Goal: Task Accomplishment & Management: Use online tool/utility

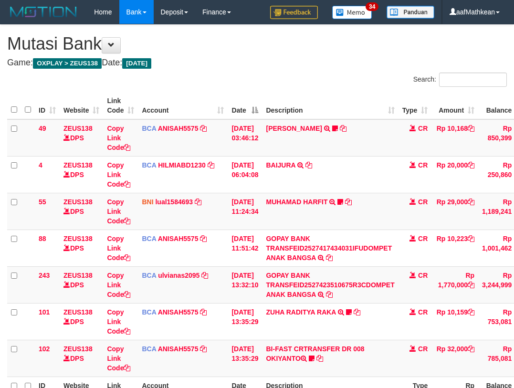
scroll to position [48, 75]
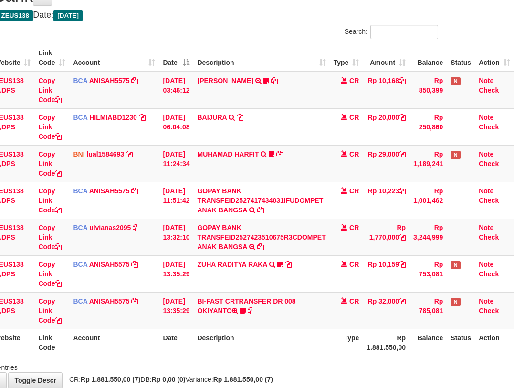
drag, startPoint x: 178, startPoint y: 346, endPoint x: 517, endPoint y: 324, distance: 339.9
click at [190, 351] on th "Date" at bounding box center [176, 342] width 34 height 27
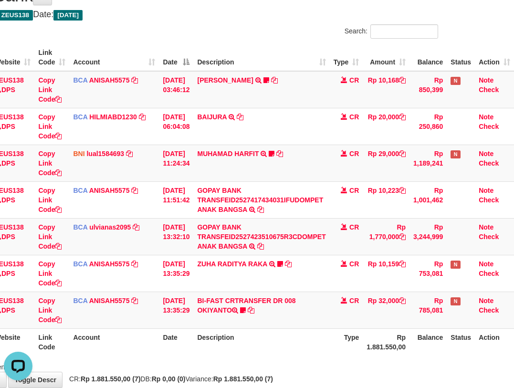
drag, startPoint x: 353, startPoint y: 325, endPoint x: 417, endPoint y: 332, distance: 64.4
click at [354, 328] on td "CR" at bounding box center [346, 309] width 33 height 37
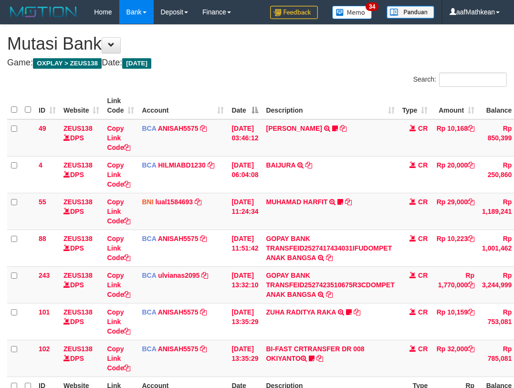
scroll to position [49, 75]
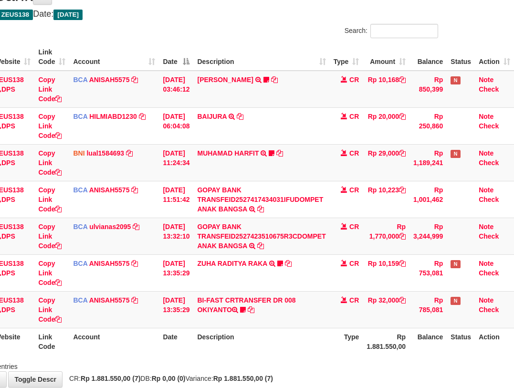
drag, startPoint x: 221, startPoint y: 293, endPoint x: 515, endPoint y: 297, distance: 293.4
click at [243, 295] on tbody "49 ZEUS138 DPS Copy Link Code BCA ANISAH5575 DPS ANISAH mutasi_20251001_3827 | …" at bounding box center [225, 200] width 575 height 258
click at [293, 331] on th "Description" at bounding box center [261, 341] width 136 height 27
drag, startPoint x: 296, startPoint y: 333, endPoint x: 518, endPoint y: 318, distance: 222.8
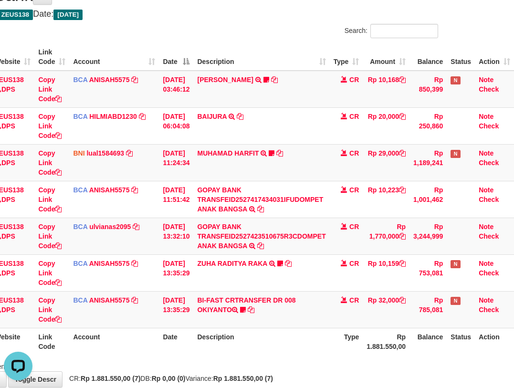
click at [315, 338] on th "Description" at bounding box center [261, 341] width 136 height 27
click at [288, 334] on th "Description" at bounding box center [261, 341] width 136 height 27
click at [349, 338] on tr "ID Website Link Code Account Date Description Type Rp 1.881.550,00 Balance Stat…" at bounding box center [225, 341] width 575 height 27
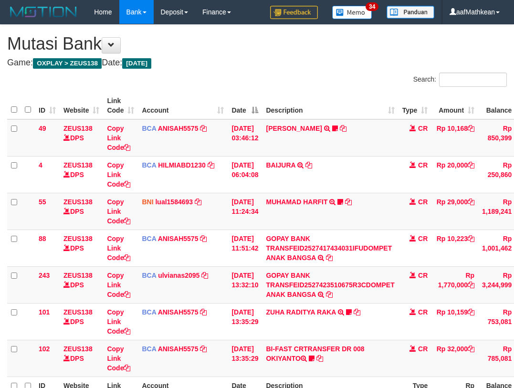
scroll to position [49, 75]
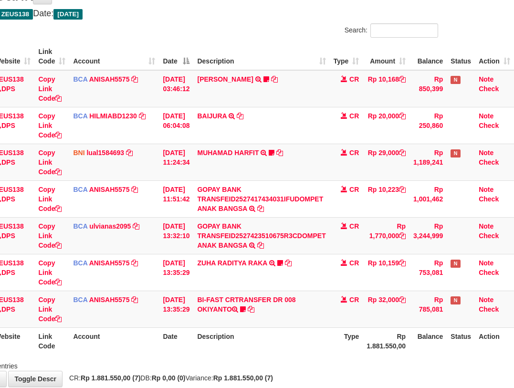
drag, startPoint x: 167, startPoint y: 331, endPoint x: 176, endPoint y: 339, distance: 12.1
click at [170, 332] on th "Date" at bounding box center [176, 340] width 34 height 27
click at [228, 301] on td "BI-FAST CRTRANSFER DR 008 OKIYANTO Koplak111 https://prnt.sc/-My2c2aHAcOl" at bounding box center [261, 309] width 136 height 37
drag, startPoint x: 211, startPoint y: 299, endPoint x: 216, endPoint y: 295, distance: 5.7
click at [213, 300] on td "BI-FAST CRTRANSFER DR 008 OKIYANTO Koplak111 [URL][DOMAIN_NAME]" at bounding box center [261, 309] width 136 height 37
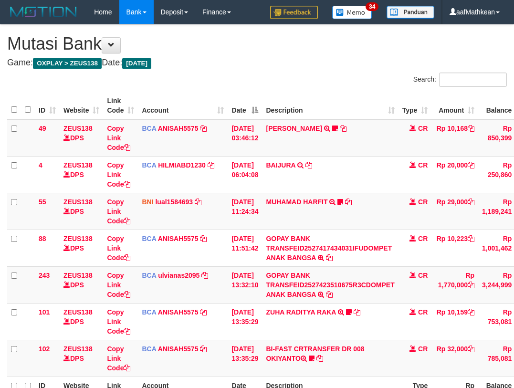
scroll to position [50, 75]
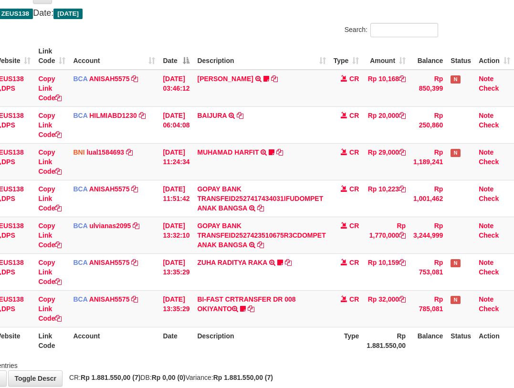
click at [312, 301] on td "BI-FAST CRTRANSFER DR 008 OKIYANTO Koplak111 https://prnt.sc/-My2c2aHAcOl" at bounding box center [261, 308] width 136 height 37
click at [413, 303] on tr "102 ZEUS138 DPS Copy Link Code BCA ANISAH5575 DPS [PERSON_NAME] mutasi_20251001…" at bounding box center [225, 308] width 575 height 37
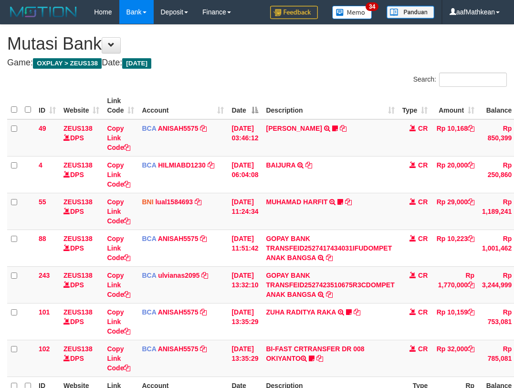
scroll to position [50, 75]
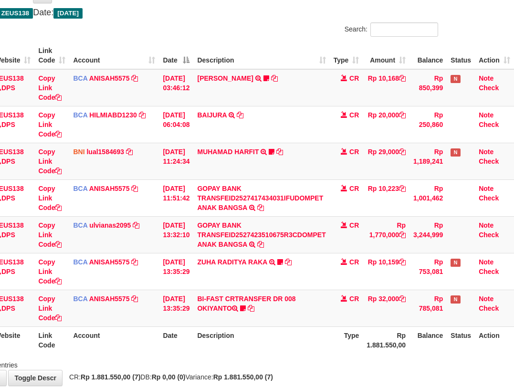
drag, startPoint x: 287, startPoint y: 291, endPoint x: 517, endPoint y: 318, distance: 231.4
click at [470, 318] on tr "102 ZEUS138 DPS Copy Link Code BCA ANISAH5575 DPS ANISAH mutasi_20251001_3827 |…" at bounding box center [225, 308] width 575 height 37
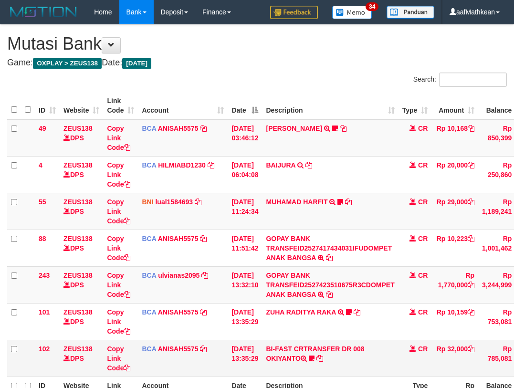
scroll to position [51, 75]
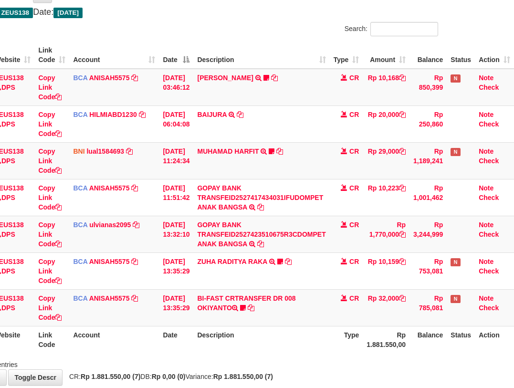
drag, startPoint x: 243, startPoint y: 324, endPoint x: 343, endPoint y: 331, distance: 100.9
click at [250, 327] on table "ID Website Link Code Account Date Description Type Amount Balance Status Action…" at bounding box center [225, 198] width 575 height 312
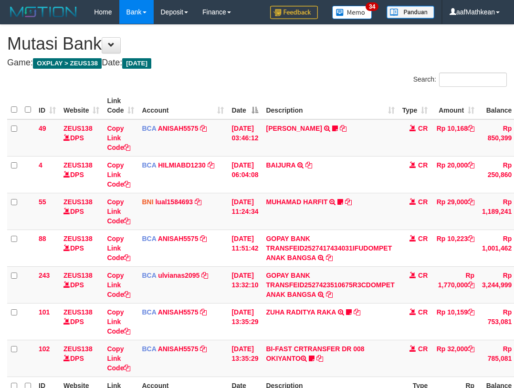
scroll to position [51, 75]
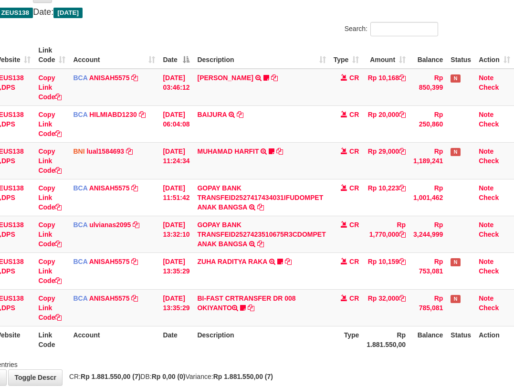
click at [444, 304] on tr "102 ZEUS138 DPS Copy Link Code BCA ANISAH5575 DPS [PERSON_NAME] mutasi_20251001…" at bounding box center [225, 307] width 575 height 37
drag, startPoint x: 358, startPoint y: 272, endPoint x: 526, endPoint y: 291, distance: 169.0
click at [445, 291] on html "Toggle navigation Home Bank Account List Load By Website Group [OXPLAY] ZEUS138…" at bounding box center [188, 193] width 514 height 489
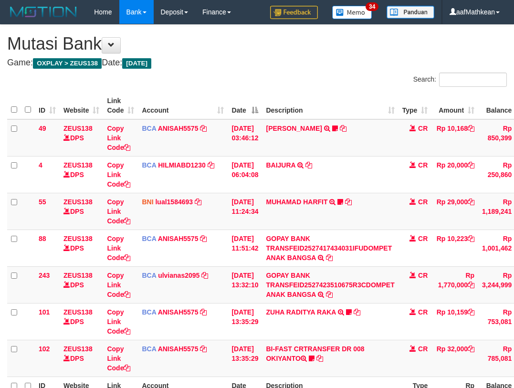
scroll to position [51, 75]
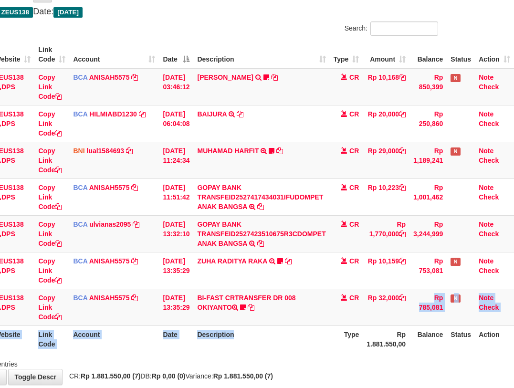
drag, startPoint x: 313, startPoint y: 340, endPoint x: 517, endPoint y: 378, distance: 207.2
click at [445, 378] on html "Toggle navigation Home Bank Account List Load By Website Group [OXPLAY] ZEUS138…" at bounding box center [188, 193] width 514 height 489
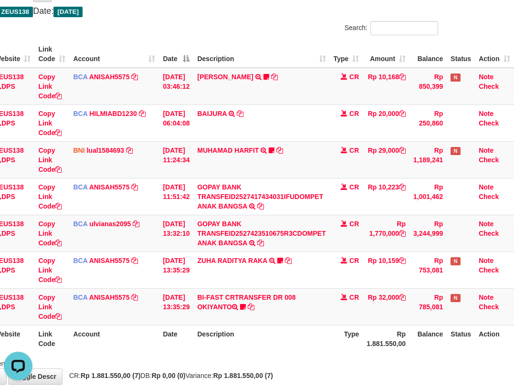
click at [201, 331] on table "ID Website Link Code Account Date Description Type Amount Balance Status Action…" at bounding box center [225, 197] width 575 height 312
drag, startPoint x: 260, startPoint y: 362, endPoint x: 505, endPoint y: 306, distance: 251.5
click at [372, 342] on tr "ID Website Link Code Account Date Description Type Rp 1.881.550,00 Balance Stat…" at bounding box center [225, 338] width 575 height 27
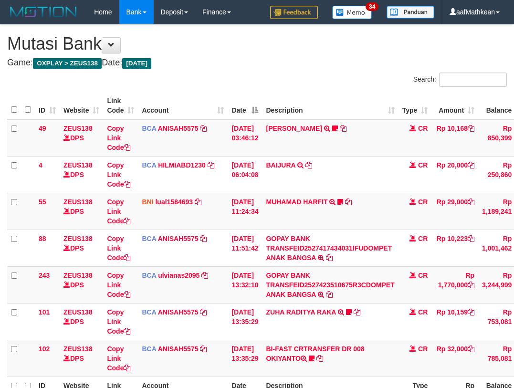
scroll to position [52, 75]
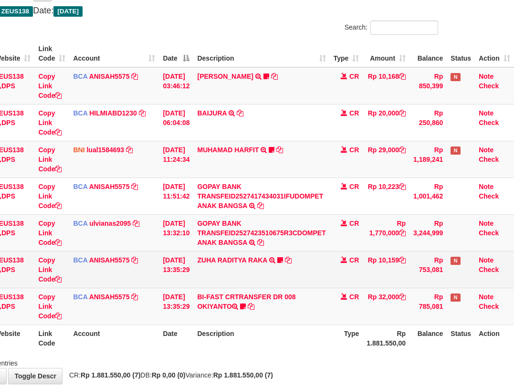
drag, startPoint x: 328, startPoint y: 261, endPoint x: 323, endPoint y: 274, distance: 13.5
click at [328, 263] on td "ZUHA RADITYA RAKA TRSF E-BANKING CR 0110/FTSCY/WS95031 10159.00ZUHA RADITYA RAK…" at bounding box center [261, 269] width 136 height 37
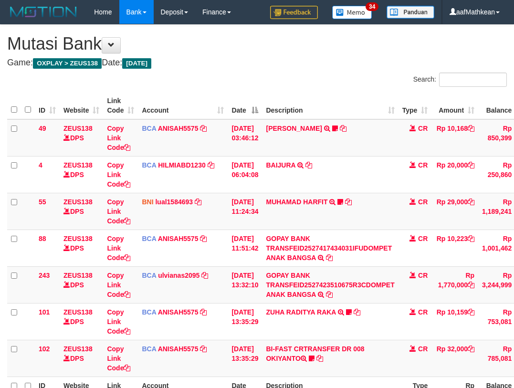
scroll to position [52, 75]
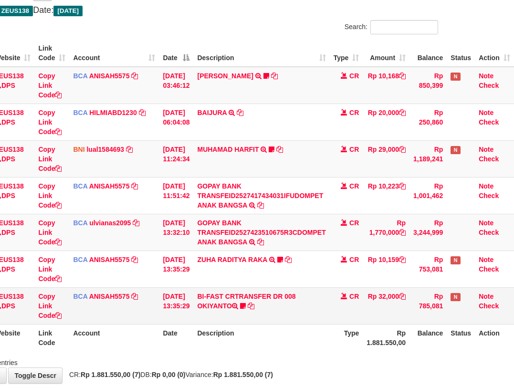
click at [288, 330] on th "Description" at bounding box center [261, 337] width 136 height 27
click at [282, 320] on td "BI-FAST CRTRANSFER DR 008 OKIYANTO Koplak111 [URL][DOMAIN_NAME]" at bounding box center [261, 305] width 136 height 37
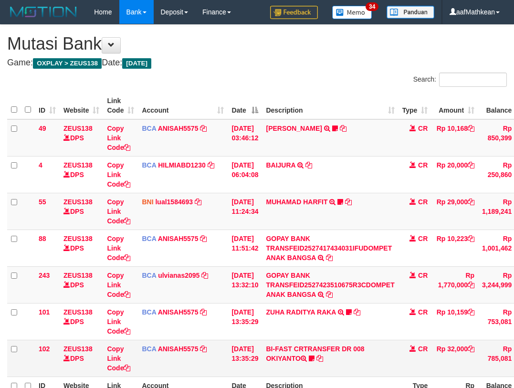
scroll to position [53, 75]
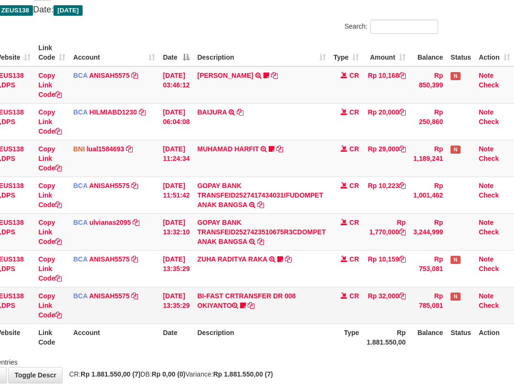
click at [279, 306] on td "BI-FAST CRTRANSFER DR 008 OKIYANTO Koplak111 https://prnt.sc/-My2c2aHAcOl" at bounding box center [261, 305] width 136 height 37
click at [288, 305] on td "BI-FAST CRTRANSFER DR 008 OKIYANTO Koplak111 https://prnt.sc/-My2c2aHAcOl" at bounding box center [261, 305] width 136 height 37
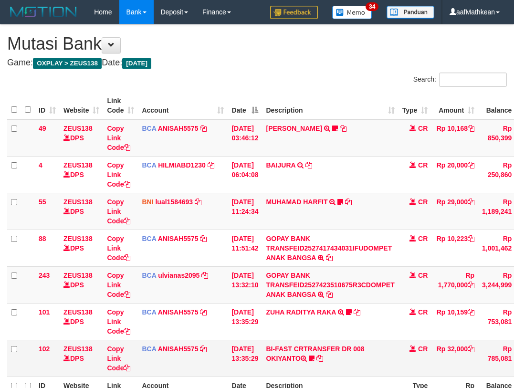
scroll to position [53, 75]
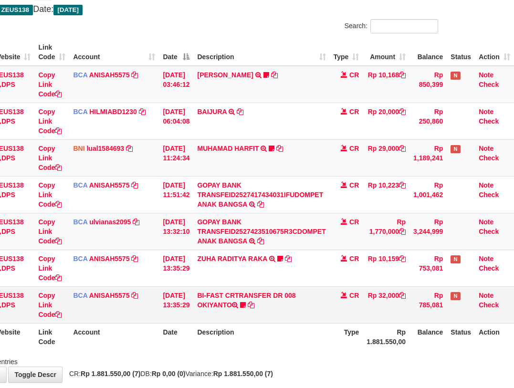
click at [294, 303] on td "BI-FAST CRTRANSFER DR 008 OKIYANTO Koplak111 [URL][DOMAIN_NAME]" at bounding box center [261, 304] width 136 height 37
click at [302, 308] on td "BI-FAST CRTRANSFER DR 008 OKIYANTO Koplak111 [URL][DOMAIN_NAME]" at bounding box center [261, 304] width 136 height 37
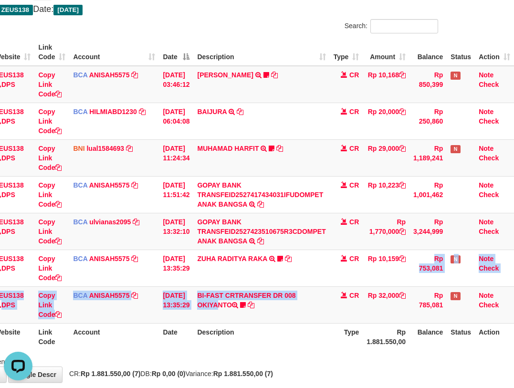
drag, startPoint x: 445, startPoint y: 249, endPoint x: 519, endPoint y: 214, distance: 82.4
click at [488, 229] on tbody "49 ZEUS138 DPS Copy Link Code BCA ANISAH5575 DPS [PERSON_NAME] mutasi_20251001_…" at bounding box center [225, 195] width 575 height 258
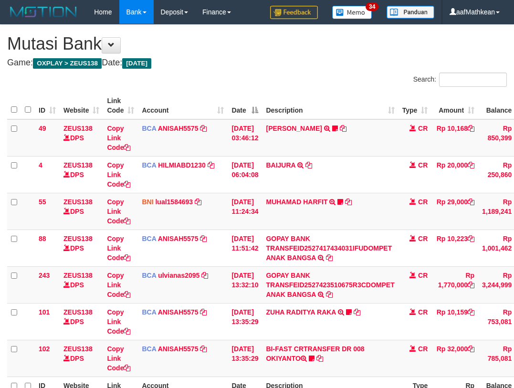
scroll to position [54, 75]
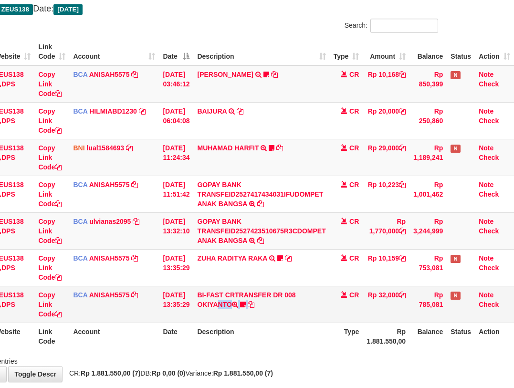
click at [317, 302] on td "BI-FAST CRTRANSFER DR 008 OKIYANTO Koplak111 [URL][DOMAIN_NAME]" at bounding box center [261, 304] width 136 height 37
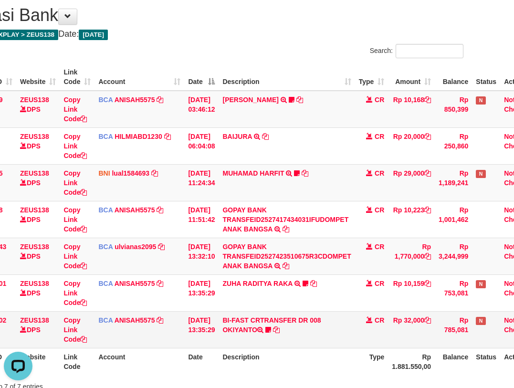
click at [283, 317] on td "BI-FAST CRTRANSFER DR 008 OKIYANTO Koplak111 https://prnt.sc/-My2c2aHAcOl" at bounding box center [286, 329] width 136 height 37
click at [271, 328] on icon at bounding box center [268, 329] width 6 height 7
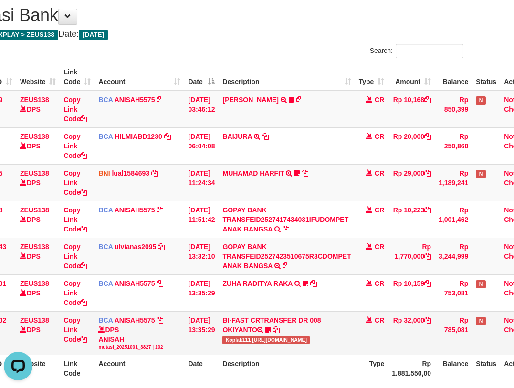
click at [235, 338] on span "Koplak111 https://prnt.sc/-My2c2aHAcOl" at bounding box center [265, 340] width 87 height 8
drag, startPoint x: 231, startPoint y: 337, endPoint x: 517, endPoint y: 227, distance: 306.0
click at [260, 335] on td "BI-FAST CRTRANSFER DR 008 OKIYANTO Koplak111 https://prnt.sc/-My2c2aHAcOl" at bounding box center [286, 332] width 136 height 43
copy span "Koplak111"
drag, startPoint x: 282, startPoint y: 59, endPoint x: 285, endPoint y: 87, distance: 27.8
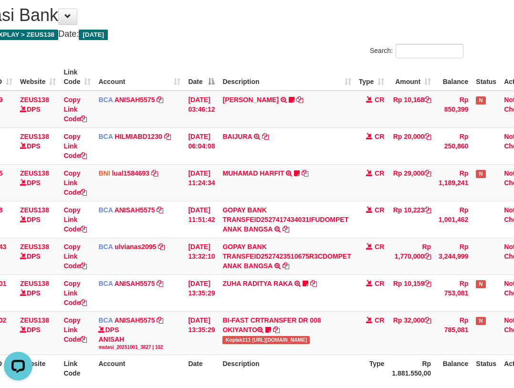
click at [280, 74] on div "Search: ID Website Link Code Account Date Description Type Amount Balance Statu…" at bounding box center [213, 221] width 499 height 354
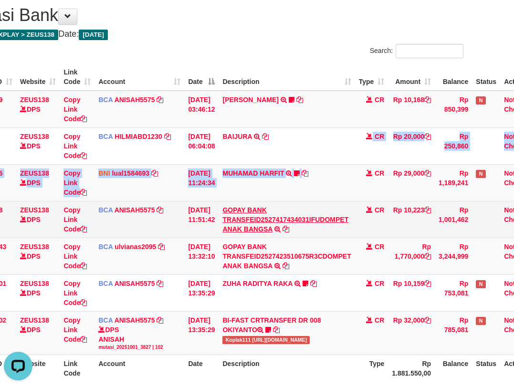
click at [321, 203] on tbody "49 ZEUS138 DPS Copy Link Code BCA ANISAH5575 DPS ANISAH mutasi_20251001_3827 | …" at bounding box center [251, 223] width 575 height 264
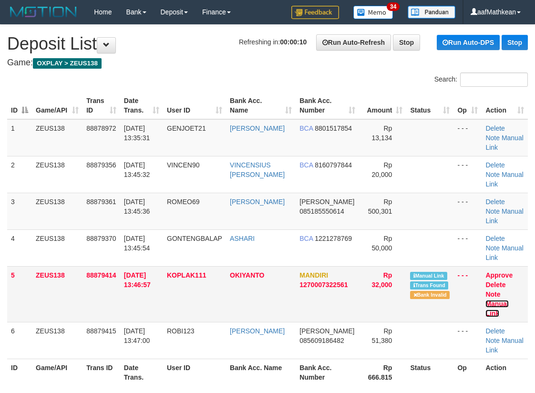
click at [501, 300] on link "Manual Link" at bounding box center [497, 308] width 23 height 17
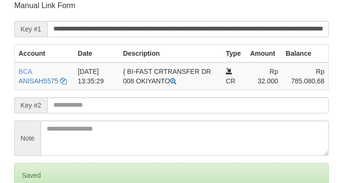
click at [169, 105] on input "text" at bounding box center [188, 105] width 282 height 16
click at [174, 104] on input "text" at bounding box center [188, 105] width 282 height 16
click at [175, 104] on input "text" at bounding box center [188, 105] width 282 height 16
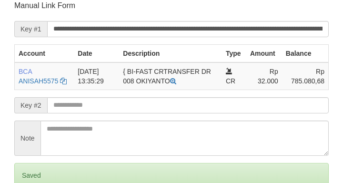
click at [178, 104] on input "text" at bounding box center [188, 105] width 282 height 16
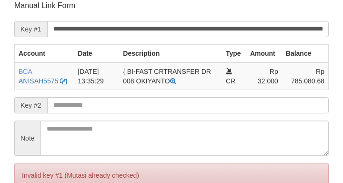
click at [184, 104] on input "text" at bounding box center [188, 105] width 282 height 16
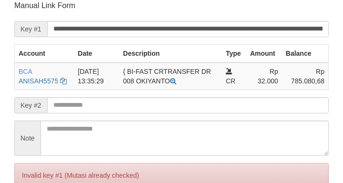
click at [189, 107] on input "text" at bounding box center [188, 105] width 282 height 16
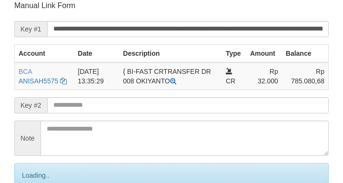
click at [189, 109] on input "text" at bounding box center [188, 105] width 282 height 16
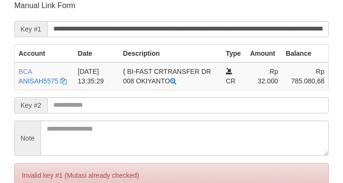
drag, startPoint x: 188, startPoint y: 107, endPoint x: 350, endPoint y: 13, distance: 187.7
click at [267, 73] on form "**********" at bounding box center [171, 111] width 315 height 223
click at [47, 9] on p "Manual Link Form" at bounding box center [171, 5] width 315 height 10
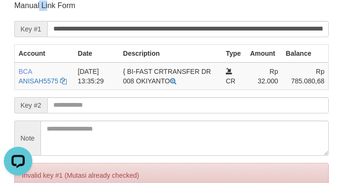
scroll to position [184, 0]
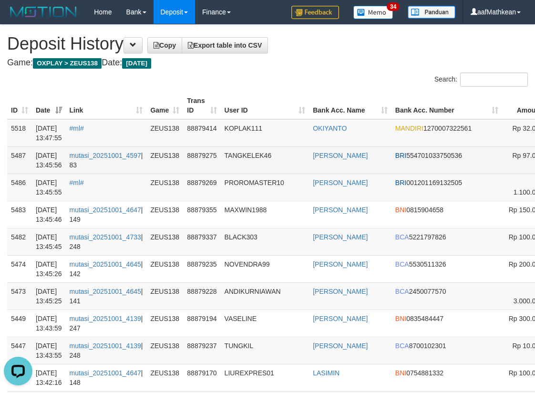
click at [177, 153] on tr "5487 01/10/2025 13:45:56 mutasi_20251001_4597 | 83 ZEUS138 88879275 TANGKELEK46…" at bounding box center [350, 159] width 687 height 27
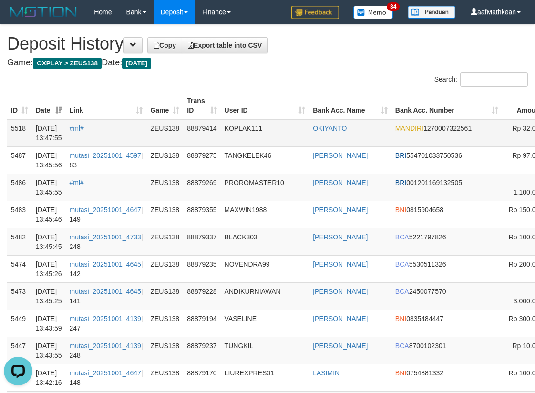
scroll to position [0, 111]
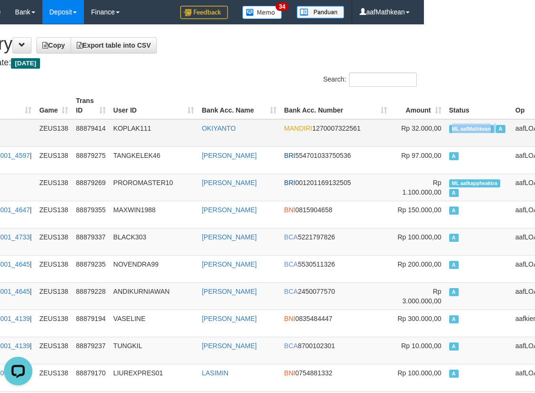
drag, startPoint x: 540, startPoint y: 129, endPoint x: 447, endPoint y: 132, distance: 93.1
click at [447, 132] on td "ML aafMathkean A" at bounding box center [479, 133] width 66 height 28
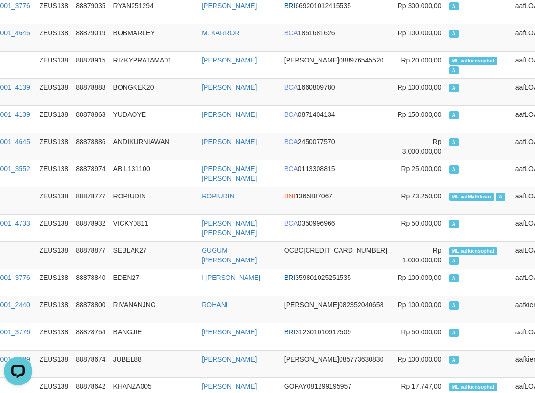
scroll to position [1836, 111]
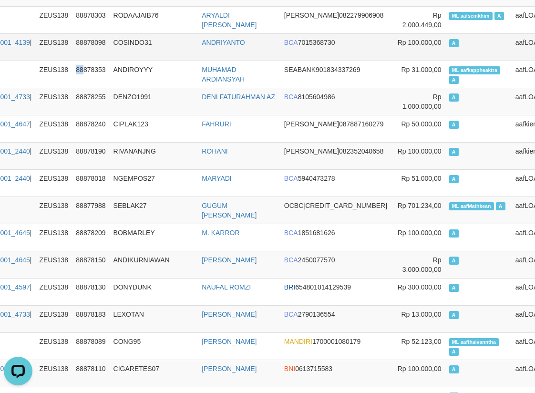
click at [73, 66] on tr "5235 01/10/2025 13:21:15 #ml# ZEUS138 88878353 ANDIROYYY MUHAMAD ARDIANSYAH SEA…" at bounding box center [239, 74] width 687 height 27
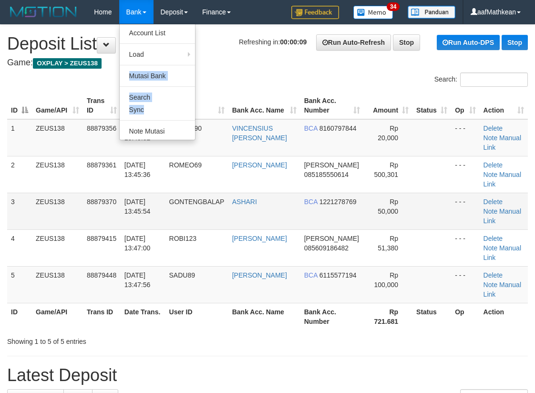
drag, startPoint x: 183, startPoint y: 84, endPoint x: 205, endPoint y: 187, distance: 105.4
click at [183, 124] on ul "Account List Load By Website Group [OXPLAY] ZEUS138 By Load Group (DPS)" at bounding box center [157, 82] width 76 height 116
drag, startPoint x: 205, startPoint y: 187, endPoint x: 213, endPoint y: 193, distance: 9.5
click at [209, 200] on td "GONTENGBALAP" at bounding box center [197, 211] width 63 height 37
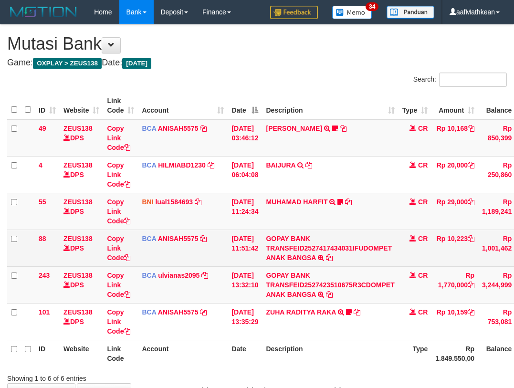
click at [342, 229] on td "GOPAY BANK TRANSFEID2527417434031IFUDOMPET ANAK BANGSA TRSF E-BANKING CR 0110/F…" at bounding box center [330, 247] width 136 height 37
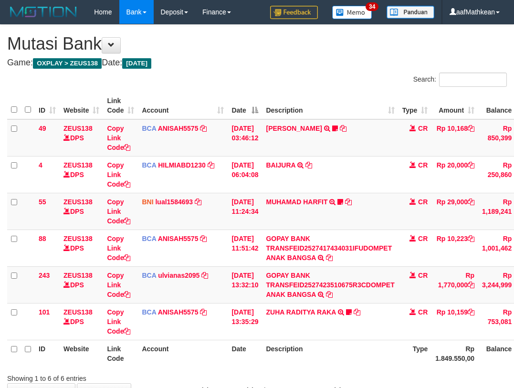
scroll to position [29, 75]
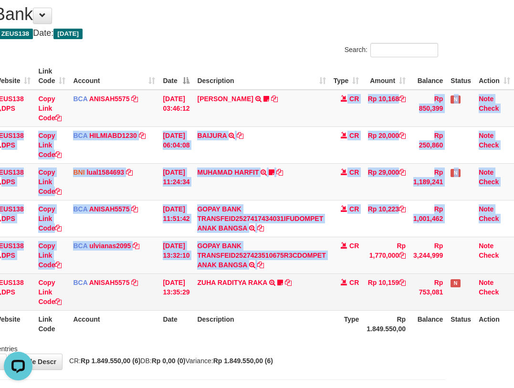
click at [344, 276] on tbody "49 ZEUS138 DPS Copy Link Code BCA ANISAH5575 DPS ANISAH mutasi_20251001_3827 | …" at bounding box center [225, 200] width 575 height 221
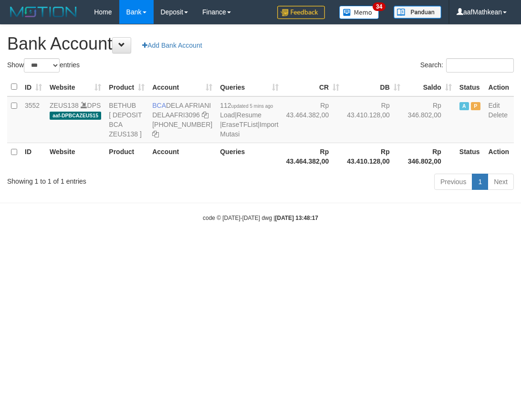
select select "***"
click at [520, 238] on html "Toggle navigation Home Bank Account List Load By Website Group [OXPLAY] ZEUS138…" at bounding box center [260, 123] width 521 height 246
select select "***"
click at [220, 138] on link "Import Mutasi" at bounding box center [249, 129] width 58 height 17
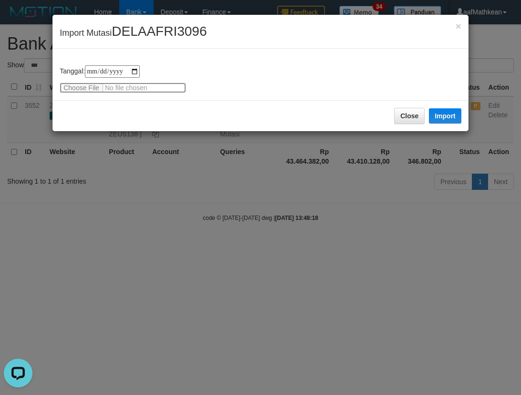
click at [75, 85] on input "file" at bounding box center [123, 88] width 126 height 10
type input "**********"
drag, startPoint x: 448, startPoint y: 116, endPoint x: 146, endPoint y: 0, distance: 322.8
click at [447, 117] on button "Import" at bounding box center [445, 115] width 32 height 15
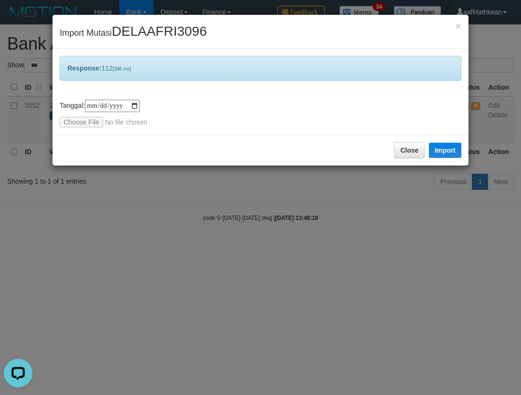
drag, startPoint x: 270, startPoint y: 264, endPoint x: 272, endPoint y: 281, distance: 17.3
click at [270, 268] on div "**********" at bounding box center [260, 197] width 521 height 395
click at [286, 292] on div "**********" at bounding box center [260, 197] width 521 height 395
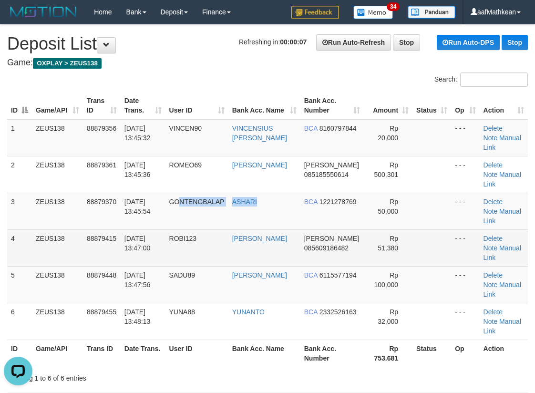
drag, startPoint x: 268, startPoint y: 191, endPoint x: 208, endPoint y: 202, distance: 60.7
click at [269, 193] on tr "3 ZEUS138 88879370 [DATE] 13:45:54 GONTENGBALAP [GEOGRAPHIC_DATA] BCA 122127876…" at bounding box center [267, 211] width 521 height 37
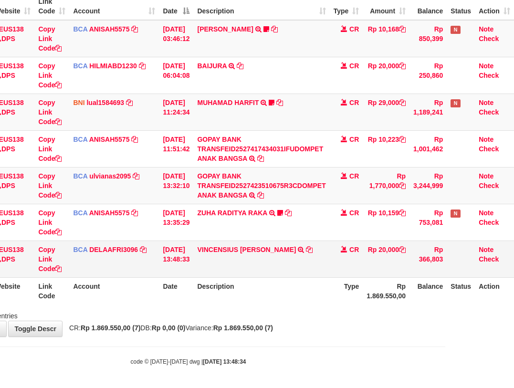
scroll to position [101, 75]
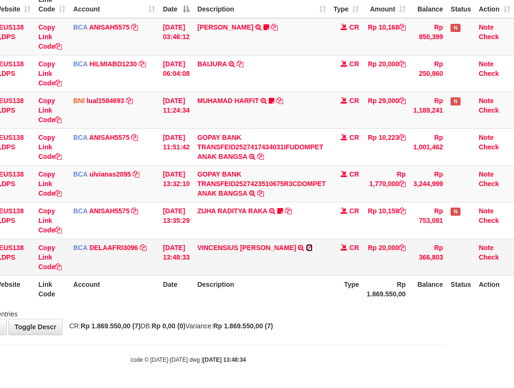
click at [306, 249] on icon at bounding box center [309, 247] width 7 height 7
click at [200, 255] on td "VINCENSIUS [PERSON_NAME] F TRSF E-BANKING CR 0110/FTSCY/WS95031 20000.00VINCENS…" at bounding box center [261, 257] width 136 height 37
click at [238, 280] on th "Description" at bounding box center [261, 288] width 136 height 27
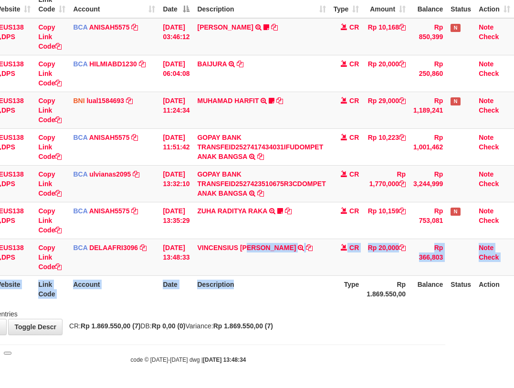
drag, startPoint x: 248, startPoint y: 273, endPoint x: 265, endPoint y: 276, distance: 17.8
click at [259, 281] on table "ID Website Link Code Account Date Description Type Amount Balance Status Action…" at bounding box center [225, 147] width 575 height 312
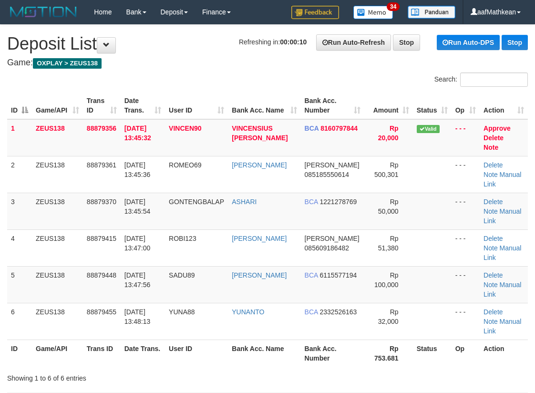
drag, startPoint x: 188, startPoint y: 88, endPoint x: 0, endPoint y: 131, distance: 193.3
click at [189, 88] on div "Search: ID Game/API Trans ID Date Trans. User ID Bank Acc. Name Bank Acc. Numbe…" at bounding box center [267, 228] width 521 height 311
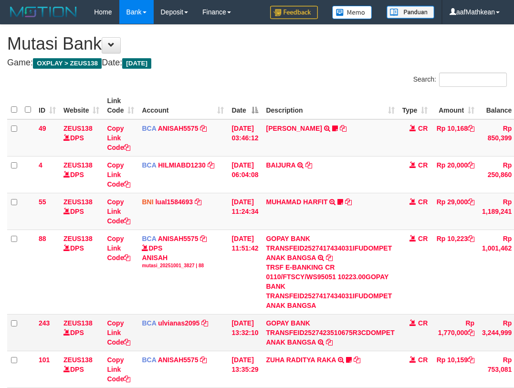
scroll to position [87, 72]
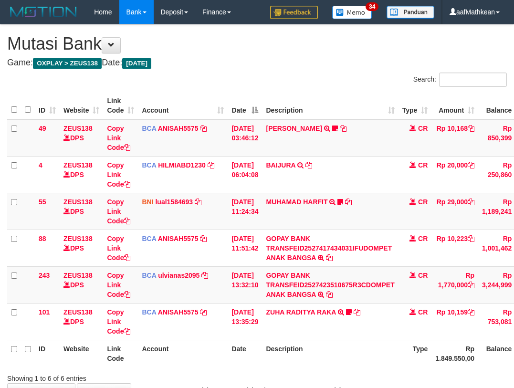
scroll to position [64, 72]
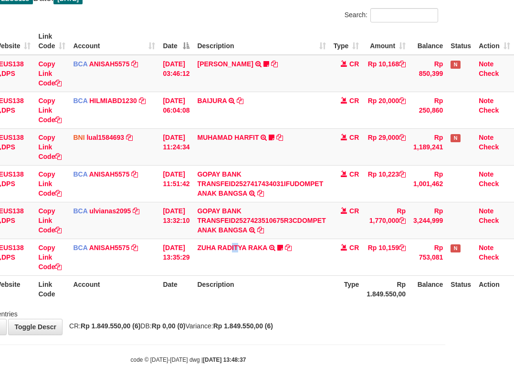
drag, startPoint x: 292, startPoint y: 279, endPoint x: 516, endPoint y: 266, distance: 224.1
click at [308, 279] on table "ID Website Link Code Account Date Description Type Amount Balance Status Action…" at bounding box center [225, 165] width 575 height 275
drag, startPoint x: 263, startPoint y: 274, endPoint x: 265, endPoint y: 279, distance: 4.9
click at [264, 276] on table "ID Website Link Code Account Date Description Type Amount Balance Status Action…" at bounding box center [225, 165] width 575 height 275
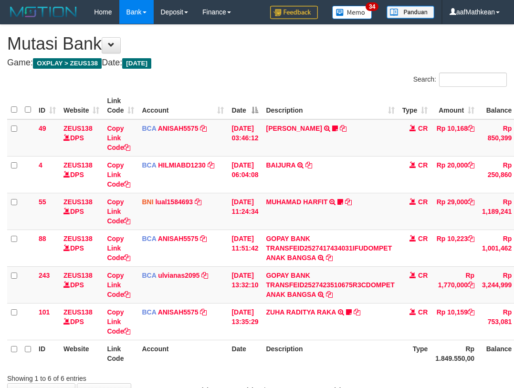
scroll to position [64, 75]
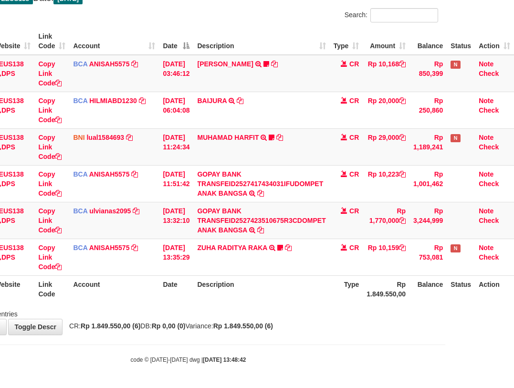
click at [290, 287] on th "Description" at bounding box center [261, 288] width 136 height 27
click at [330, 296] on th "Type" at bounding box center [346, 288] width 33 height 27
drag, startPoint x: 614, startPoint y: 386, endPoint x: 734, endPoint y: 415, distance: 123.0
click at [445, 387] on html "Toggle navigation Home Bank Account List Load By Website Group [OXPLAY] ZEUS138…" at bounding box center [188, 162] width 514 height 452
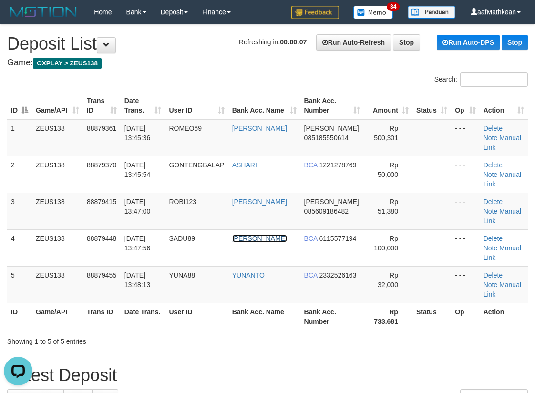
click at [232, 235] on link "[PERSON_NAME]" at bounding box center [259, 239] width 55 height 8
drag, startPoint x: 318, startPoint y: 300, endPoint x: 306, endPoint y: 293, distance: 13.3
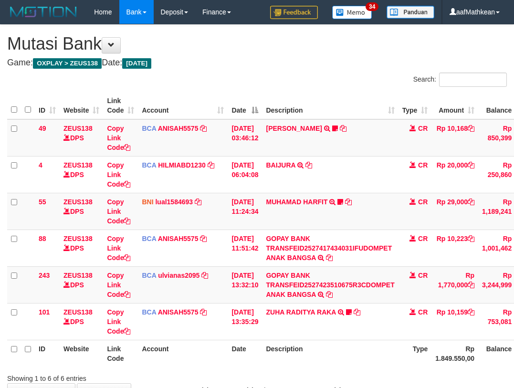
scroll to position [64, 75]
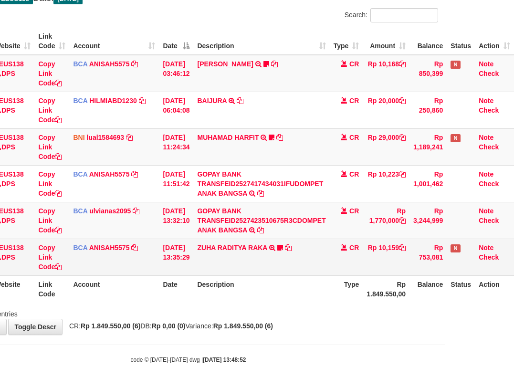
drag, startPoint x: 308, startPoint y: 264, endPoint x: 515, endPoint y: 291, distance: 208.8
click at [309, 265] on td "ZUHA RADITYA RAKA TRSF E-BANKING CR 0110/FTSCY/WS95031 10159.00ZUHA RADITYA RAK…" at bounding box center [261, 257] width 136 height 37
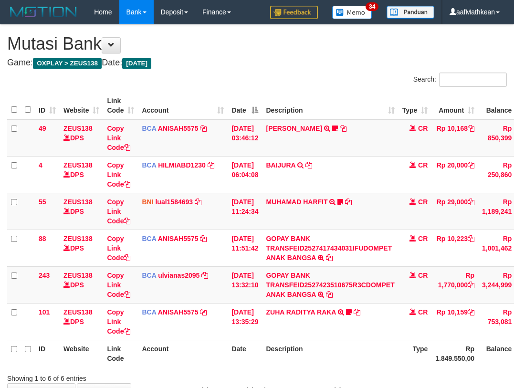
scroll to position [64, 75]
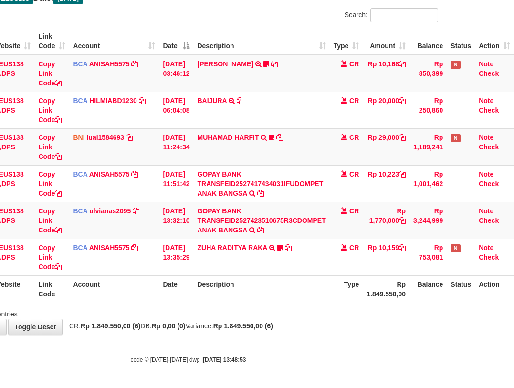
drag, startPoint x: 215, startPoint y: 348, endPoint x: 306, endPoint y: 353, distance: 91.3
click at [227, 352] on body "Toggle navigation Home Bank Account List Load By Website Group [OXPLAY] ZEUS138…" at bounding box center [188, 162] width 514 height 452
click at [304, 353] on body "Toggle navigation Home Bank Account List Load By Website Group [OXPLAY] ZEUS138…" at bounding box center [188, 162] width 514 height 452
drag, startPoint x: 305, startPoint y: 351, endPoint x: 365, endPoint y: 345, distance: 60.4
click at [307, 351] on body "Toggle navigation Home Bank Account List Load By Website Group [OXPLAY] ZEUS138…" at bounding box center [188, 162] width 514 height 452
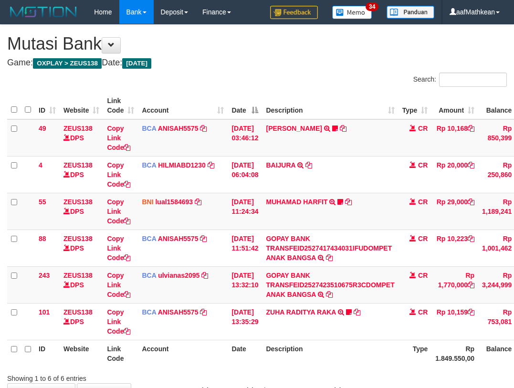
scroll to position [64, 75]
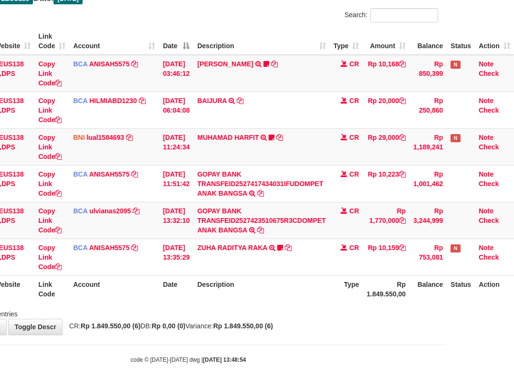
click at [273, 345] on body "Toggle navigation Home Bank Account List Load By Website Group [OXPLAY] ZEUS138…" at bounding box center [188, 162] width 514 height 452
click at [342, 332] on div "**********" at bounding box center [188, 147] width 514 height 374
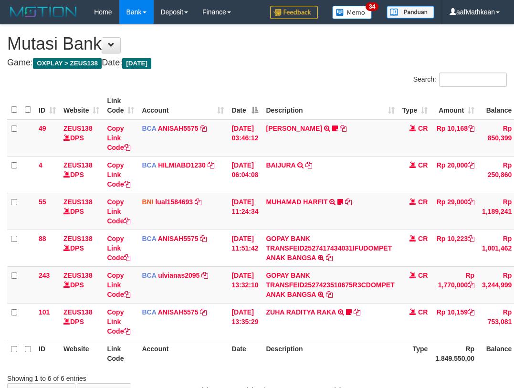
scroll to position [64, 75]
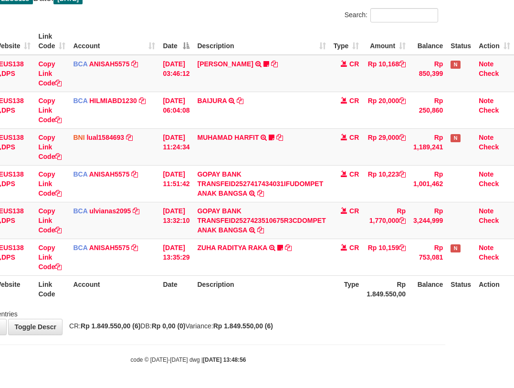
click at [271, 332] on div "**********" at bounding box center [188, 147] width 514 height 374
drag, startPoint x: 291, startPoint y: 347, endPoint x: 302, endPoint y: 340, distance: 13.3
click at [294, 348] on body "Toggle navigation Home Bank Account List Load By Website Group [OXPLAY] ZEUS138…" at bounding box center [188, 162] width 514 height 452
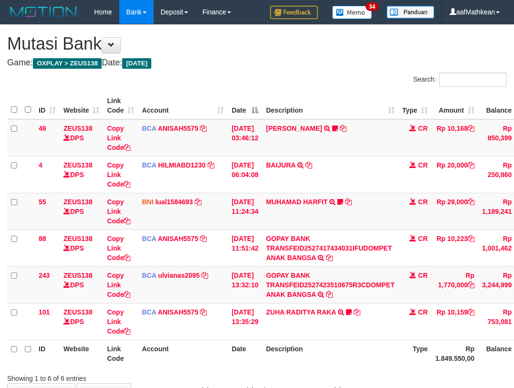
scroll to position [64, 75]
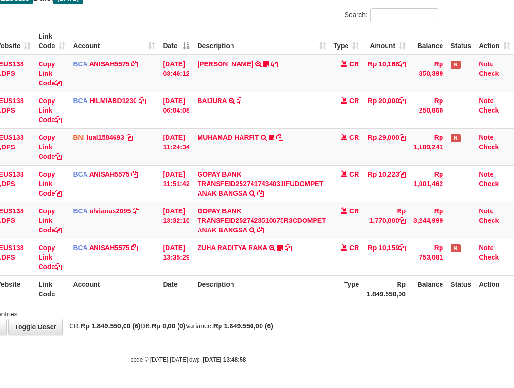
click at [302, 282] on th "Description" at bounding box center [261, 288] width 136 height 27
drag, startPoint x: 295, startPoint y: 284, endPoint x: 291, endPoint y: 282, distance: 4.9
click at [294, 285] on th "Description" at bounding box center [261, 288] width 136 height 27
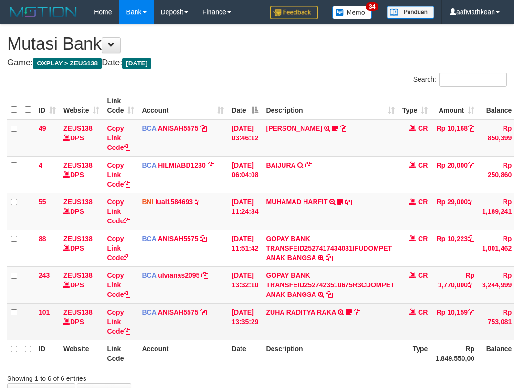
scroll to position [64, 75]
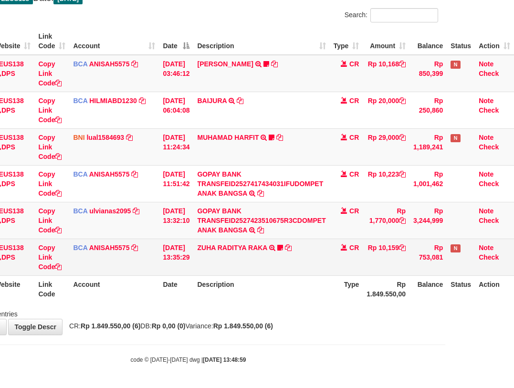
click at [275, 272] on td "ZUHA RADITYA RAKA TRSF E-BANKING CR 0110/FTSCY/WS95031 10159.00ZUHA RADITYA RAK…" at bounding box center [261, 257] width 136 height 37
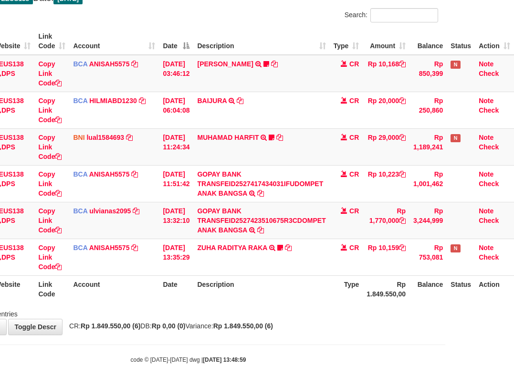
click at [278, 277] on th "Description" at bounding box center [261, 288] width 136 height 27
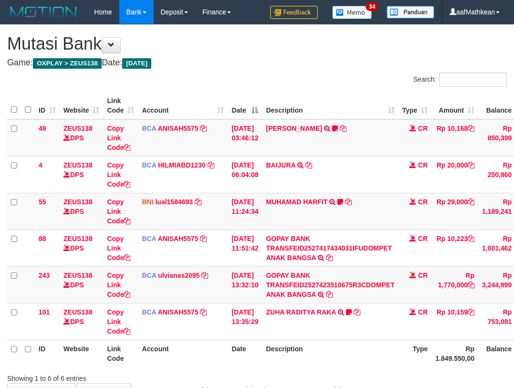
scroll to position [64, 75]
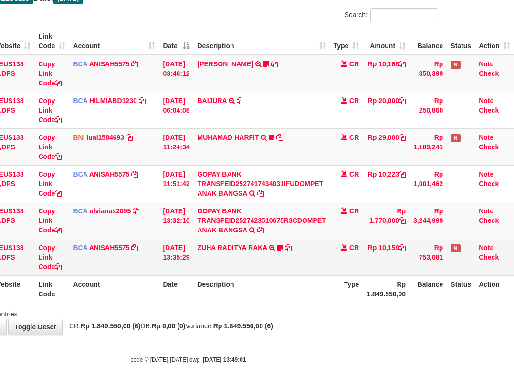
click at [281, 276] on table "ID Website Link Code Account Date Description Type Amount Balance Status Action…" at bounding box center [225, 165] width 575 height 275
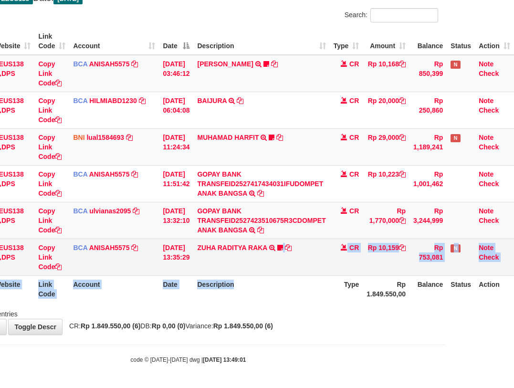
scroll to position [64, 75]
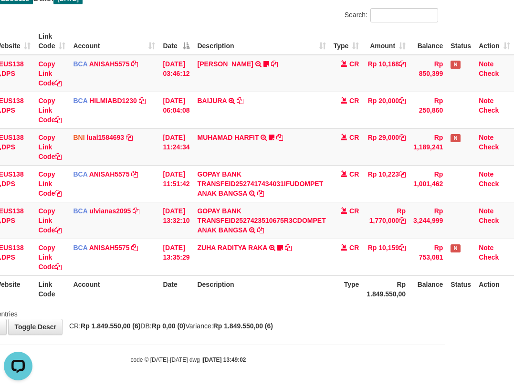
click at [249, 306] on div "Showing 1 to 6 of 6 entries" at bounding box center [188, 311] width 514 height 13
click at [270, 299] on th "Description" at bounding box center [261, 288] width 136 height 27
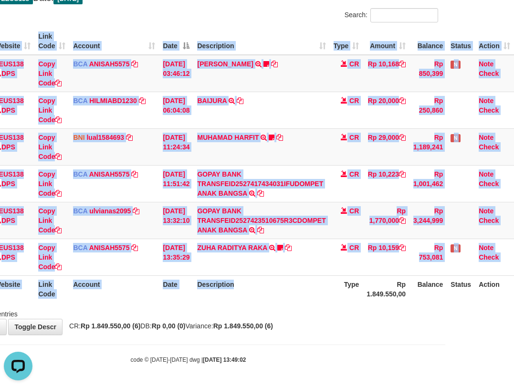
drag, startPoint x: 271, startPoint y: 302, endPoint x: 273, endPoint y: 311, distance: 8.8
click at [272, 305] on div "Search: ID Website Link Code Account Date Description Type Amount Balance Statu…" at bounding box center [187, 163] width 499 height 311
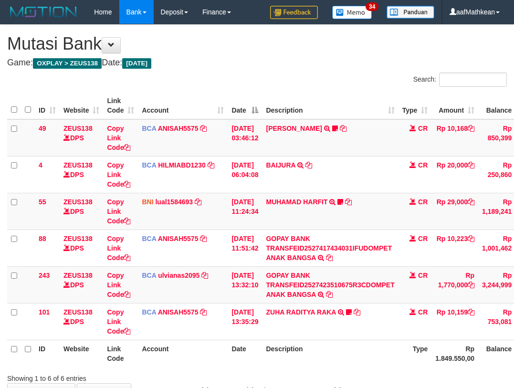
scroll to position [64, 75]
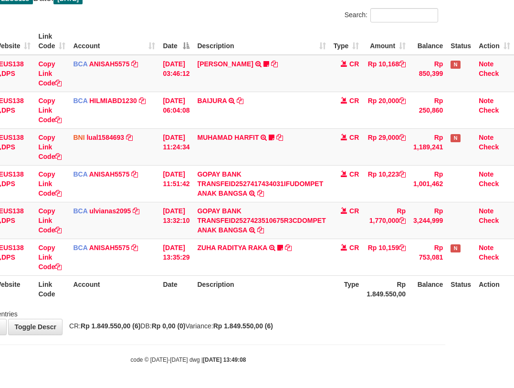
click at [274, 307] on div "Showing 1 to 6 of 6 entries" at bounding box center [188, 311] width 514 height 13
click at [291, 308] on div "Showing 1 to 6 of 6 entries" at bounding box center [188, 311] width 514 height 13
click at [294, 312] on div "Showing 1 to 6 of 6 entries" at bounding box center [188, 311] width 514 height 13
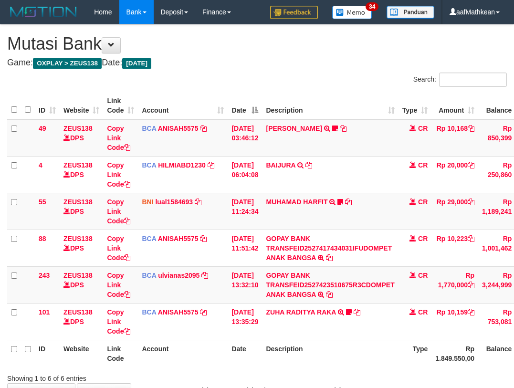
click at [294, 370] on div "Showing 1 to 6 of 6 entries" at bounding box center [257, 376] width 514 height 13
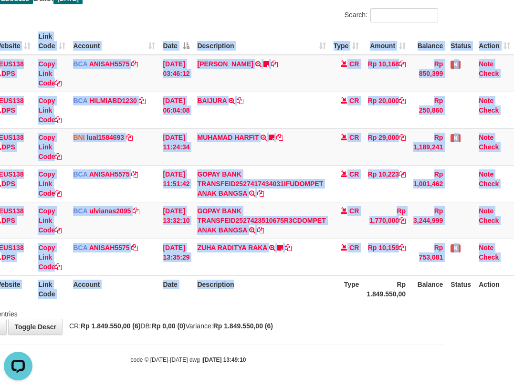
click at [319, 303] on div "ID Website Link Code Account Date Description Type Amount Balance Status Action…" at bounding box center [188, 165] width 514 height 280
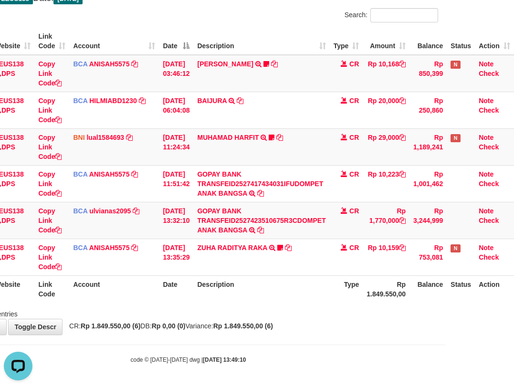
click at [325, 316] on div "Showing 1 to 6 of 6 entries" at bounding box center [188, 311] width 514 height 13
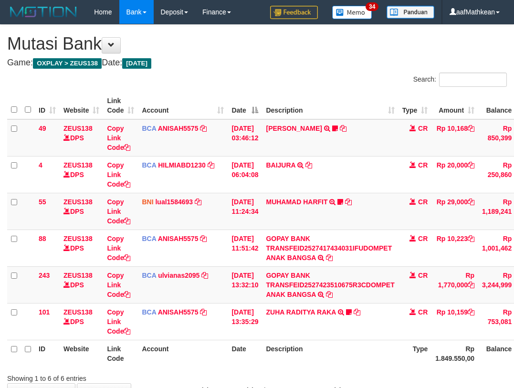
scroll to position [64, 75]
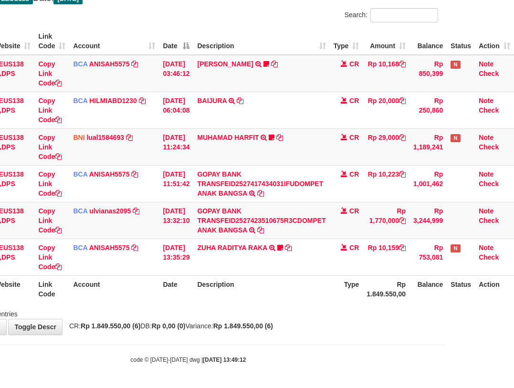
click at [306, 304] on div "ID Website Link Code Account Date Description Type Amount Balance Status Action…" at bounding box center [188, 165] width 514 height 280
click at [317, 319] on div "**********" at bounding box center [188, 147] width 514 height 374
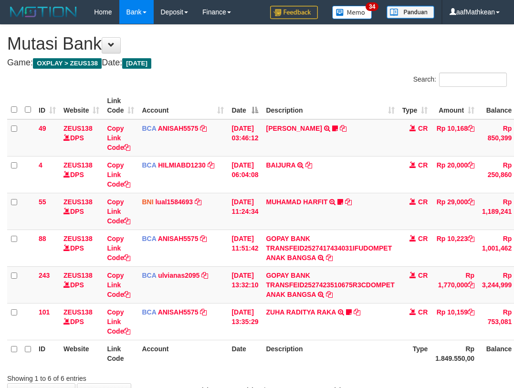
scroll to position [64, 75]
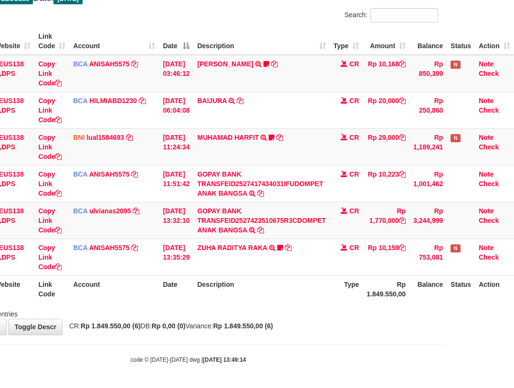
drag, startPoint x: 314, startPoint y: 315, endPoint x: 517, endPoint y: 290, distance: 204.8
click at [315, 315] on div "Showing 1 to 6 of 6 entries" at bounding box center [188, 311] width 514 height 13
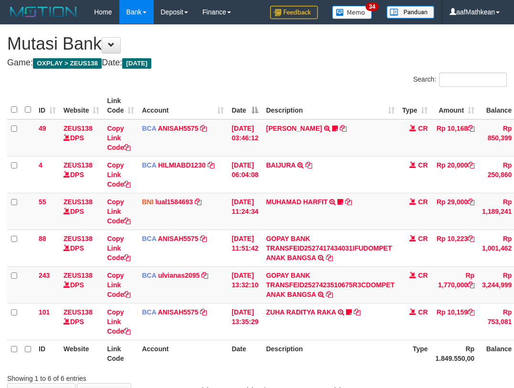
scroll to position [64, 75]
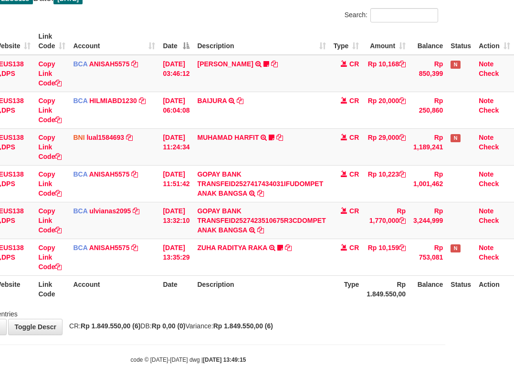
click at [258, 300] on th "Description" at bounding box center [261, 288] width 136 height 27
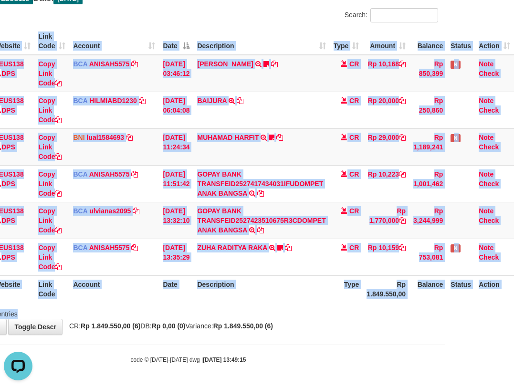
drag, startPoint x: 260, startPoint y: 305, endPoint x: 266, endPoint y: 310, distance: 7.1
click at [265, 310] on div "Search: ID Website Link Code Account Date Description Type Amount Balance Statu…" at bounding box center [187, 163] width 499 height 311
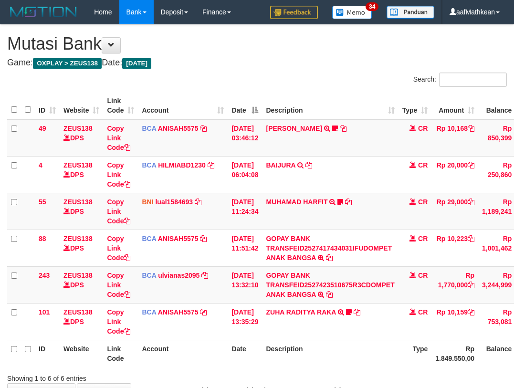
scroll to position [64, 75]
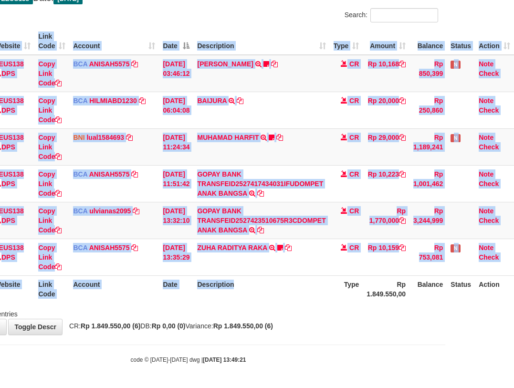
click at [274, 304] on div "ID Website Link Code Account Date Description Type Amount Balance Status Action…" at bounding box center [188, 165] width 514 height 280
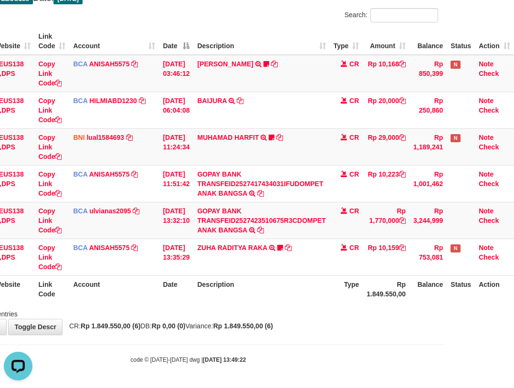
drag, startPoint x: 241, startPoint y: 219, endPoint x: 263, endPoint y: 280, distance: 64.4
click at [258, 273] on tbody "49 ZEUS138 DPS Copy Link Code BCA ANISAH5575 DPS ANISAH mutasi_20251001_3827 | …" at bounding box center [225, 165] width 575 height 221
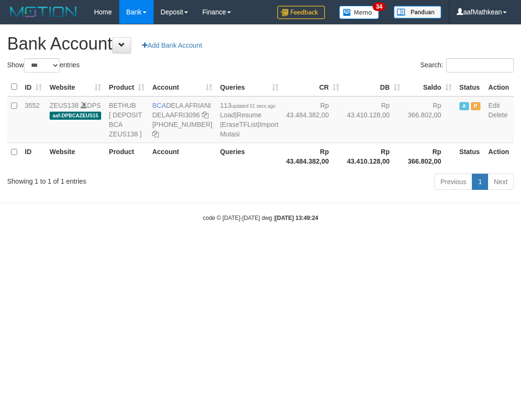
select select "***"
click at [296, 246] on html "Toggle navigation Home Bank Account List Load By Website Group [OXPLAY] ZEUS138…" at bounding box center [260, 123] width 521 height 246
select select "***"
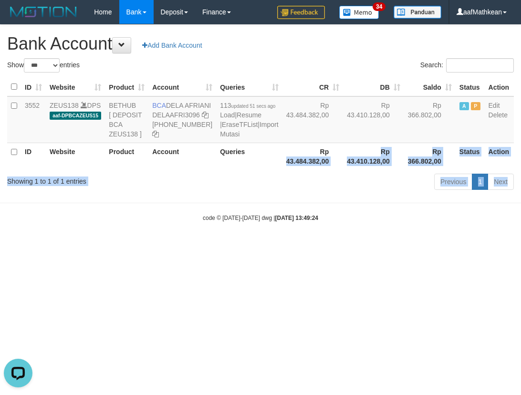
click at [315, 246] on body "Toggle navigation Home Bank Account List Load By Website Group [OXPLAY] ZEUS138…" at bounding box center [260, 123] width 521 height 246
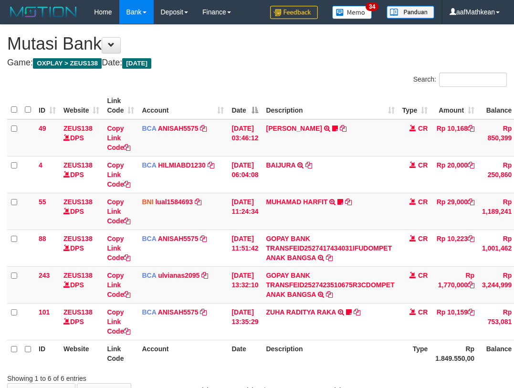
scroll to position [64, 75]
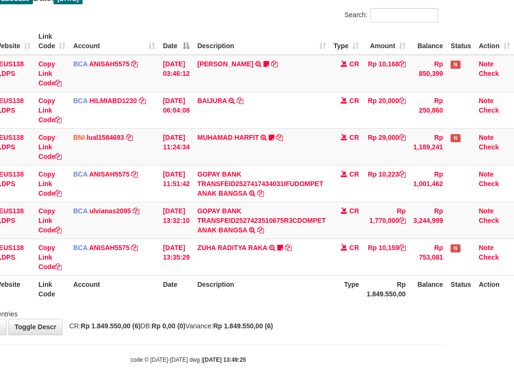
drag, startPoint x: 296, startPoint y: 304, endPoint x: 302, endPoint y: 312, distance: 9.8
click at [297, 306] on div "Search: ID Website Link Code Account Date Description Type Amount Balance Statu…" at bounding box center [187, 163] width 499 height 311
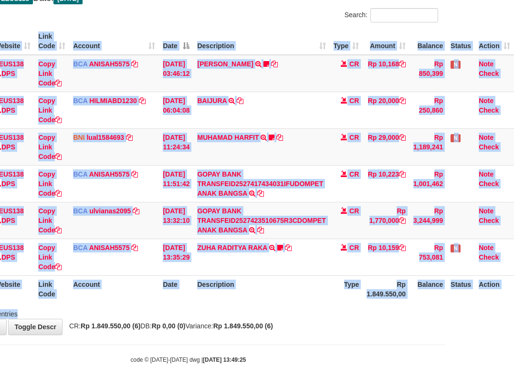
click at [302, 312] on div "Showing 1 to 6 of 6 entries" at bounding box center [188, 311] width 514 height 13
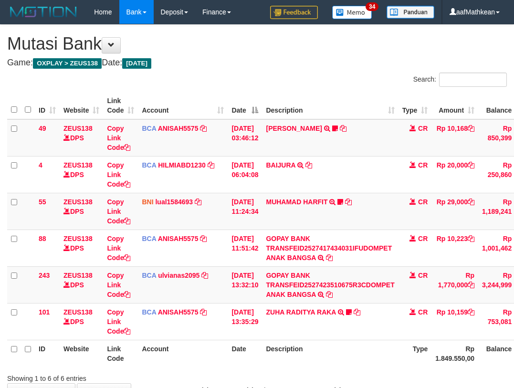
scroll to position [64, 75]
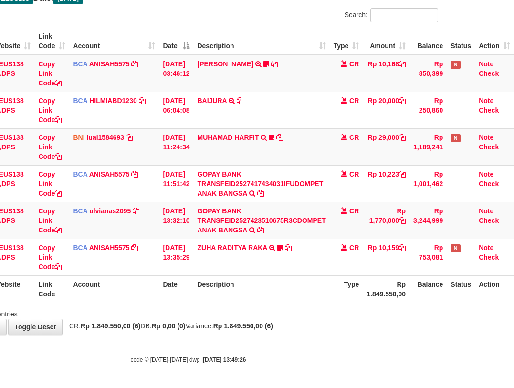
drag, startPoint x: 276, startPoint y: 312, endPoint x: 281, endPoint y: 315, distance: 6.5
click at [277, 312] on div "Showing 1 to 6 of 6 entries" at bounding box center [188, 311] width 514 height 13
drag, startPoint x: 281, startPoint y: 315, endPoint x: 277, endPoint y: 312, distance: 5.2
click at [280, 315] on div "Showing 1 to 6 of 6 entries" at bounding box center [188, 311] width 514 height 13
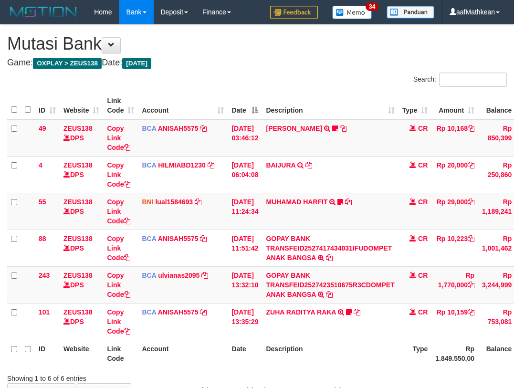
scroll to position [64, 75]
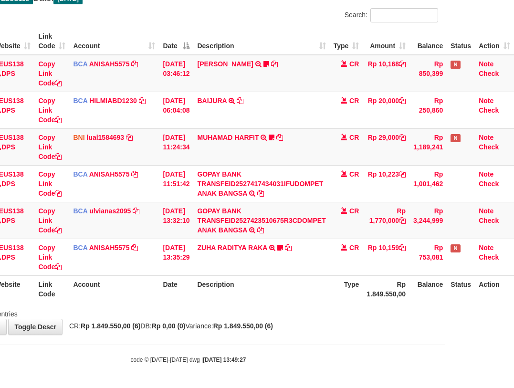
click at [283, 311] on div "Showing 1 to 6 of 6 entries" at bounding box center [188, 311] width 514 height 13
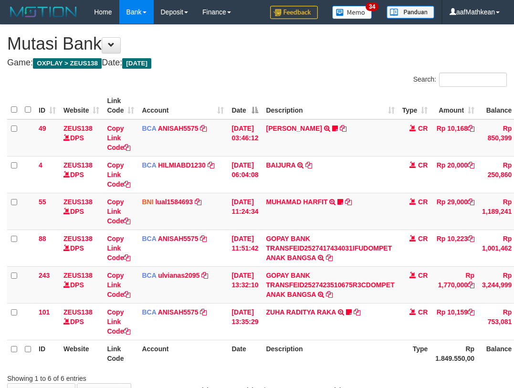
scroll to position [64, 75]
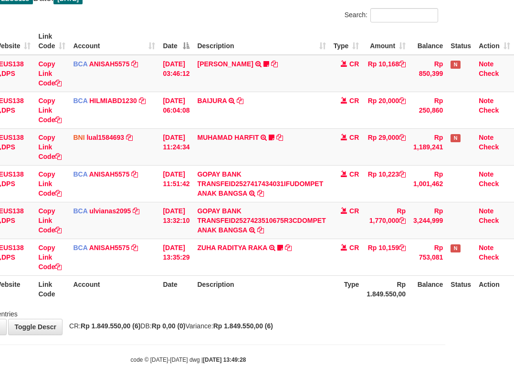
drag, startPoint x: 193, startPoint y: 300, endPoint x: 192, endPoint y: 283, distance: 16.7
click at [186, 297] on th "Date" at bounding box center [176, 288] width 34 height 27
click at [145, 281] on tr "ID Website Link Code Account Date Description Type Rp 1.849.550,00 Balance Stat…" at bounding box center [225, 288] width 575 height 27
drag, startPoint x: 143, startPoint y: 283, endPoint x: 153, endPoint y: 285, distance: 10.2
click at [144, 283] on th "Account" at bounding box center [114, 288] width 90 height 27
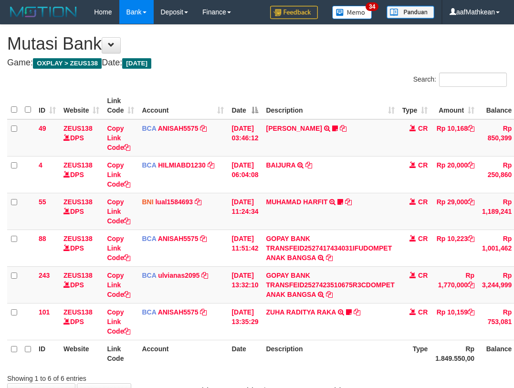
scroll to position [64, 75]
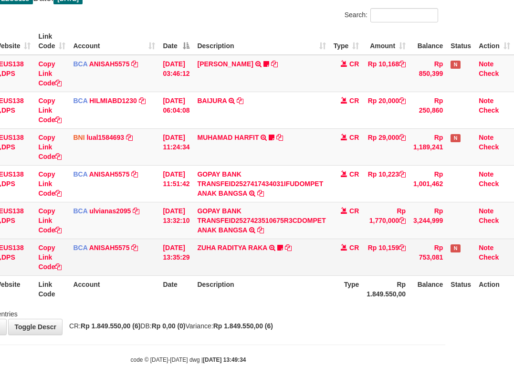
drag, startPoint x: 368, startPoint y: 268, endPoint x: 518, endPoint y: 279, distance: 150.2
click at [427, 272] on tr "101 ZEUS138 DPS Copy Link Code BCA ANISAH5575 DPS [PERSON_NAME] mutasi_20251001…" at bounding box center [225, 257] width 575 height 37
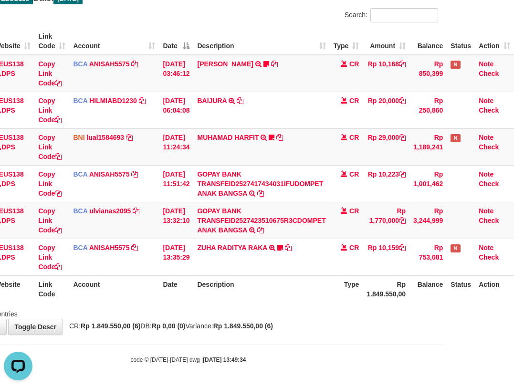
scroll to position [0, 0]
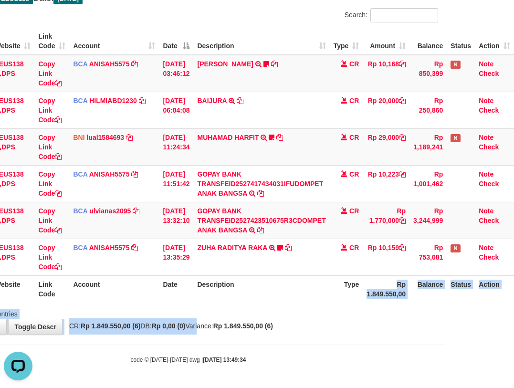
drag, startPoint x: 204, startPoint y: 322, endPoint x: 900, endPoint y: 407, distance: 701.1
click at [445, 387] on html "Toggle navigation Home Bank Account List Load By Website Group [OXPLAY] ZEUS138…" at bounding box center [188, 162] width 514 height 452
click at [298, 317] on div "Showing 1 to 6 of 6 entries" at bounding box center [188, 311] width 514 height 13
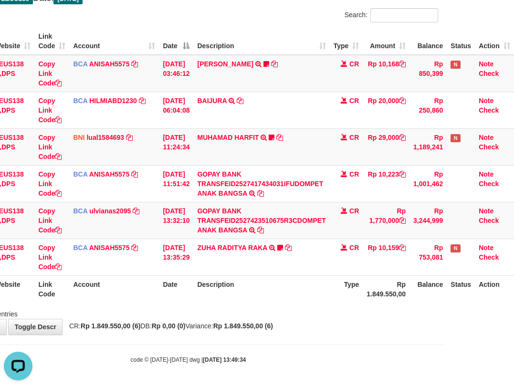
drag, startPoint x: 303, startPoint y: 313, endPoint x: 310, endPoint y: 311, distance: 7.4
click at [304, 313] on div "Showing 1 to 6 of 6 entries" at bounding box center [188, 311] width 514 height 13
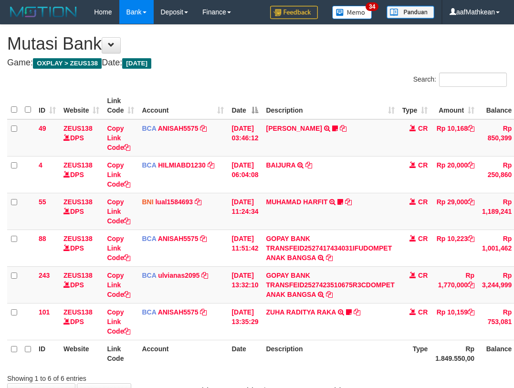
scroll to position [64, 75]
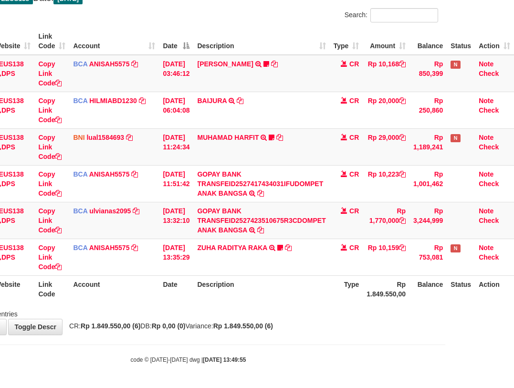
click at [253, 298] on th "Description" at bounding box center [261, 288] width 136 height 27
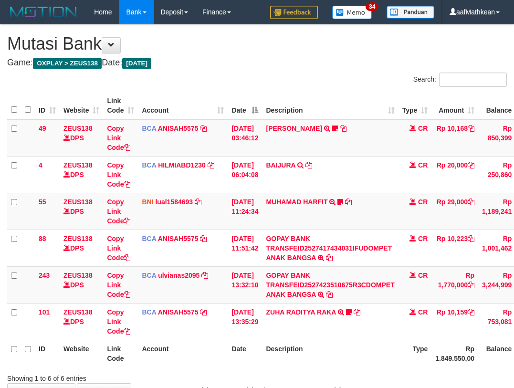
click at [278, 304] on div "ID Website Link Code Account Date Description Type Amount Balance Status Action…" at bounding box center [257, 229] width 514 height 280
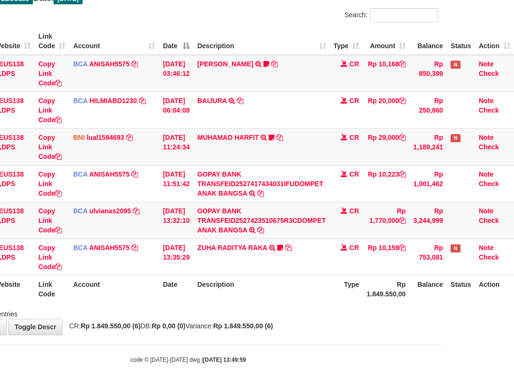
click at [291, 298] on th "Description" at bounding box center [261, 288] width 136 height 27
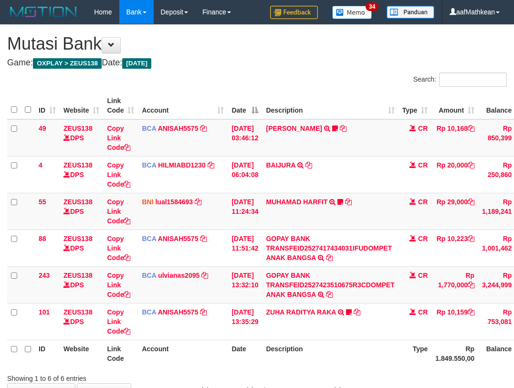
scroll to position [64, 75]
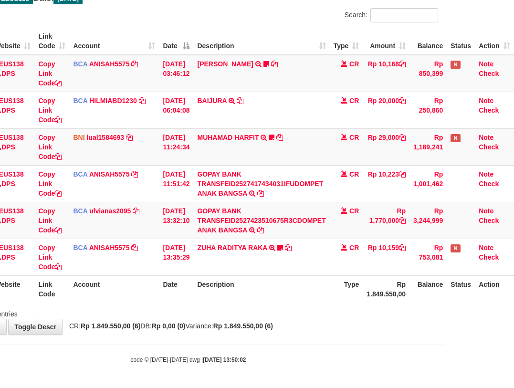
click at [299, 301] on th "Description" at bounding box center [261, 288] width 136 height 27
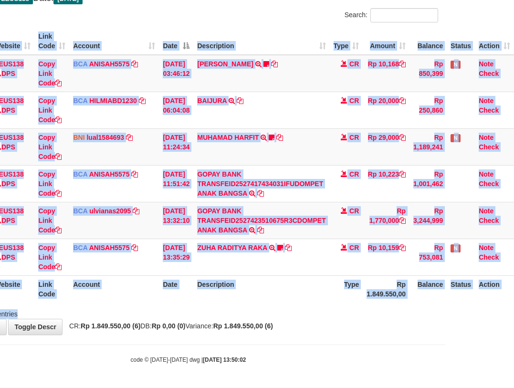
click at [303, 309] on div "Search: ID Website Link Code Account Date Description Type Amount Balance Statu…" at bounding box center [187, 163] width 499 height 311
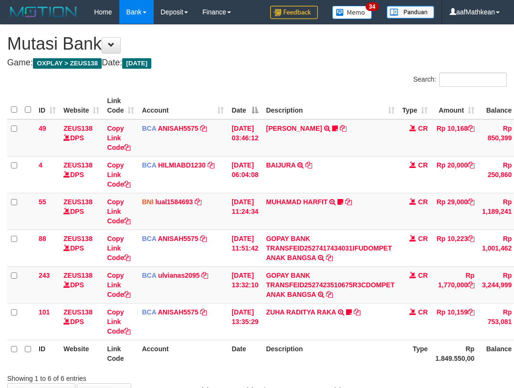
scroll to position [64, 75]
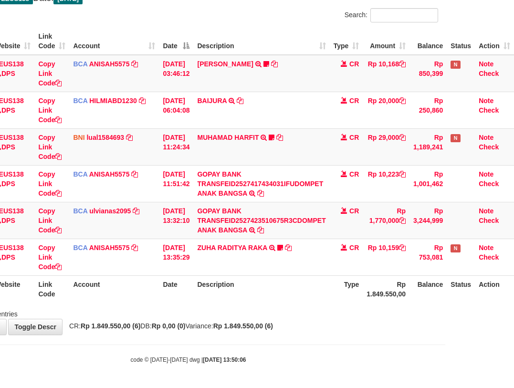
drag, startPoint x: 253, startPoint y: 309, endPoint x: 265, endPoint y: 316, distance: 13.9
click at [255, 311] on div "Showing 1 to 6 of 6 entries" at bounding box center [188, 311] width 514 height 13
drag, startPoint x: 265, startPoint y: 316, endPoint x: 517, endPoint y: 316, distance: 251.9
click at [445, 320] on html "Toggle navigation Home Bank Account List Load By Website Group [OXPLAY] ZEUS138…" at bounding box center [188, 162] width 514 height 452
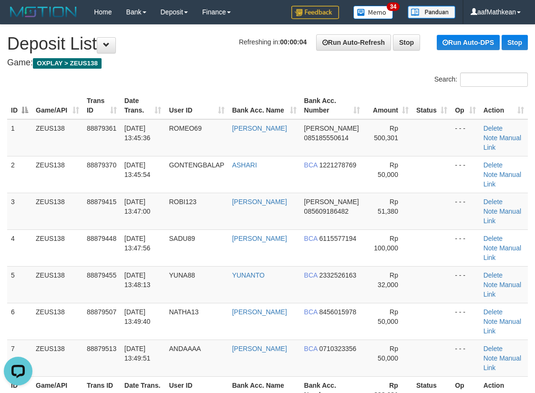
click at [133, 103] on tr "ID Game/API Trans ID Date Trans. User ID Bank Acc. Name Bank Acc. Number Amount…" at bounding box center [267, 105] width 521 height 27
click at [156, 108] on th "Date Trans." at bounding box center [143, 105] width 45 height 27
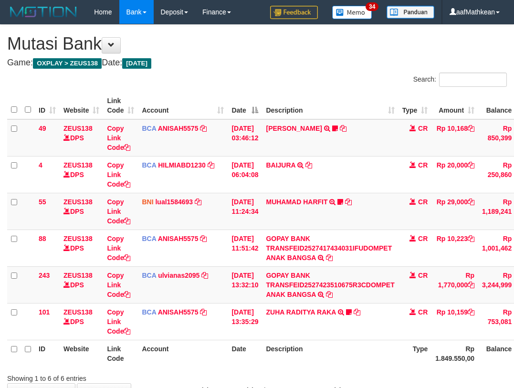
scroll to position [64, 75]
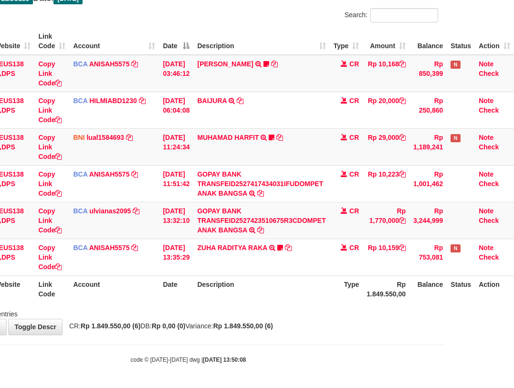
drag, startPoint x: 258, startPoint y: 347, endPoint x: 262, endPoint y: 344, distance: 5.8
click at [258, 347] on body "Toggle navigation Home Bank Account List Load By Website Group [OXPLAY] ZEUS138…" at bounding box center [188, 162] width 514 height 452
click at [263, 343] on body "Toggle navigation Home Bank Account List Load By Website Group [OXPLAY] ZEUS138…" at bounding box center [188, 162] width 514 height 452
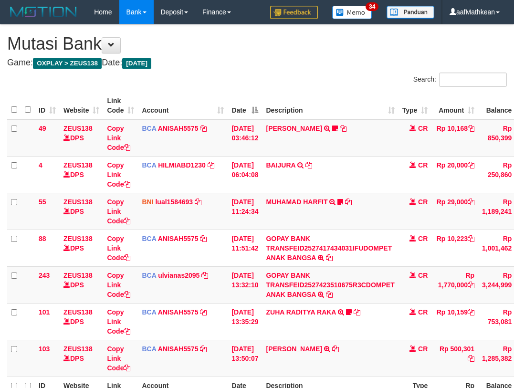
click at [263, 340] on body "Toggle navigation Home Bank Account List Load By Website Group [OXPLAY] ZEUS138…" at bounding box center [257, 244] width 514 height 489
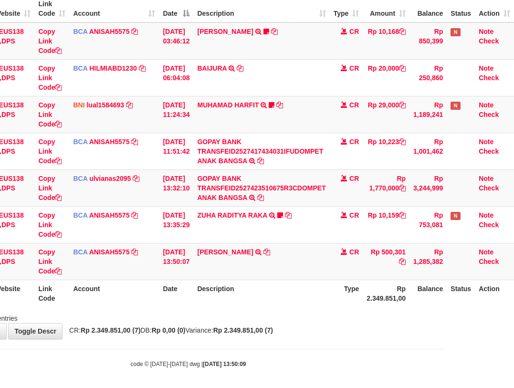
click at [265, 339] on body "Toggle navigation Home Bank Account List Load By Website Group [OXPLAY] ZEUS138…" at bounding box center [188, 147] width 514 height 489
click at [265, 339] on div "**********" at bounding box center [188, 133] width 514 height 411
drag, startPoint x: 264, startPoint y: 339, endPoint x: 369, endPoint y: 336, distance: 105.0
click at [329, 339] on div "**********" at bounding box center [188, 133] width 514 height 411
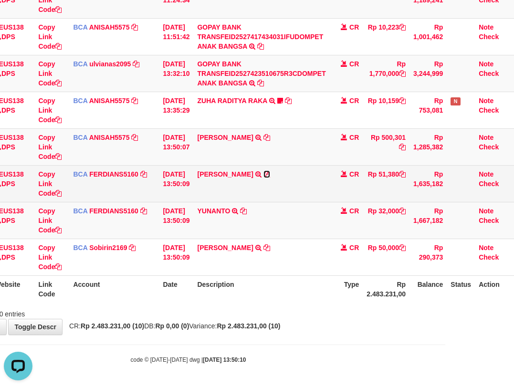
click at [263, 173] on icon at bounding box center [266, 174] width 7 height 7
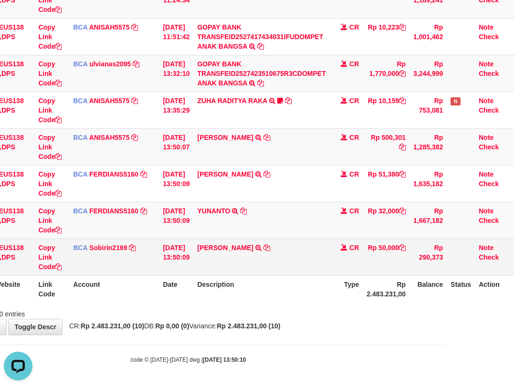
click at [291, 241] on td "MAHADMAN JONATHAN TRSF E-BANKING CR 0110/FTSCY/WS95031 50000.00MAHADMAN JONATHAN" at bounding box center [261, 257] width 136 height 37
click at [270, 247] on icon at bounding box center [266, 247] width 7 height 7
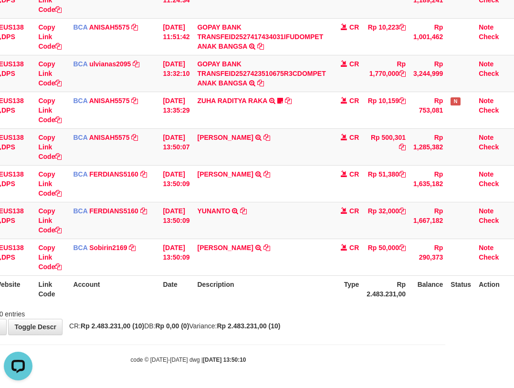
click at [171, 337] on body "Toggle navigation Home Bank Account List Load By Website Group [OXPLAY] ZEUS138…" at bounding box center [188, 88] width 514 height 599
drag, startPoint x: 177, startPoint y: 339, endPoint x: 182, endPoint y: 337, distance: 4.9
click at [179, 339] on body "Toggle navigation Home Bank Account List Load By Website Group [OXPLAY] ZEUS138…" at bounding box center [188, 88] width 514 height 599
drag, startPoint x: 199, startPoint y: 331, endPoint x: 202, endPoint y: 321, distance: 10.4
click at [202, 326] on div "**********" at bounding box center [188, 73] width 514 height 521
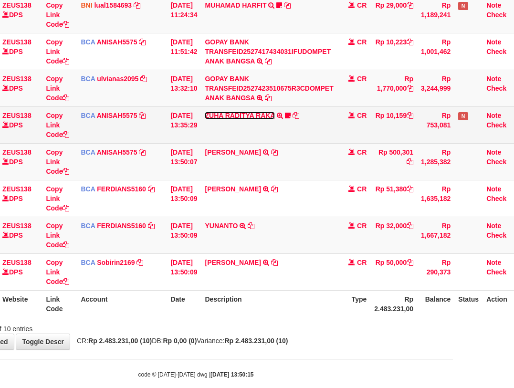
click at [251, 114] on link "ZUHA RADITYA RAKA" at bounding box center [240, 116] width 70 height 8
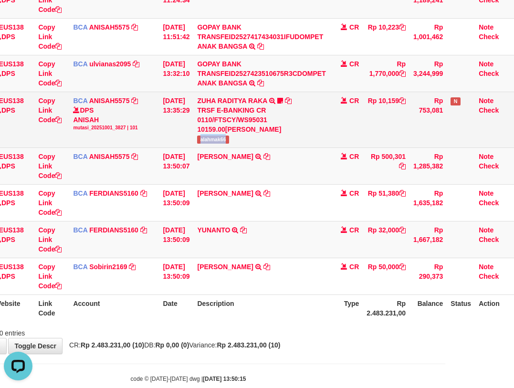
drag, startPoint x: 205, startPoint y: 140, endPoint x: 248, endPoint y: 138, distance: 43.5
click at [239, 144] on td "ZUHA RADITYA RAKA TRSF E-BANKING CR 0110/FTSCY/WS95031 10159.00ZUHA RADITYA RAK…" at bounding box center [261, 120] width 136 height 56
copy span "alahmak66"
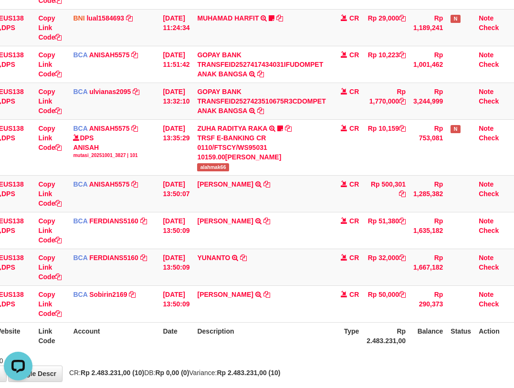
scroll to position [230, 72]
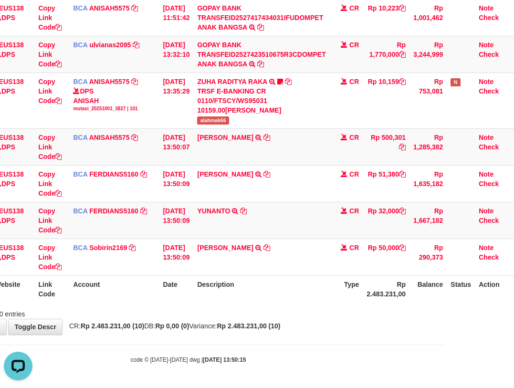
drag, startPoint x: 334, startPoint y: 289, endPoint x: 325, endPoint y: 293, distance: 10.0
click at [329, 295] on th "Description" at bounding box center [261, 288] width 136 height 27
drag, startPoint x: 325, startPoint y: 293, endPoint x: 315, endPoint y: 280, distance: 16.7
click at [322, 292] on th "Description" at bounding box center [261, 288] width 136 height 27
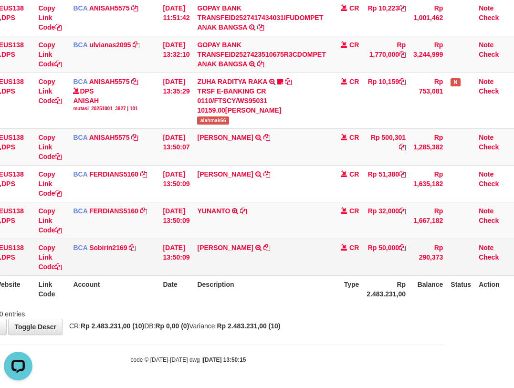
drag, startPoint x: 315, startPoint y: 280, endPoint x: 309, endPoint y: 247, distance: 33.0
click at [313, 260] on table "ID Website Link Code Account Date Description Type Amount Balance Status Action…" at bounding box center [225, 82] width 575 height 441
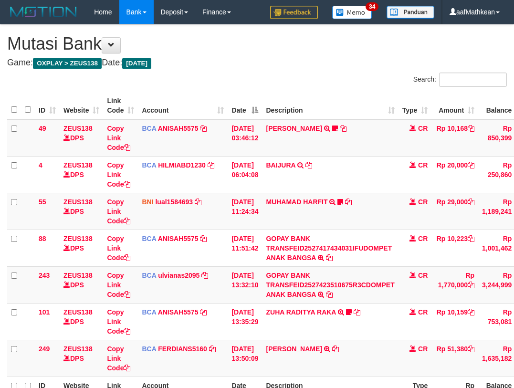
scroll to position [101, 0]
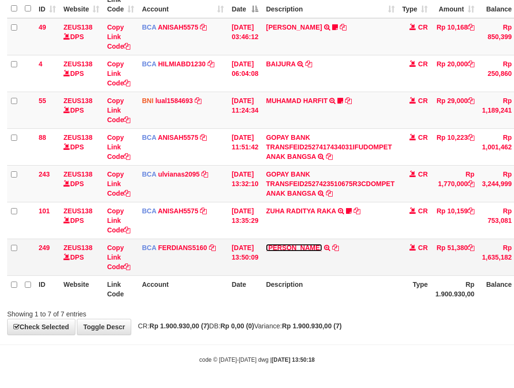
click at [266, 244] on link "ROBI FASLA" at bounding box center [294, 248] width 56 height 8
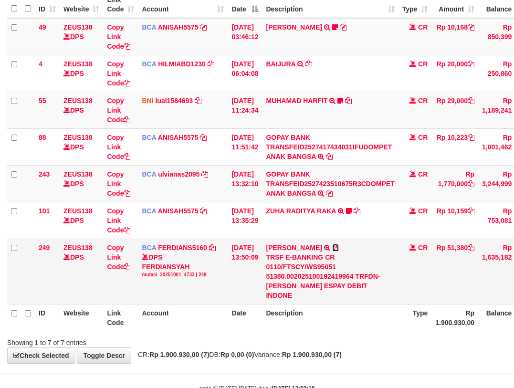
click at [332, 245] on icon at bounding box center [335, 247] width 7 height 7
click at [321, 289] on div "TRSF E-BANKING CR 0110/FTSCY/WS95051 51380.002025100192419964 TRFDN-ROBI FASLA …" at bounding box center [330, 276] width 128 height 48
drag, startPoint x: 338, startPoint y: 297, endPoint x: 338, endPoint y: 291, distance: 5.2
click at [337, 304] on th "Description" at bounding box center [330, 317] width 136 height 27
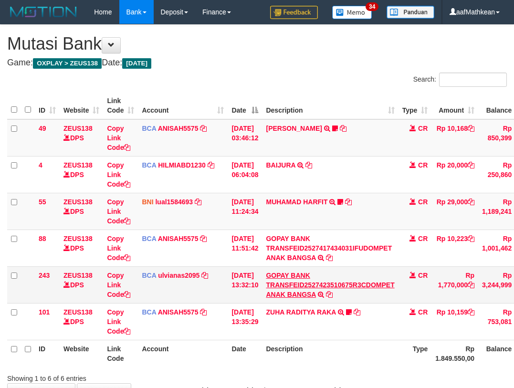
drag, startPoint x: 344, startPoint y: 279, endPoint x: 347, endPoint y: 283, distance: 5.3
click at [346, 282] on td "GOPAY BANK TRANSFEID2527423510675R3CDOMPET ANAK BANGSA TRSF E-BANKING CR 0110/F…" at bounding box center [330, 284] width 136 height 37
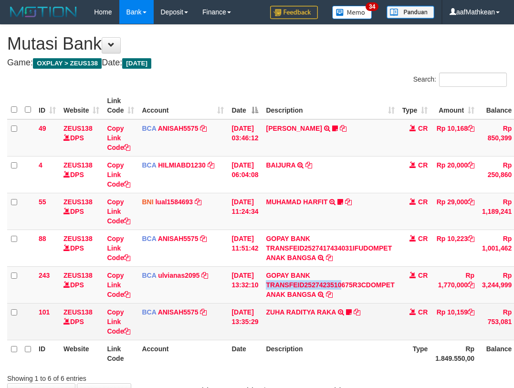
click at [374, 324] on td "ZUHA RADITYA RAKA TRSF E-BANKING CR 0110/FTSCY/WS95031 10159.00ZUHA RADITYA RAK…" at bounding box center [330, 321] width 136 height 37
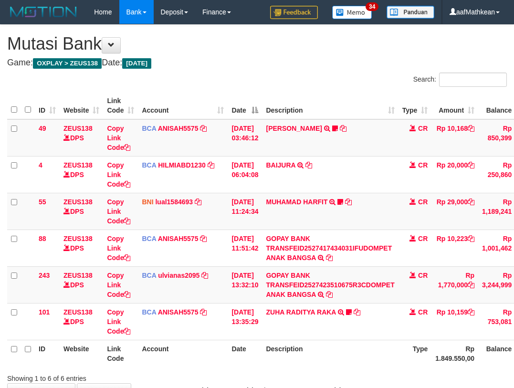
scroll to position [62, 3]
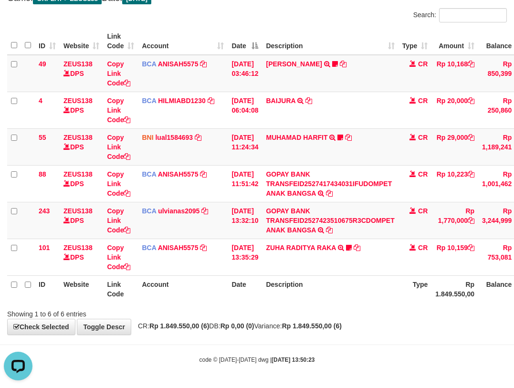
click at [432, 283] on th "Type" at bounding box center [414, 288] width 33 height 27
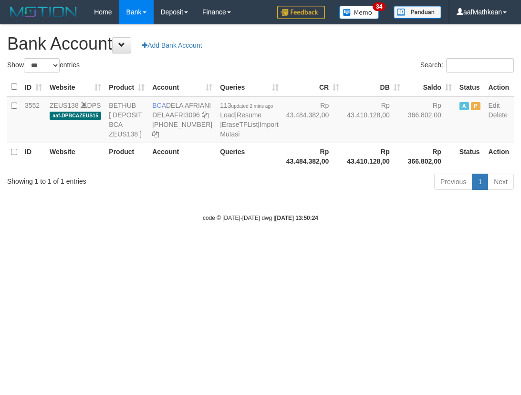
select select "***"
click at [321, 246] on html "Toggle navigation Home Bank Account List Load By Website Group [OXPLAY] ZEUS138…" at bounding box center [260, 123] width 521 height 246
select select "***"
click at [195, 193] on div "Showing 1 to 1 of 1 entries Previous 1 Next" at bounding box center [260, 183] width 521 height 21
drag, startPoint x: 235, startPoint y: 218, endPoint x: 302, endPoint y: 193, distance: 71.4
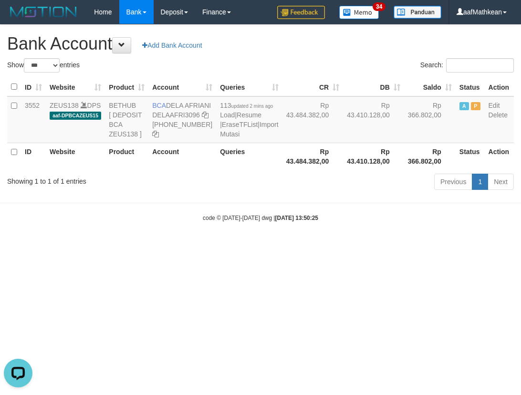
click at [236, 193] on div "Previous 1 Next" at bounding box center [369, 183] width 290 height 21
select select "***"
click at [315, 246] on body "Toggle navigation Home Bank Account List Load By Website Group [OXPLAY] ZEUS138…" at bounding box center [260, 123] width 521 height 246
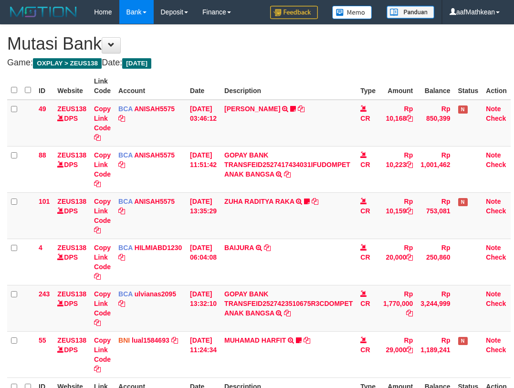
scroll to position [64, 0]
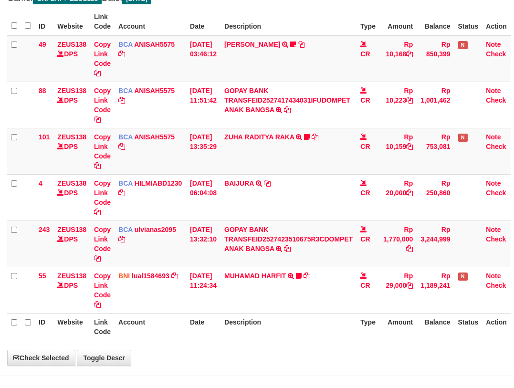
click at [415, 279] on td "Rp 29,000" at bounding box center [397, 290] width 37 height 46
drag, startPoint x: 415, startPoint y: 280, endPoint x: 412, endPoint y: 287, distance: 7.5
click at [379, 313] on th "Type" at bounding box center [367, 326] width 23 height 27
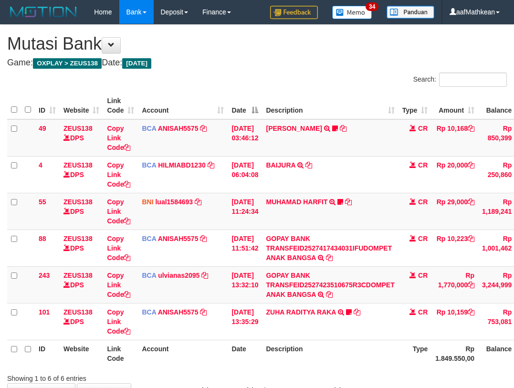
scroll to position [64, 0]
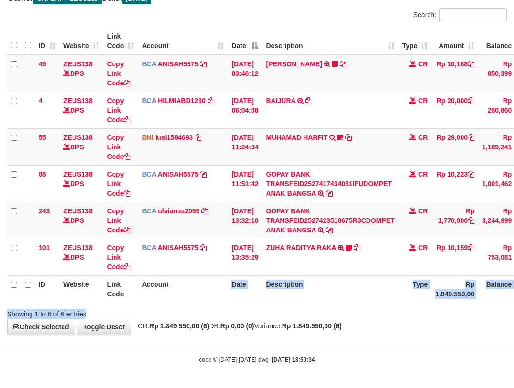
click at [381, 301] on tr "ID Website Link Code Account Date Description Type Rp 1.849.550,00 Balance Stat…" at bounding box center [294, 288] width 575 height 27
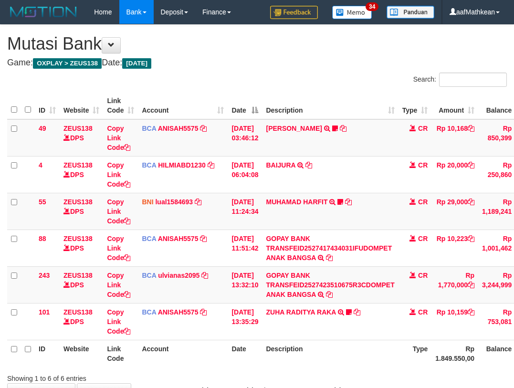
scroll to position [64, 0]
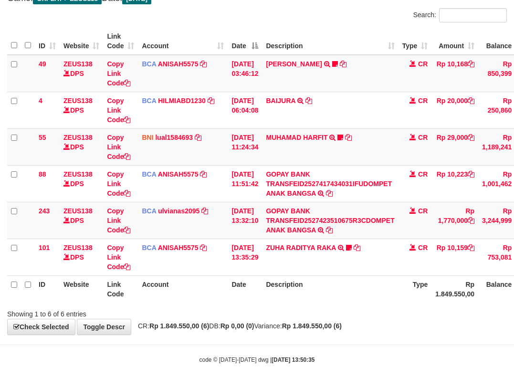
drag, startPoint x: 218, startPoint y: 291, endPoint x: 228, endPoint y: 296, distance: 10.9
click at [219, 292] on th "Account" at bounding box center [183, 288] width 90 height 27
drag, startPoint x: 229, startPoint y: 296, endPoint x: 288, endPoint y: 288, distance: 59.2
click at [244, 301] on th "Date" at bounding box center [245, 288] width 34 height 27
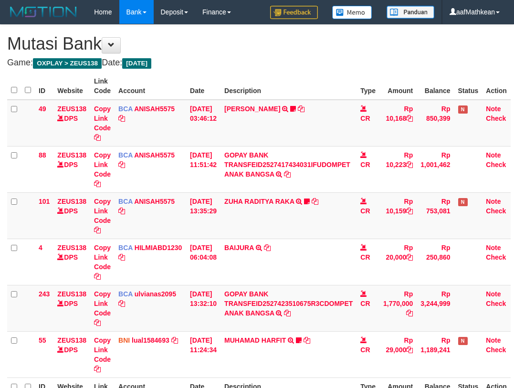
scroll to position [64, 0]
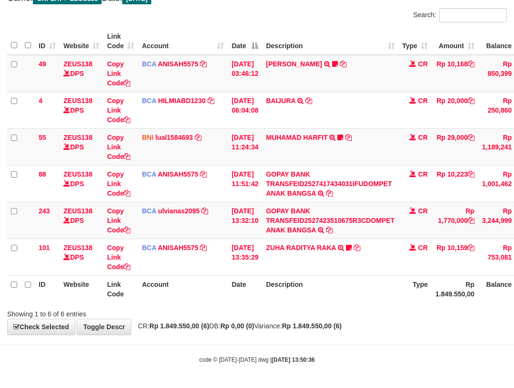
drag, startPoint x: 292, startPoint y: 316, endPoint x: 293, endPoint y: 322, distance: 5.9
click at [292, 322] on div "**********" at bounding box center [257, 147] width 514 height 374
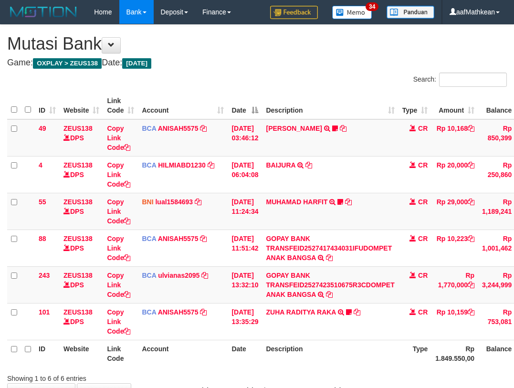
scroll to position [64, 0]
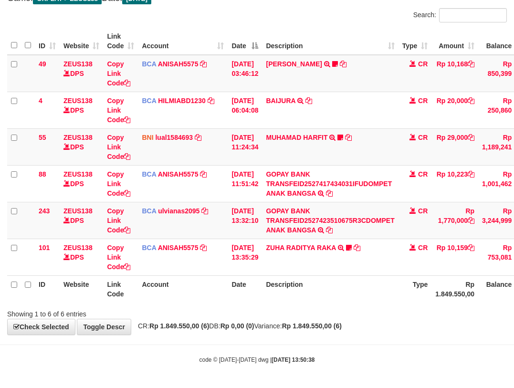
drag, startPoint x: 319, startPoint y: 316, endPoint x: 331, endPoint y: 311, distance: 13.0
click at [319, 316] on div "Showing 1 to 6 of 6 entries" at bounding box center [257, 311] width 514 height 13
click at [348, 306] on div "Showing 1 to 6 of 6 entries" at bounding box center [257, 311] width 514 height 13
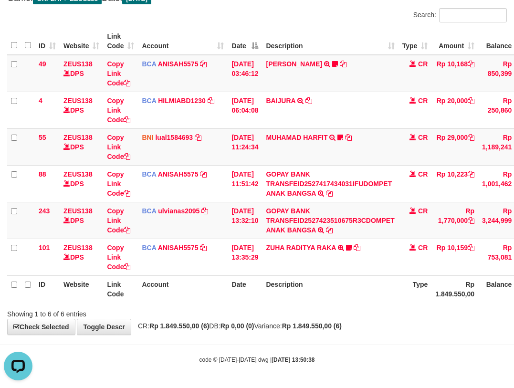
click at [346, 306] on div "Showing 1 to 6 of 6 entries" at bounding box center [257, 311] width 514 height 13
click at [362, 313] on div "Showing 1 to 6 of 6 entries" at bounding box center [257, 311] width 514 height 13
click at [363, 316] on div "Showing 1 to 6 of 6 entries" at bounding box center [257, 311] width 514 height 13
click at [367, 317] on div "Showing 1 to 6 of 6 entries" at bounding box center [257, 311] width 514 height 13
click at [368, 315] on div "Showing 1 to 6 of 6 entries" at bounding box center [257, 311] width 514 height 13
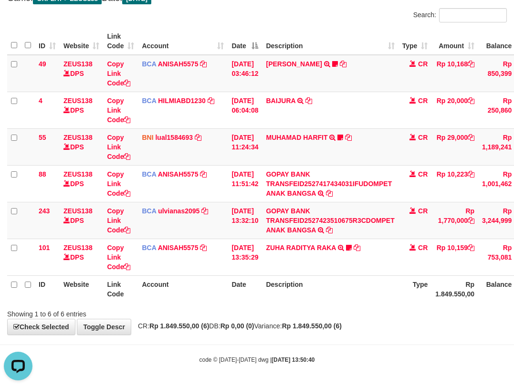
click at [372, 316] on div "Showing 1 to 6 of 6 entries" at bounding box center [257, 311] width 514 height 13
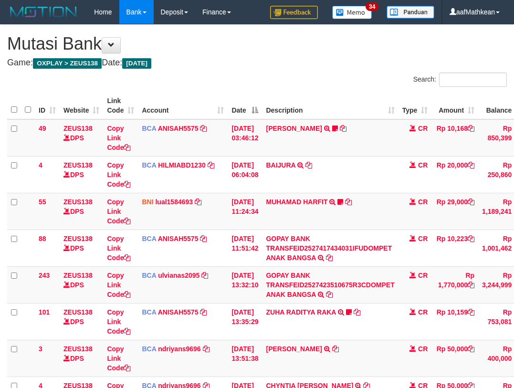
scroll to position [65, 0]
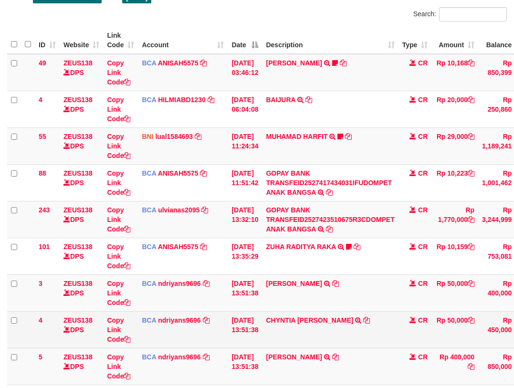
drag, startPoint x: 375, startPoint y: 317, endPoint x: 369, endPoint y: 321, distance: 7.3
click at [376, 317] on td "CHYNTIA INDRA DEWI TRSF E-BANKING CR 0110/FTSCY/WS95271 50000.00CHYNTIA INDRA D…" at bounding box center [330, 329] width 136 height 37
click at [367, 326] on td "CHYNTIA [PERSON_NAME] TRSF E-BANKING CR 0110/FTSCY/WS95271 50000.00[PERSON_NAME]" at bounding box center [330, 329] width 136 height 37
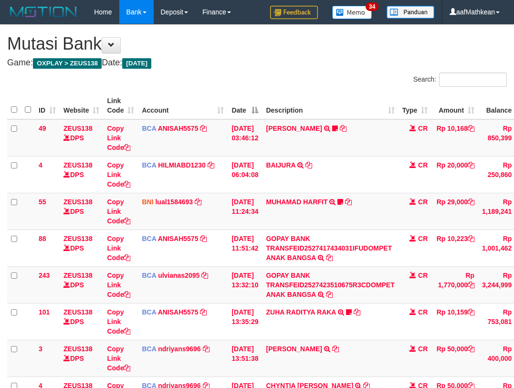
scroll to position [66, 0]
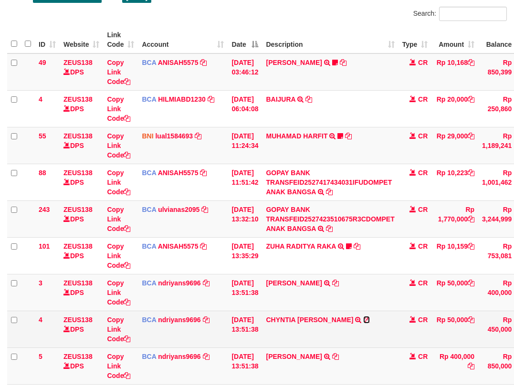
click at [363, 316] on link at bounding box center [366, 320] width 7 height 8
drag, startPoint x: 354, startPoint y: 331, endPoint x: 348, endPoint y: 319, distance: 13.4
click at [354, 324] on td "CHYNTIA INDRA DEWI TRSF E-BANKING CR 0110/FTSCY/WS95271 50000.00CHYNTIA INDRA D…" at bounding box center [330, 329] width 136 height 37
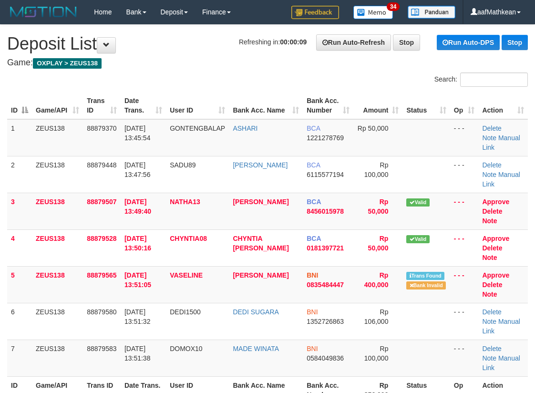
click at [101, 79] on div "Search:" at bounding box center [267, 81] width 535 height 17
drag, startPoint x: 98, startPoint y: 99, endPoint x: 2, endPoint y: 146, distance: 107.3
click at [113, 101] on tr "ID Game/API Trans ID Date Trans. User ID Bank Acc. Name Bank Acc. Number Amount…" at bounding box center [267, 105] width 521 height 27
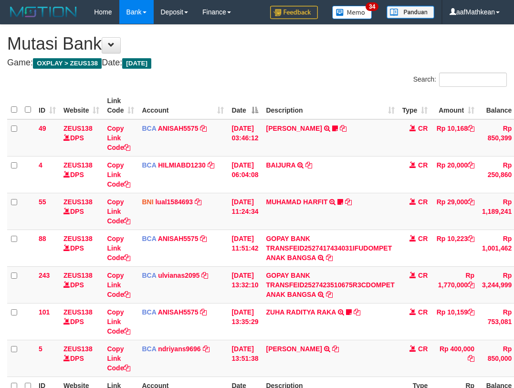
scroll to position [66, 0]
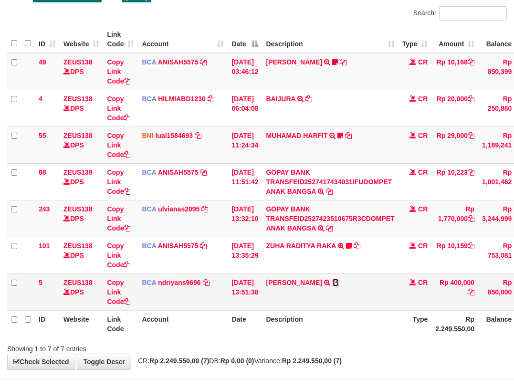
click at [339, 281] on icon at bounding box center [335, 282] width 7 height 7
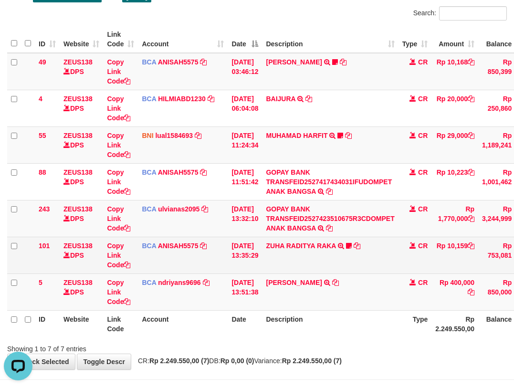
scroll to position [0, 0]
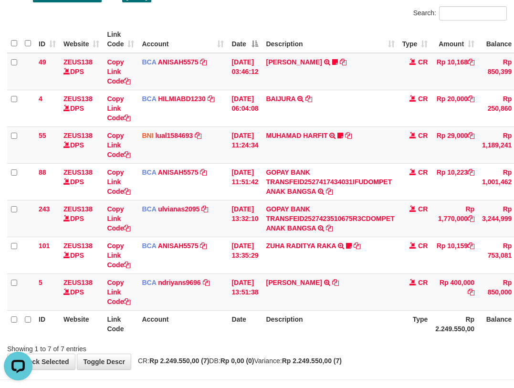
click at [295, 301] on tbody "49 ZEUS138 DPS Copy Link Code BCA ANISAH5575 DPS ANISAH mutasi_20251001_3827 | …" at bounding box center [294, 182] width 575 height 258
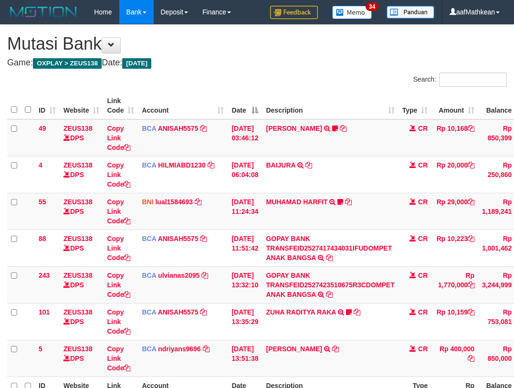
scroll to position [67, 0]
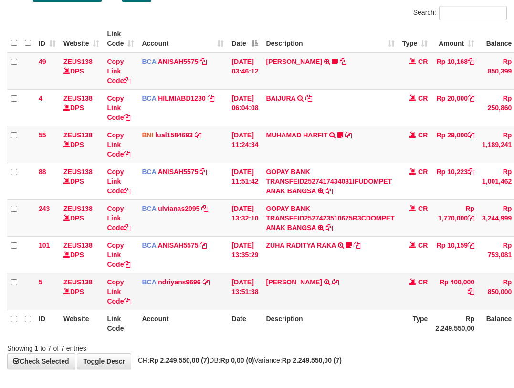
click at [220, 306] on td "BCA ndriyans9696 DPS ANDRIYANSYAH mutasi_20251001_3291 | 5 mutasi_20251001_3291…" at bounding box center [183, 291] width 90 height 37
click at [337, 313] on tr "ID Website Link Code Account Date Description Type Rp 2.249.550,00 Balance Stat…" at bounding box center [294, 323] width 575 height 27
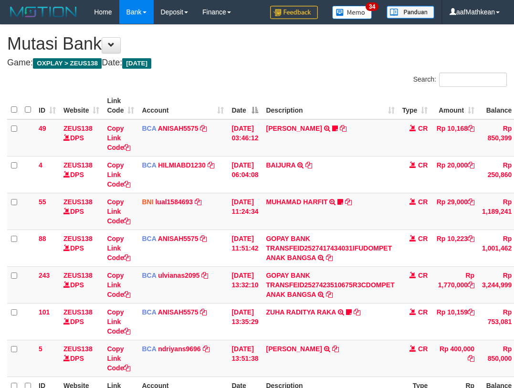
scroll to position [67, 0]
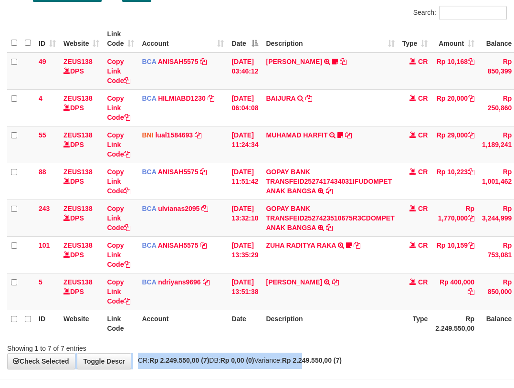
drag, startPoint x: 330, startPoint y: 354, endPoint x: 322, endPoint y: 355, distance: 8.2
click at [329, 352] on div "**********" at bounding box center [257, 163] width 514 height 411
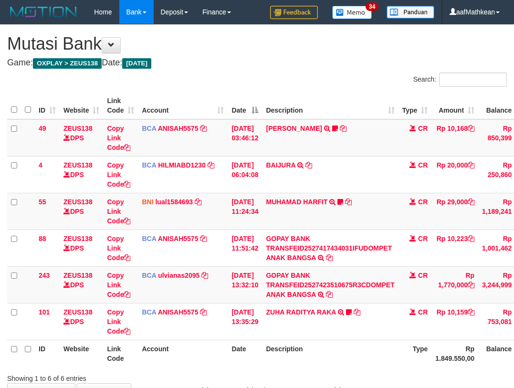
scroll to position [64, 0]
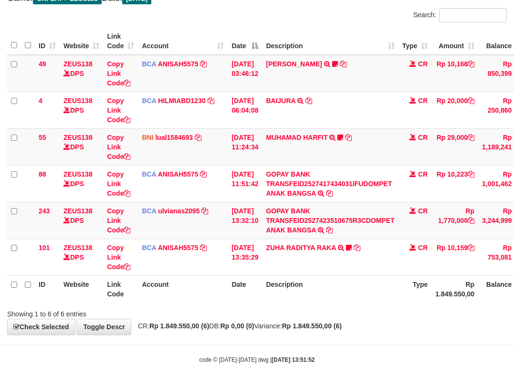
click at [293, 317] on div "Showing 1 to 6 of 6 entries" at bounding box center [257, 311] width 514 height 13
click at [298, 316] on div "Showing 1 to 6 of 6 entries" at bounding box center [257, 311] width 514 height 13
click at [317, 312] on div "Showing 1 to 6 of 6 entries" at bounding box center [257, 311] width 514 height 13
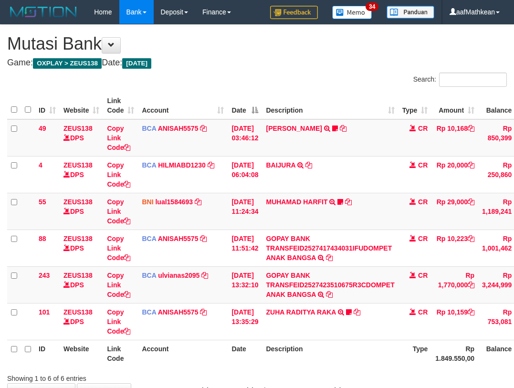
scroll to position [64, 0]
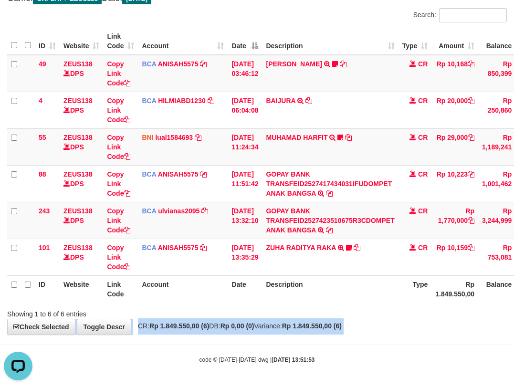
drag, startPoint x: 335, startPoint y: 332, endPoint x: 334, endPoint y: 338, distance: 5.3
click at [334, 337] on body "Toggle navigation Home Bank Account List Load By Website Group [OXPLAY] ZEUS138…" at bounding box center [257, 162] width 514 height 452
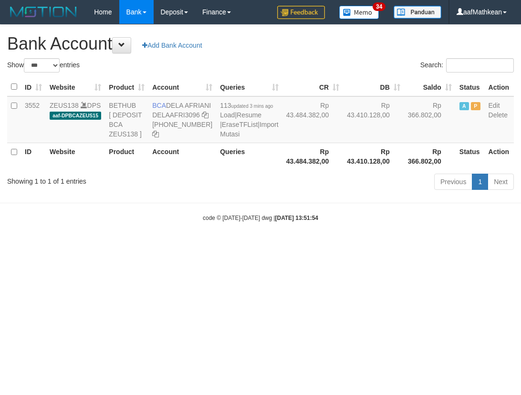
select select "***"
click at [209, 246] on body "Toggle navigation Home Bank Account List Load By Website Group [OXPLAY] ZEUS138…" at bounding box center [260, 123] width 521 height 246
click at [218, 246] on body "Toggle navigation Home Bank Account List Load By Website Group [OXPLAY] ZEUS138…" at bounding box center [260, 123] width 521 height 246
select select "***"
drag, startPoint x: 467, startPoint y: 349, endPoint x: 656, endPoint y: 388, distance: 192.4
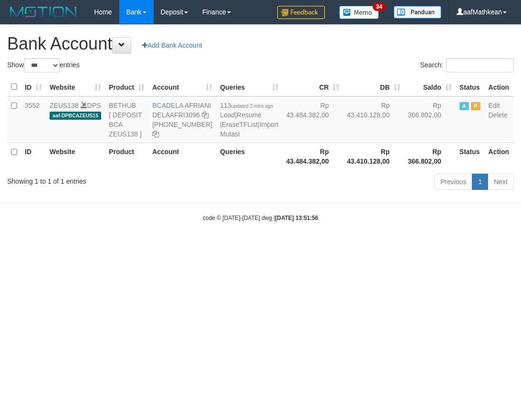
click at [520, 246] on html "Toggle navigation Home Bank Account List Load By Website Group [OXPLAY] ZEUS138…" at bounding box center [260, 123] width 521 height 246
click at [279, 246] on body "Toggle navigation Home Bank Account List Load By Website Group [OXPLAY] ZEUS138…" at bounding box center [260, 123] width 521 height 246
drag, startPoint x: 211, startPoint y: 298, endPoint x: 196, endPoint y: 288, distance: 17.9
click at [208, 246] on html "Toggle navigation Home Bank Account List Load By Website Group [OXPLAY] ZEUS138…" at bounding box center [260, 123] width 521 height 246
drag, startPoint x: 187, startPoint y: 288, endPoint x: 151, endPoint y: 229, distance: 69.4
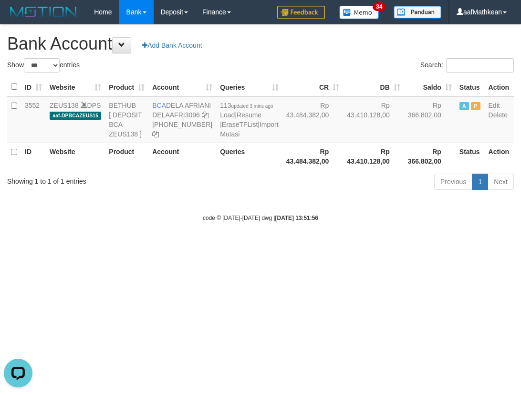
click at [179, 246] on html "Toggle navigation Home Bank Account List Load By Website Group [OXPLAY] ZEUS138…" at bounding box center [260, 123] width 521 height 246
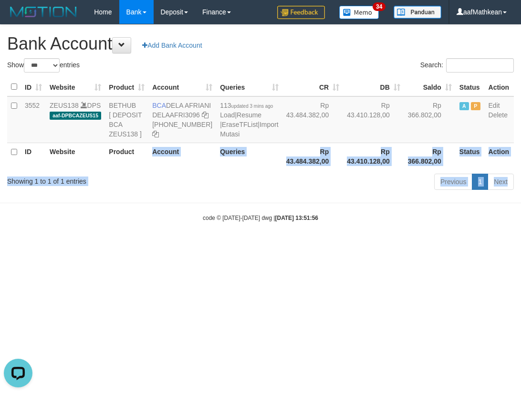
drag, startPoint x: 151, startPoint y: 229, endPoint x: 73, endPoint y: 1, distance: 240.6
click at [119, 138] on body "Toggle navigation Home Bank Account List Load By Website Group [OXPLAY] ZEUS138…" at bounding box center [260, 123] width 521 height 246
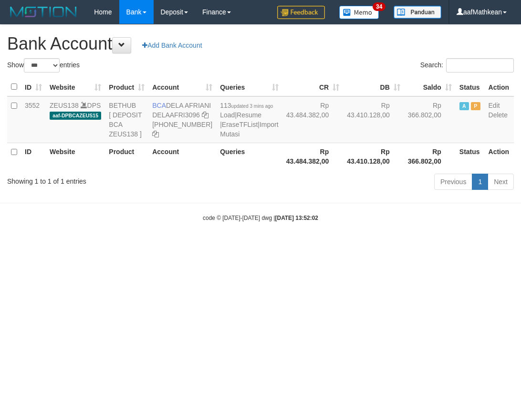
select select "***"
drag, startPoint x: 260, startPoint y: 229, endPoint x: 179, endPoint y: 128, distance: 129.0
click at [256, 220] on body "Toggle navigation Home Bank Account List Load By Website Group [OXPLAY] ZEUS138…" at bounding box center [260, 123] width 521 height 246
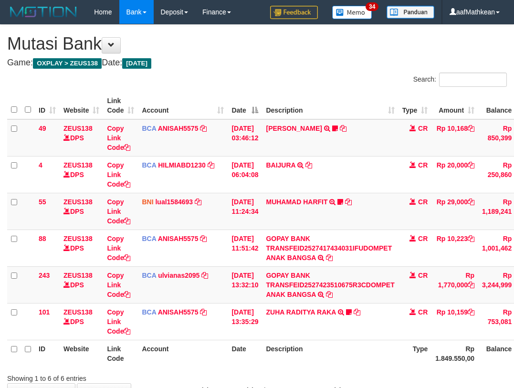
click at [337, 335] on body "Toggle navigation Home Bank Account List Load By Website Group [OXPLAY] ZEUS138…" at bounding box center [257, 226] width 514 height 452
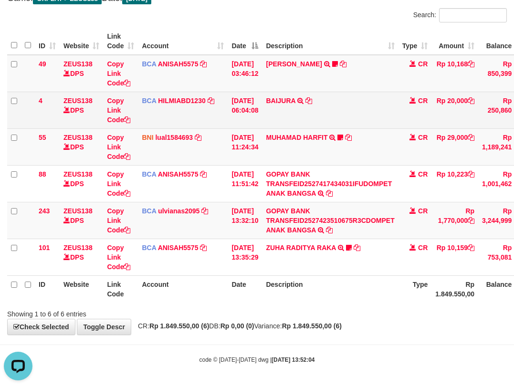
scroll to position [64, 0]
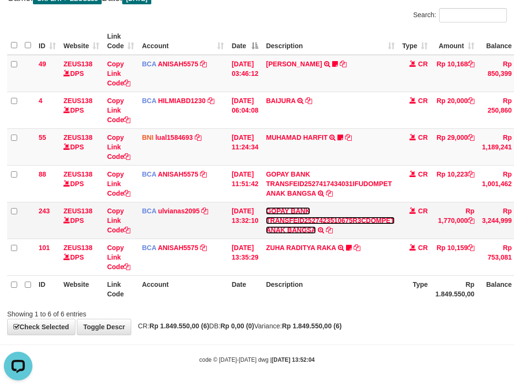
click at [266, 207] on link "GOPAY BANK TRANSFEID2527423510675R3CDOMPET ANAK BANGSA" at bounding box center [330, 220] width 128 height 27
click at [0, 0] on div "TRSF E-BANKING CR 0110/FTSCY/WS95051 1770000.00GOPAY BANK TRANSFEID252742351067…" at bounding box center [0, 0] width 0 height 0
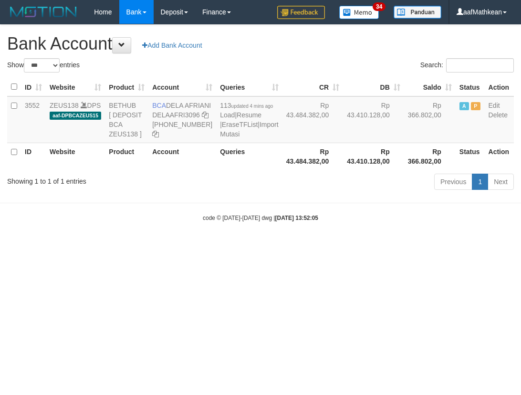
select select "***"
drag, startPoint x: 174, startPoint y: 107, endPoint x: 193, endPoint y: 120, distance: 22.8
click at [193, 120] on td "BCA DELA AFRIANI DELAAFRI3096 869-245-8639" at bounding box center [182, 119] width 68 height 47
copy td "ELA AFRIANI"
drag, startPoint x: 167, startPoint y: 103, endPoint x: 183, endPoint y: 118, distance: 22.3
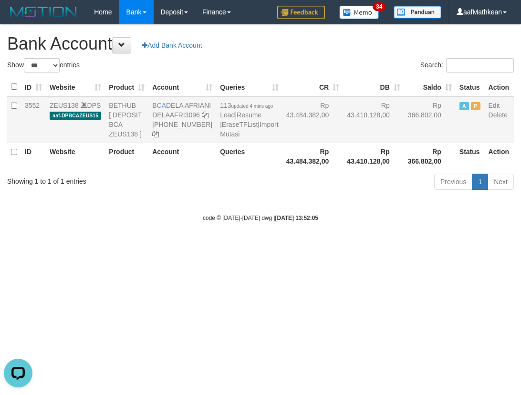
click at [183, 118] on td "BCA DELA AFRIANI DELAAFRI3096 869-245-8639" at bounding box center [182, 119] width 68 height 47
copy td "DELA AFRIANI"
drag, startPoint x: 340, startPoint y: 270, endPoint x: 308, endPoint y: 202, distance: 74.5
click at [310, 208] on body "Toggle navigation Home Bank Account List Load By Website Group [OXPLAY] ZEUS138…" at bounding box center [260, 123] width 521 height 246
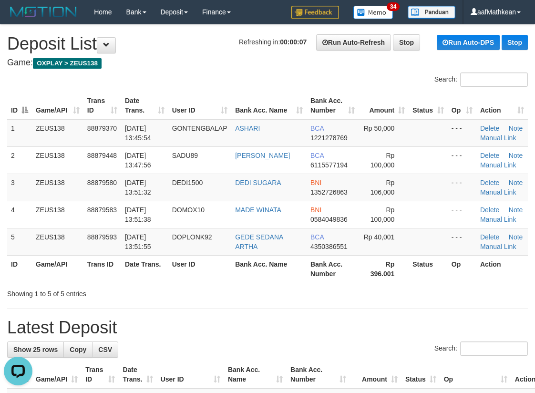
drag, startPoint x: 79, startPoint y: 99, endPoint x: 85, endPoint y: 99, distance: 6.7
click at [80, 99] on th "Game/API" at bounding box center [58, 105] width 52 height 27
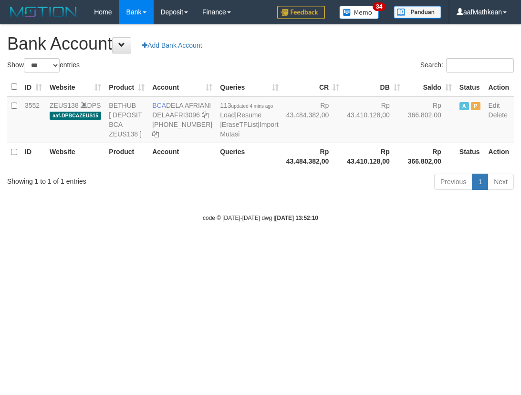
select select "***"
drag, startPoint x: 359, startPoint y: 301, endPoint x: 350, endPoint y: 282, distance: 20.5
click at [359, 246] on html "Toggle navigation Home Bank Account List Load By Website Group [OXPLAY] ZEUS138…" at bounding box center [260, 123] width 521 height 246
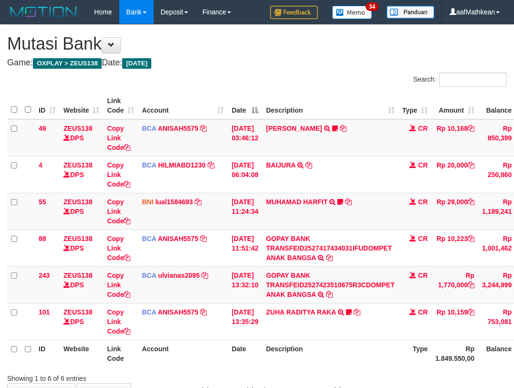
click at [332, 340] on th "Description" at bounding box center [330, 353] width 136 height 27
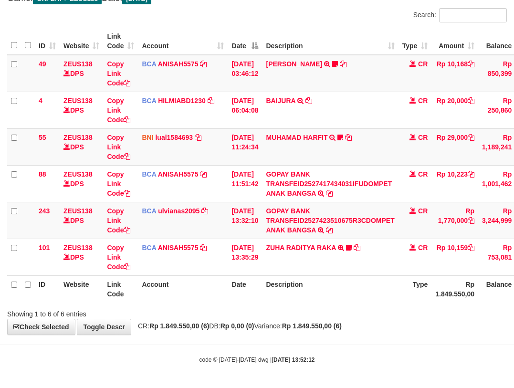
click at [182, 343] on body "Toggle navigation Home Bank Account List Load By Website Group [OXPLAY] ZEUS138…" at bounding box center [257, 162] width 514 height 452
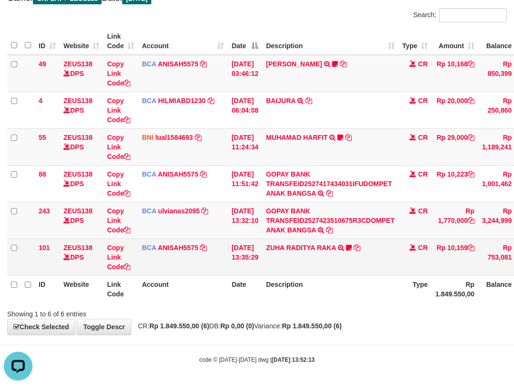
click at [239, 257] on td "[DATE] 13:35:29" at bounding box center [245, 257] width 34 height 37
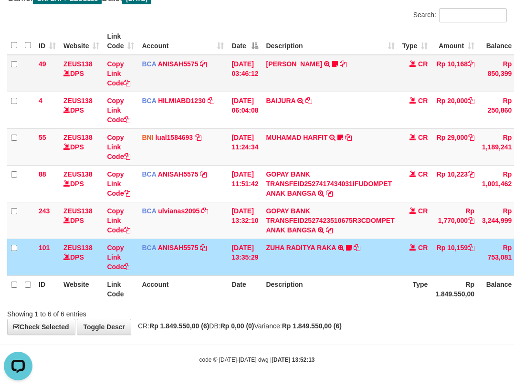
drag, startPoint x: 243, startPoint y: 256, endPoint x: 179, endPoint y: 70, distance: 196.3
click at [236, 210] on tbody "49 ZEUS138 DPS Copy Link Code BCA ANISAH5575 DPS ANISAH mutasi_20251001_3827 | …" at bounding box center [294, 165] width 575 height 221
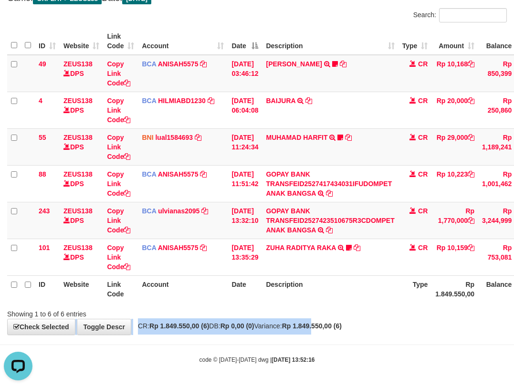
click at [336, 334] on div "**********" at bounding box center [257, 147] width 514 height 374
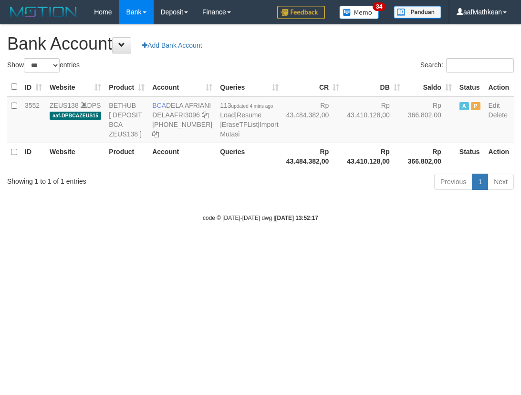
select select "***"
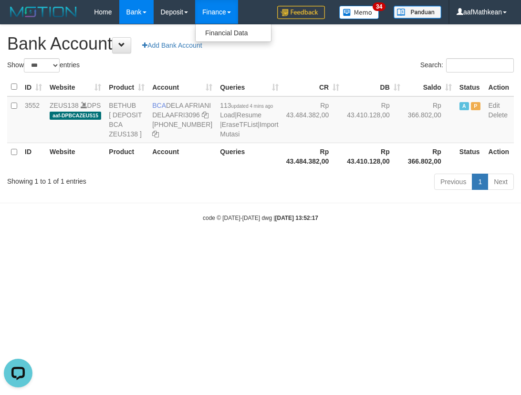
click at [303, 212] on body "Toggle navigation Home Bank Account List Load By Website Group [OXPLAY] ZEUS138…" at bounding box center [260, 123] width 521 height 246
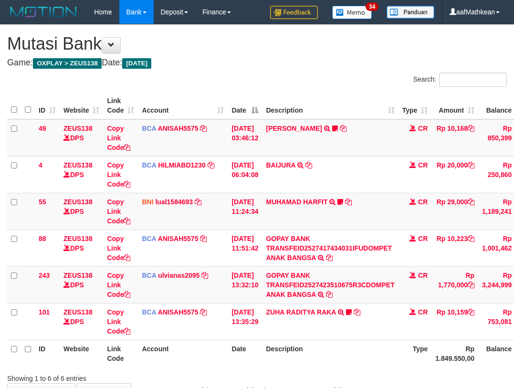
scroll to position [64, 0]
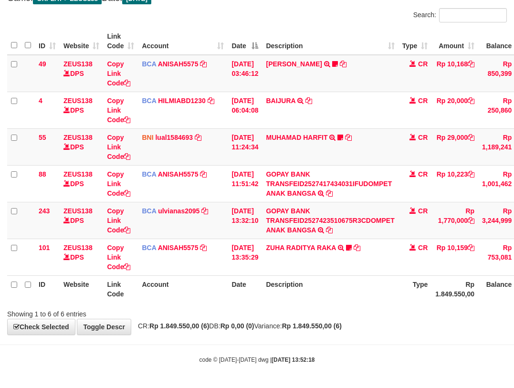
click at [327, 322] on strong "Rp 1.849.550,00 (6)" at bounding box center [312, 326] width 60 height 8
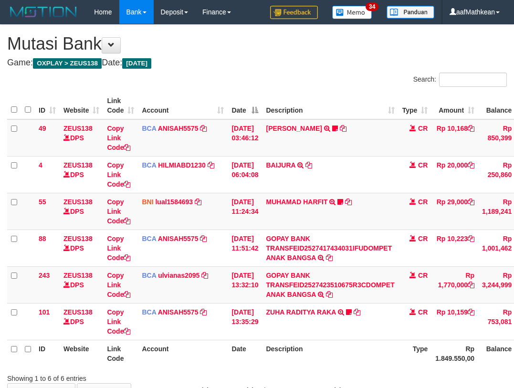
scroll to position [64, 0]
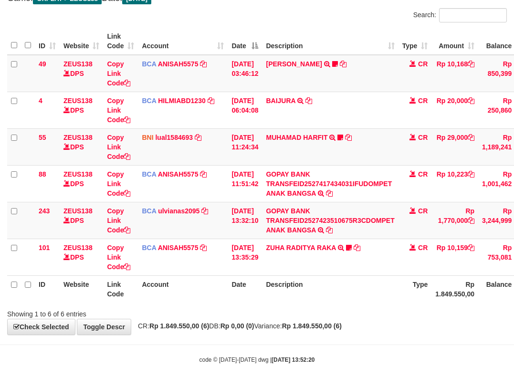
click at [324, 318] on div "**********" at bounding box center [257, 147] width 514 height 374
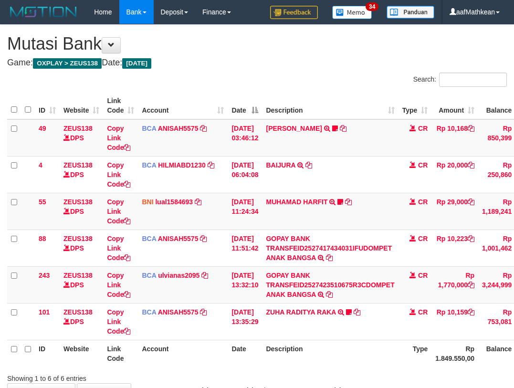
scroll to position [64, 0]
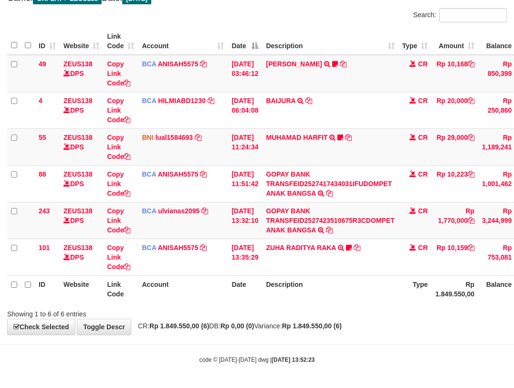
click at [344, 306] on div "Showing 1 to 6 of 6 entries" at bounding box center [257, 311] width 514 height 13
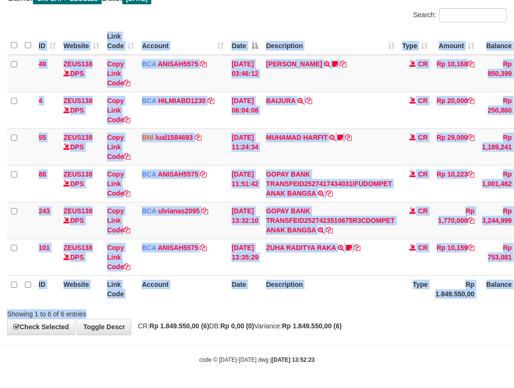
click at [342, 306] on div "Search: ID Website Link Code Account Date Description Type Amount Balance Statu…" at bounding box center [256, 163] width 499 height 311
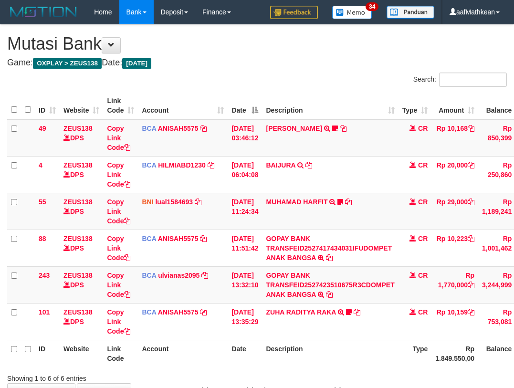
scroll to position [64, 0]
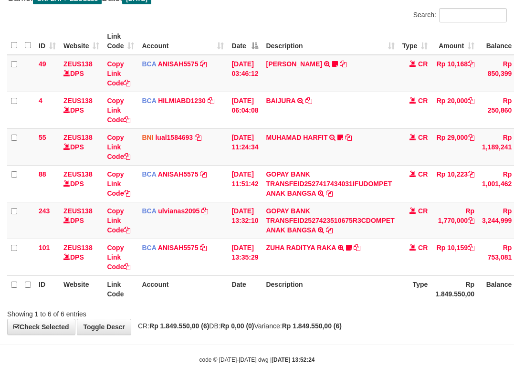
drag, startPoint x: 345, startPoint y: 306, endPoint x: 346, endPoint y: 301, distance: 5.8
click at [345, 305] on div "Showing 1 to 6 of 6 entries" at bounding box center [257, 311] width 514 height 13
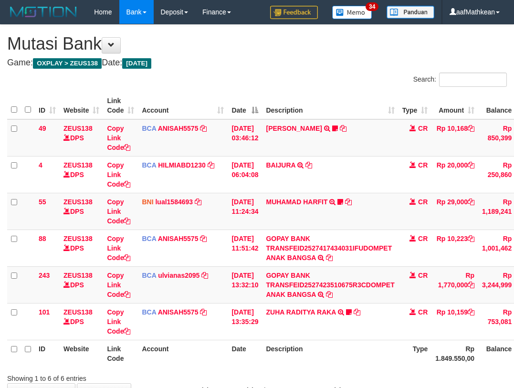
scroll to position [64, 0]
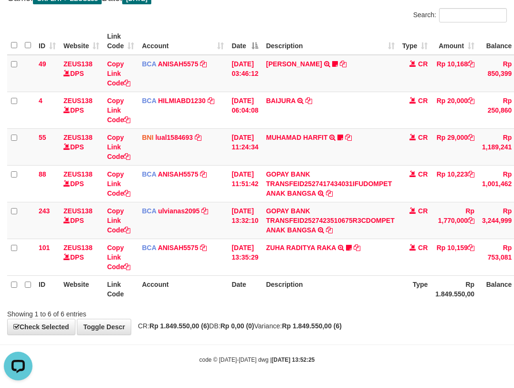
click at [296, 325] on span "CR: Rp 1.849.550,00 (6) DB: Rp 0,00 (0) Variance: Rp 1.849.550,00 (6)" at bounding box center [237, 326] width 208 height 8
click at [307, 323] on span "CR: Rp 1.849.550,00 (6) DB: Rp 0,00 (0) Variance: Rp 1.849.550,00 (6)" at bounding box center [237, 326] width 208 height 8
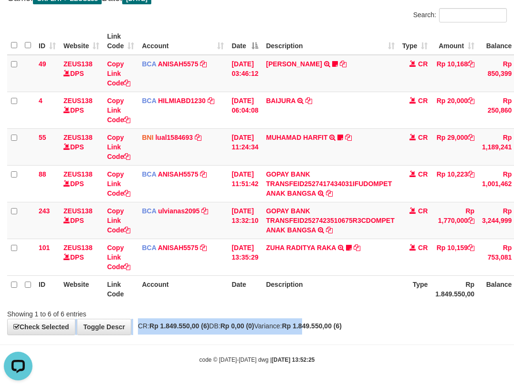
click at [333, 318] on div "**********" at bounding box center [257, 147] width 514 height 374
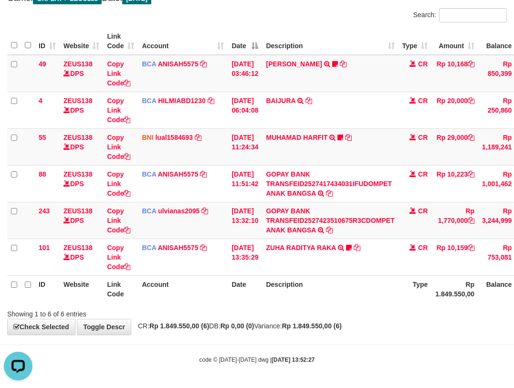
click at [341, 319] on div "**********" at bounding box center [257, 147] width 514 height 374
drag, startPoint x: 348, startPoint y: 327, endPoint x: 408, endPoint y: 330, distance: 60.2
click at [342, 329] on strong "Rp 1.849.550,00 (6)" at bounding box center [312, 326] width 60 height 8
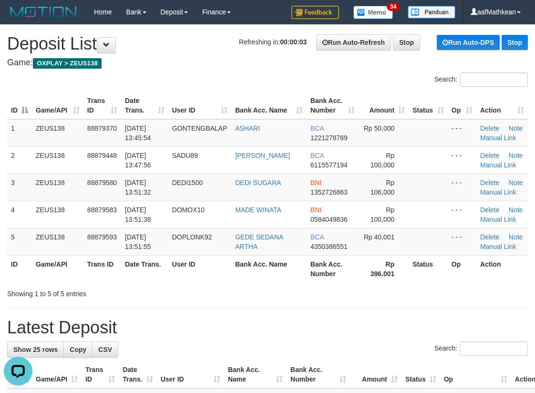
click at [171, 82] on div "Search:" at bounding box center [267, 81] width 535 height 17
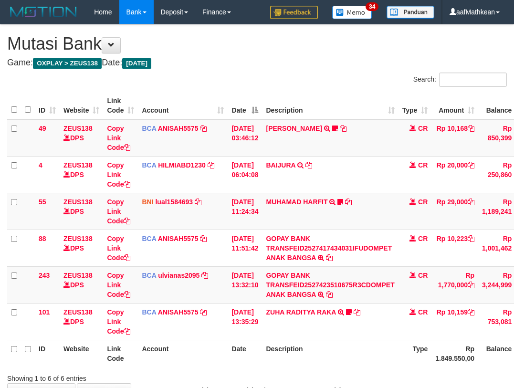
scroll to position [64, 0]
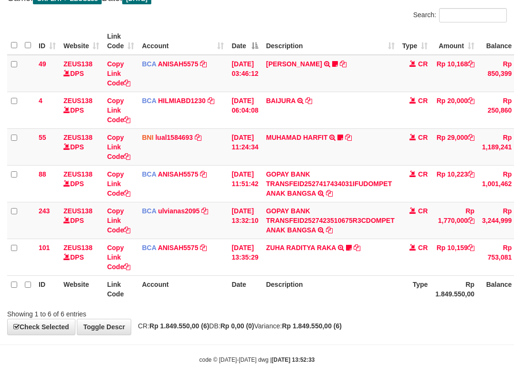
click at [387, 324] on div "**********" at bounding box center [257, 147] width 514 height 374
drag, startPoint x: 390, startPoint y: 326, endPoint x: 399, endPoint y: 330, distance: 9.7
click at [394, 329] on div "**********" at bounding box center [257, 147] width 514 height 374
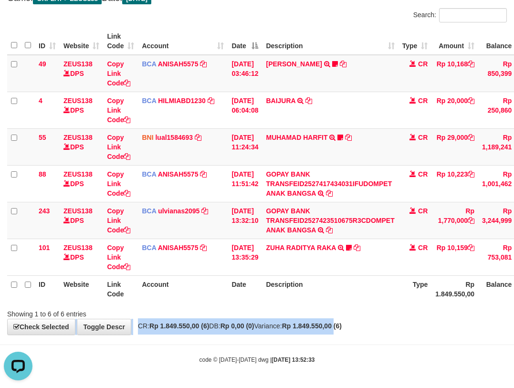
click at [391, 303] on div "**********" at bounding box center [257, 147] width 514 height 374
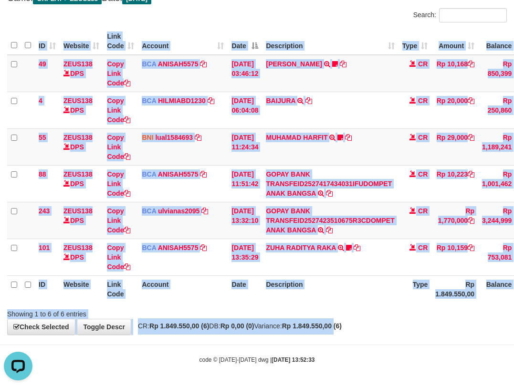
drag, startPoint x: 341, startPoint y: 275, endPoint x: 345, endPoint y: 280, distance: 6.1
click at [343, 278] on table "ID Website Link Code Account Date Description Type Amount Balance Status Action…" at bounding box center [294, 165] width 575 height 275
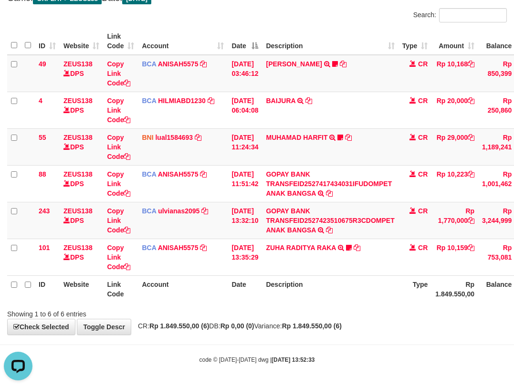
click at [349, 339] on body "Toggle navigation Home Bank Account List Load By Website Group [OXPLAY] ZEUS138…" at bounding box center [257, 162] width 514 height 452
click at [394, 301] on th "Description" at bounding box center [330, 288] width 136 height 27
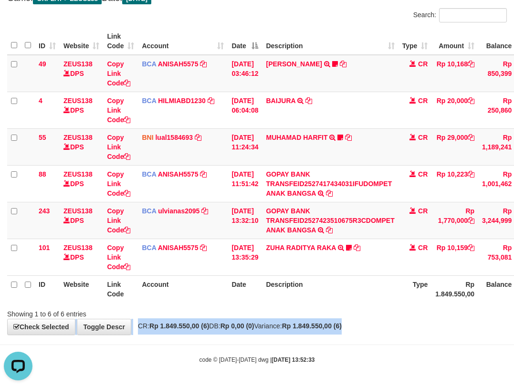
drag, startPoint x: 389, startPoint y: 324, endPoint x: 386, endPoint y: 320, distance: 5.4
click at [386, 326] on div "**********" at bounding box center [257, 147] width 514 height 374
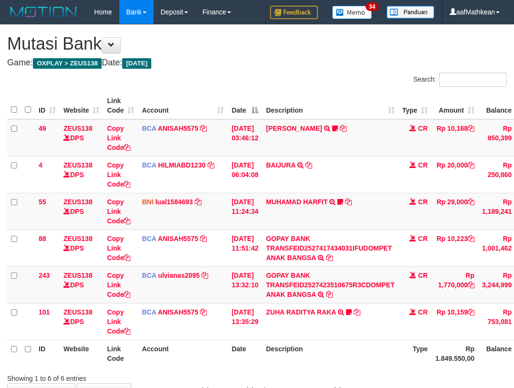
click at [367, 370] on div "Showing 1 to 6 of 6 entries" at bounding box center [257, 376] width 514 height 13
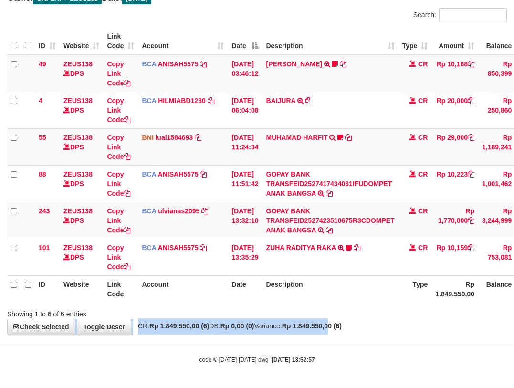
drag, startPoint x: 357, startPoint y: 322, endPoint x: 330, endPoint y: 316, distance: 28.0
click at [353, 322] on div "**********" at bounding box center [257, 147] width 514 height 374
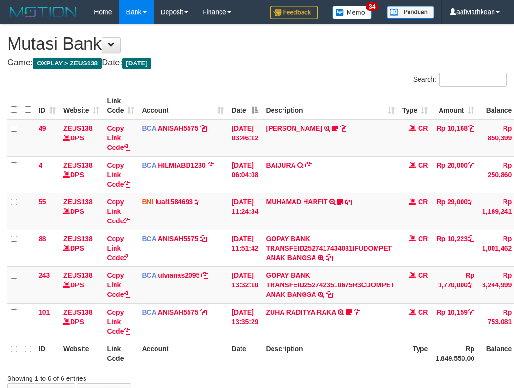
scroll to position [64, 0]
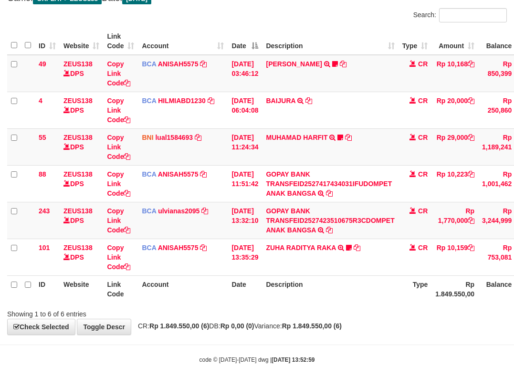
click at [342, 325] on strong "Rp 1.849.550,00 (6)" at bounding box center [312, 326] width 60 height 8
click at [342, 327] on strong "Rp 1.849.550,00 (6)" at bounding box center [312, 326] width 60 height 8
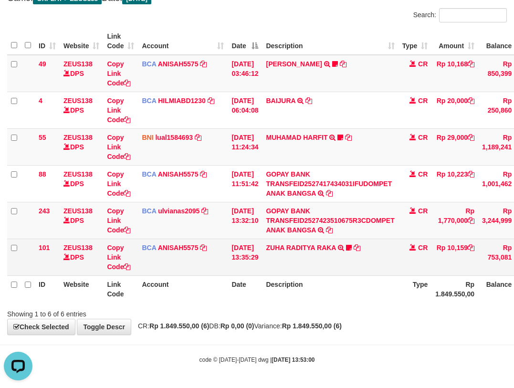
drag, startPoint x: 333, startPoint y: 259, endPoint x: 330, endPoint y: 285, distance: 26.0
click at [331, 267] on td "ZUHA RADITYA RAKA TRSF E-BANKING CR 0110/FTSCY/WS95031 10159.00ZUHA RADITYA RAK…" at bounding box center [330, 257] width 136 height 37
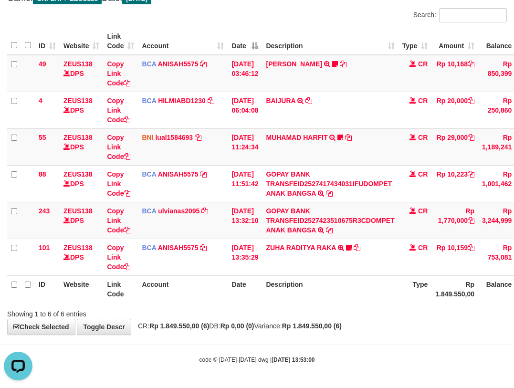
click at [332, 287] on th "Description" at bounding box center [330, 288] width 136 height 27
click at [332, 286] on th "Description" at bounding box center [330, 288] width 136 height 27
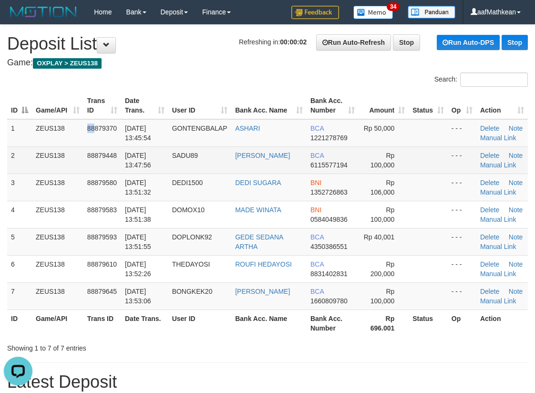
click at [96, 138] on tr "1 ZEUS138 88879370 [DATE] 13:45:54 GONTENGBALAP [GEOGRAPHIC_DATA] BCA 122127876…" at bounding box center [267, 133] width 521 height 28
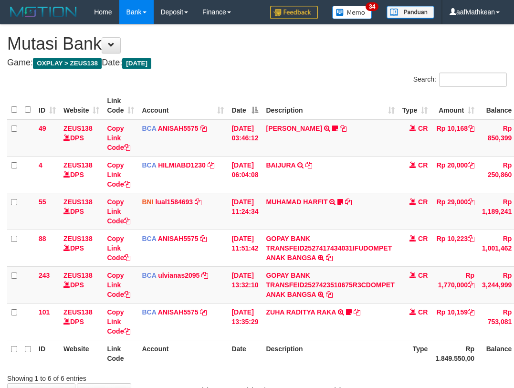
scroll to position [64, 0]
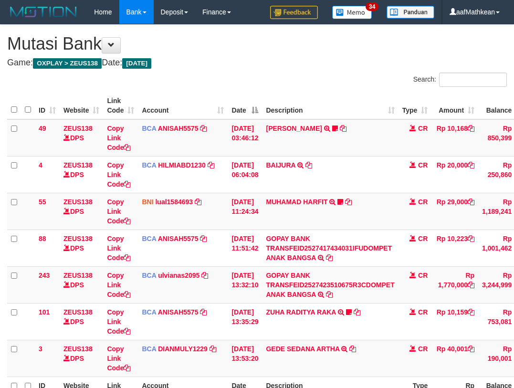
scroll to position [65, 0]
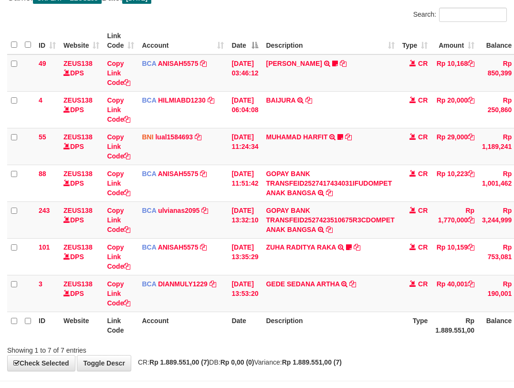
click at [372, 332] on th "Description" at bounding box center [330, 325] width 136 height 27
click at [370, 336] on th "Description" at bounding box center [330, 325] width 136 height 27
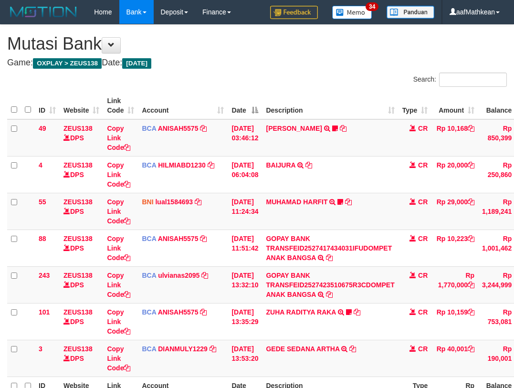
scroll to position [65, 0]
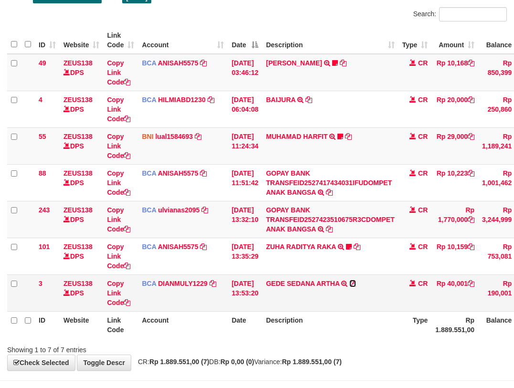
click at [356, 281] on icon at bounding box center [352, 283] width 7 height 7
click at [275, 328] on th "Description" at bounding box center [330, 324] width 136 height 27
click at [275, 340] on div "ID Website Link Code Account Date Description Type Amount Balance Status Action…" at bounding box center [257, 182] width 514 height 317
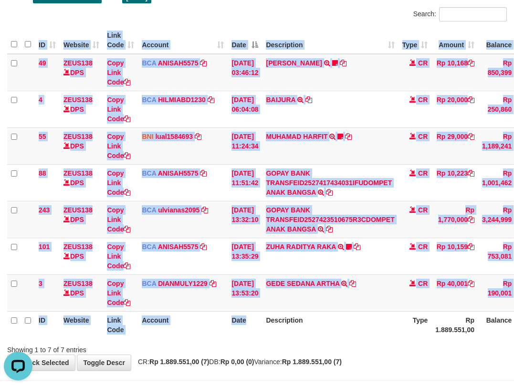
scroll to position [94, 0]
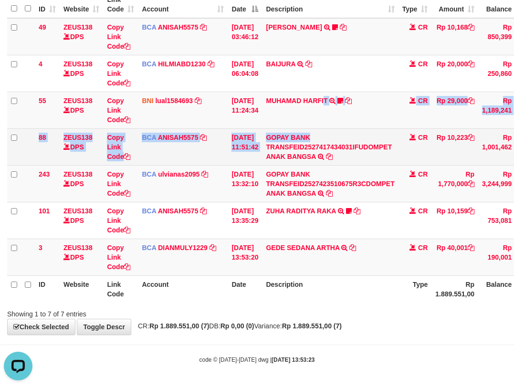
drag, startPoint x: 335, startPoint y: 129, endPoint x: 357, endPoint y: 139, distance: 24.3
click at [345, 137] on tbody "49 ZEUS138 DPS Copy Link Code BCA ANISAH5575 DPS ANISAH mutasi_20251001_3827 | …" at bounding box center [294, 147] width 575 height 258
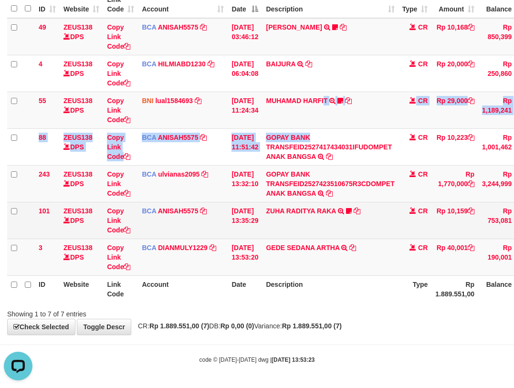
drag, startPoint x: 382, startPoint y: 173, endPoint x: 383, endPoint y: 236, distance: 63.5
click at [387, 191] on td "GOPAY BANK TRANSFEID2527423510675R3CDOMPET ANAK BANGSA TRSF E-BANKING CR 0110/F…" at bounding box center [330, 183] width 136 height 37
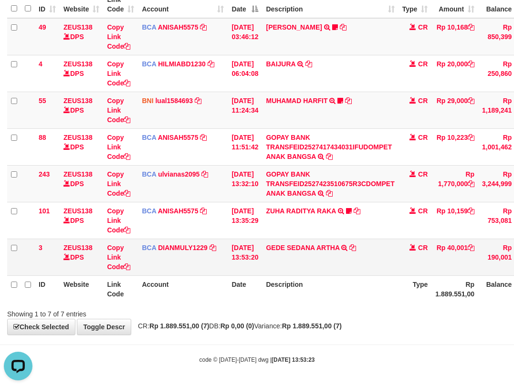
click at [384, 265] on td "GEDE SEDANA ARTHA TRSF E-BANKING CR 0110/FTSCY/WS95031 40001.00GEDE SEDANA ARTHA" at bounding box center [330, 257] width 136 height 37
drag, startPoint x: 385, startPoint y: 267, endPoint x: 382, endPoint y: 271, distance: 5.8
click at [385, 272] on td "GEDE SEDANA ARTHA TRSF E-BANKING CR 0110/FTSCY/WS95031 40001.00GEDE SEDANA ARTHA" at bounding box center [330, 257] width 136 height 37
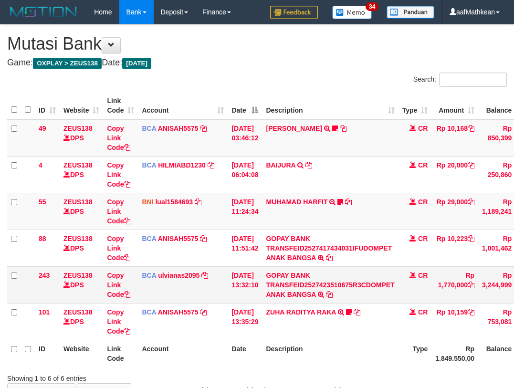
click at [395, 269] on td "GOPAY BANK TRANSFEID2527423510675R3CDOMPET ANAK BANGSA TRSF E-BANKING CR 0110/F…" at bounding box center [330, 284] width 136 height 37
click at [385, 278] on td "GOPAY BANK TRANSFEID2527423510675R3CDOMPET ANAK BANGSA TRSF E-BANKING CR 0110/F…" at bounding box center [330, 284] width 136 height 37
click at [513, 368] on html "Toggle navigation Home Bank Account List Load By Website Group [OXPLAY] ZEUS138…" at bounding box center [257, 226] width 514 height 452
click at [262, 340] on th "Description" at bounding box center [330, 353] width 136 height 27
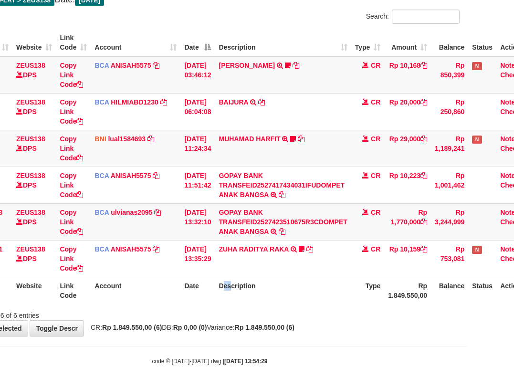
scroll to position [63, 47]
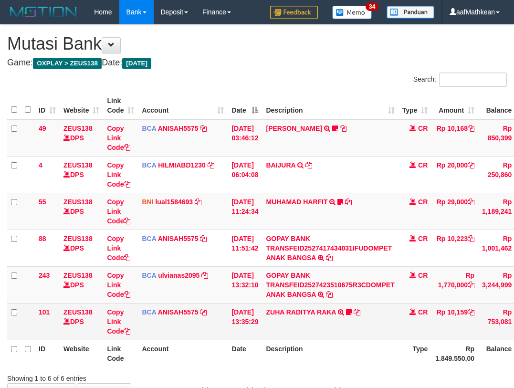
click at [228, 303] on td "[DATE] 13:35:29" at bounding box center [245, 321] width 34 height 37
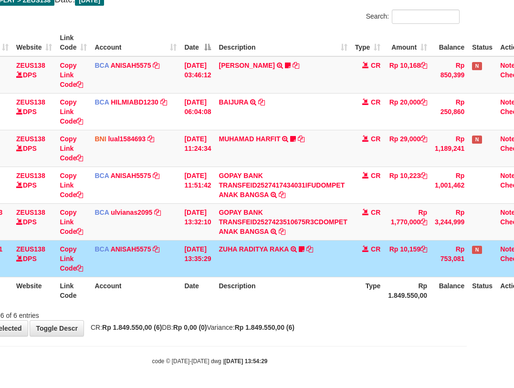
drag, startPoint x: 212, startPoint y: 295, endPoint x: 225, endPoint y: 304, distance: 15.7
click at [222, 303] on tr "ID Website Link Code Account Date Description Type Rp 1.849.550,00 Balance Stat…" at bounding box center [247, 290] width 575 height 27
drag, startPoint x: 260, startPoint y: 296, endPoint x: 518, endPoint y: 296, distance: 257.6
click at [277, 299] on th "Description" at bounding box center [283, 290] width 136 height 27
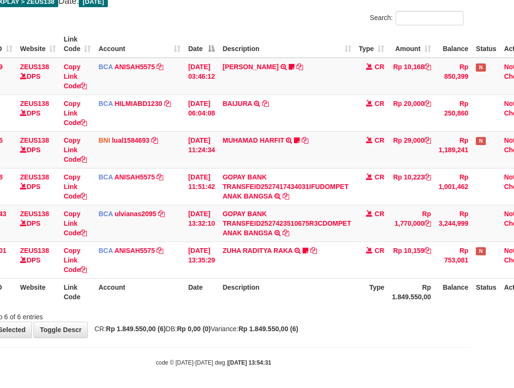
drag, startPoint x: 186, startPoint y: 381, endPoint x: 206, endPoint y: 382, distance: 19.6
click at [191, 381] on body "Toggle navigation Home Bank Account List Load By Website Group [OXPLAY] ZEUS138…" at bounding box center [214, 164] width 514 height 452
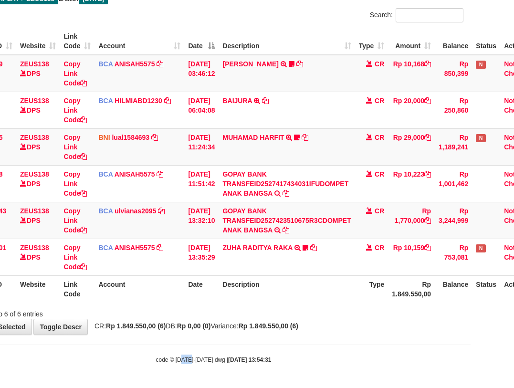
click at [438, 366] on body "Toggle navigation Home Bank Account List Load By Website Group [OXPLAY] ZEUS138…" at bounding box center [214, 162] width 514 height 452
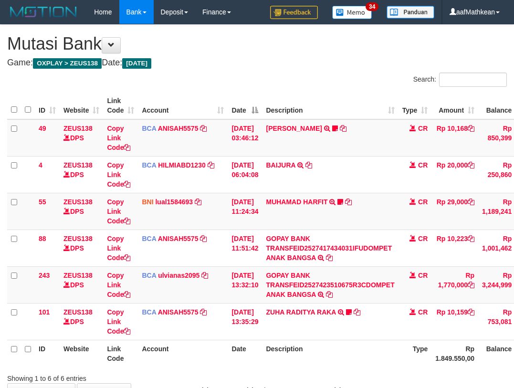
scroll to position [63, 40]
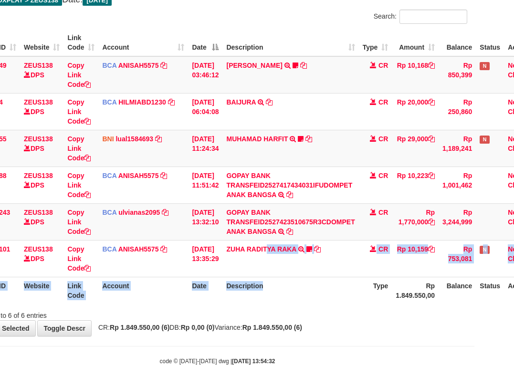
click at [287, 282] on table "ID Website Link Code Account Date Description Type Amount Balance Status Action…" at bounding box center [255, 166] width 575 height 275
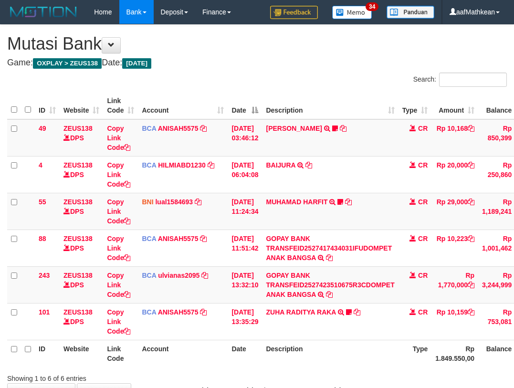
scroll to position [62, 36]
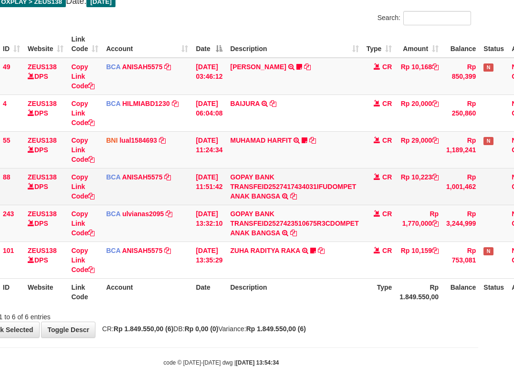
drag, startPoint x: 342, startPoint y: 146, endPoint x: 350, endPoint y: 171, distance: 26.4
click at [344, 148] on td "MUHAMAD HARFIT TRANSFER DARI SDR MUHAMAD HARFIT Sano27" at bounding box center [294, 149] width 136 height 37
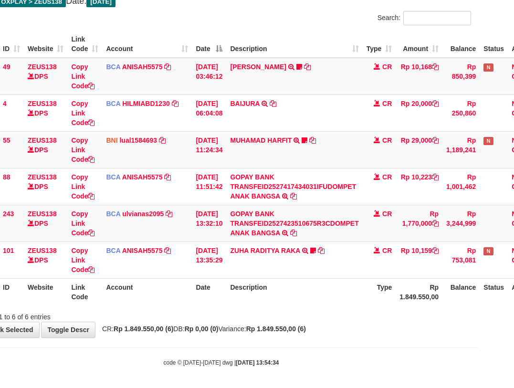
click at [336, 280] on th "Description" at bounding box center [294, 291] width 136 height 27
drag, startPoint x: 340, startPoint y: 287, endPoint x: 337, endPoint y: 280, distance: 6.6
click at [342, 292] on th "Description" at bounding box center [294, 291] width 136 height 27
click at [342, 281] on th "Description" at bounding box center [294, 291] width 136 height 27
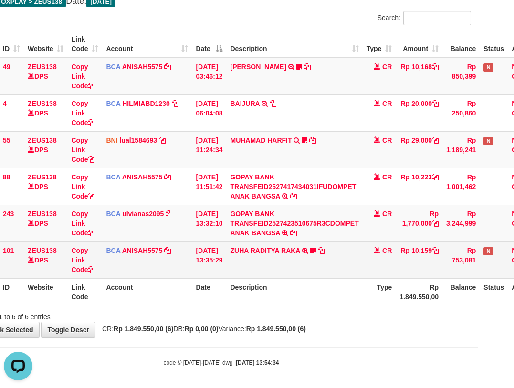
scroll to position [0, 0]
drag, startPoint x: 339, startPoint y: 269, endPoint x: 333, endPoint y: 270, distance: 5.7
click at [339, 270] on td "ZUHA RADITYA RAKA TRSF E-BANKING CR 0110/FTSCY/WS95031 10159.00ZUHA RADITYA RAK…" at bounding box center [294, 259] width 136 height 37
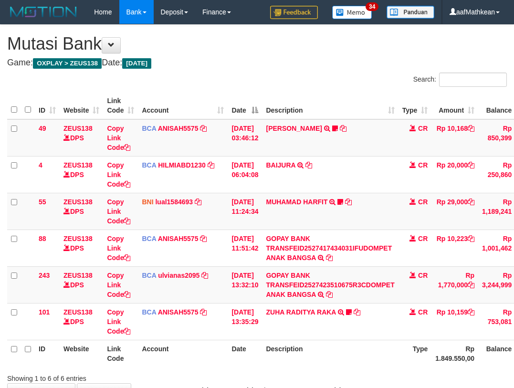
scroll to position [61, 60]
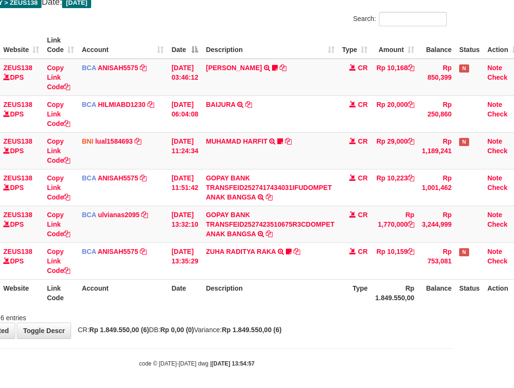
click at [349, 284] on th "Type" at bounding box center [354, 292] width 33 height 27
click at [345, 282] on tr "ID Website Link Code Account Date Description Type Rp 1.849.550,00 Balance Stat…" at bounding box center [234, 292] width 575 height 27
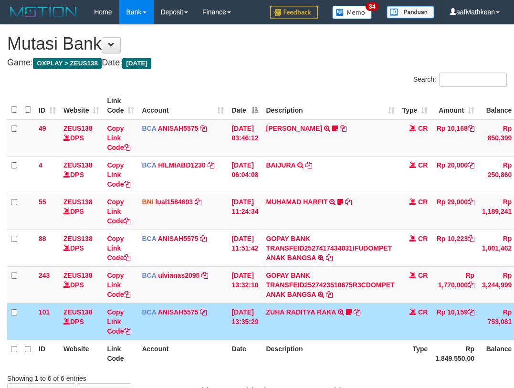
scroll to position [59, 56]
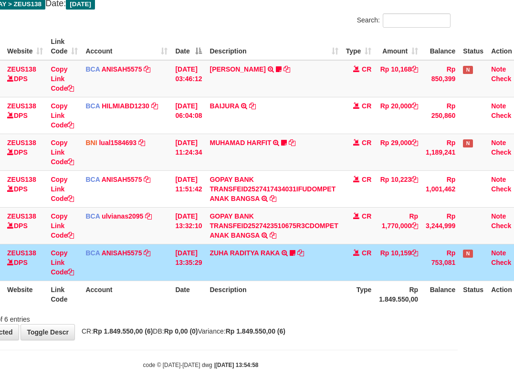
click at [203, 263] on td "[DATE] 13:35:29" at bounding box center [188, 262] width 34 height 37
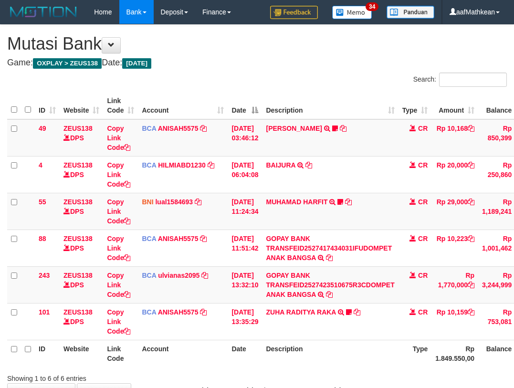
scroll to position [59, 56]
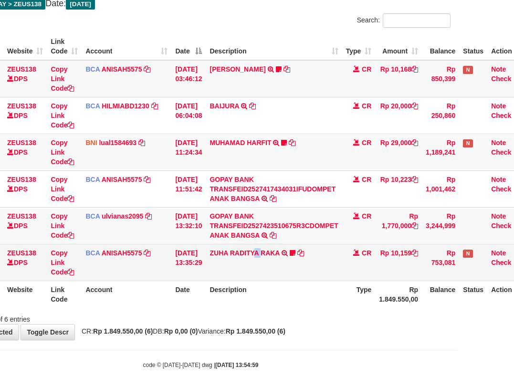
drag, startPoint x: 260, startPoint y: 263, endPoint x: 268, endPoint y: 264, distance: 8.2
click at [267, 264] on td "ZUHA RADITYA RAKA TRSF E-BANKING CR 0110/FTSCY/WS95031 10159.00ZUHA RADITYA RAK…" at bounding box center [274, 262] width 136 height 37
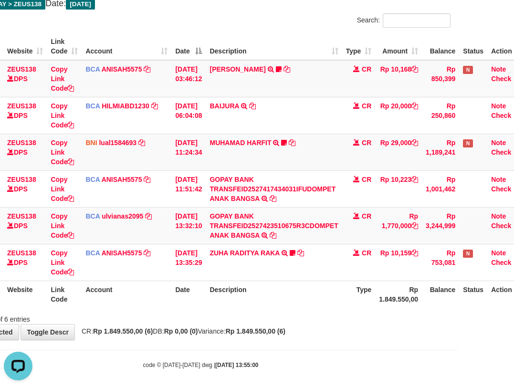
drag, startPoint x: 239, startPoint y: 318, endPoint x: 242, endPoint y: 330, distance: 12.6
click at [239, 327] on div "**********" at bounding box center [201, 153] width 514 height 374
drag, startPoint x: 251, startPoint y: 327, endPoint x: 254, endPoint y: 317, distance: 10.8
click at [251, 326] on div "**********" at bounding box center [201, 153] width 514 height 374
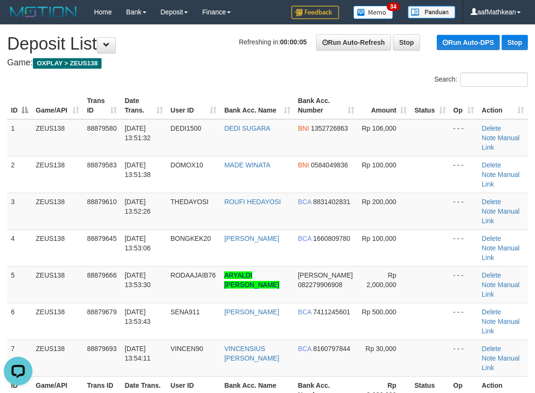
drag, startPoint x: 155, startPoint y: 61, endPoint x: 4, endPoint y: 122, distance: 163.1
click at [153, 62] on h4 "Game: OXPLAY > ZEUS138" at bounding box center [267, 63] width 521 height 10
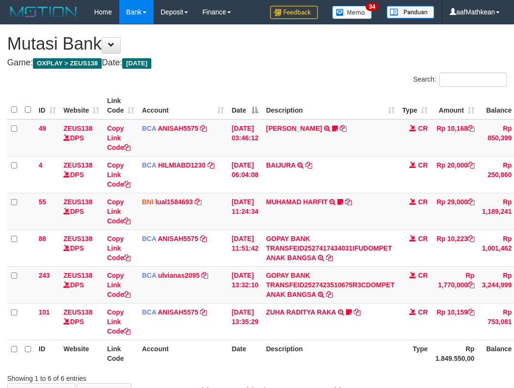
scroll to position [58, 52]
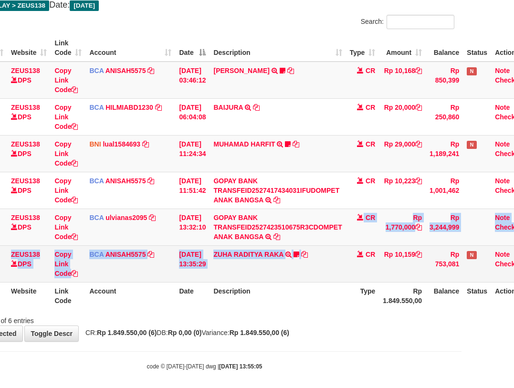
click at [363, 260] on tbody "49 ZEUS138 DPS Copy Link Code BCA ANISAH5575 DPS ANISAH mutasi_20251001_3827 | …" at bounding box center [242, 172] width 575 height 221
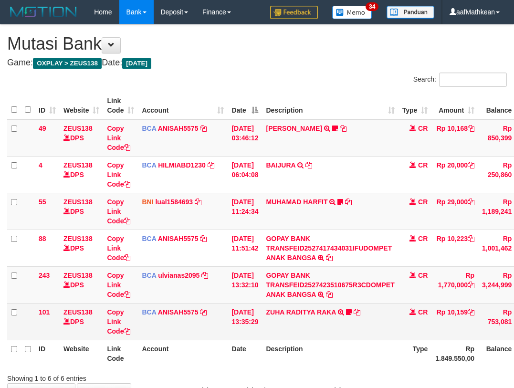
scroll to position [56, 49]
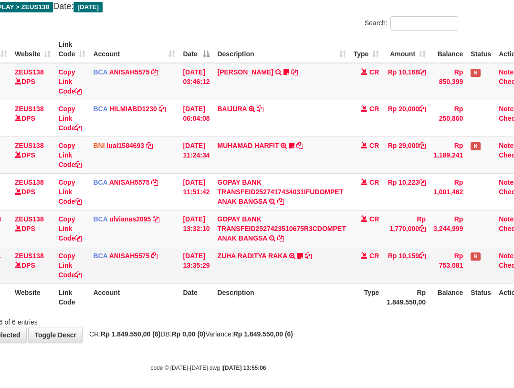
click at [322, 263] on td "ZUHA RADITYA RAKA TRSF E-BANKING CR 0110/FTSCY/WS95031 10159.00ZUHA RADITYA RAK…" at bounding box center [281, 265] width 136 height 37
drag, startPoint x: 320, startPoint y: 265, endPoint x: 318, endPoint y: 271, distance: 5.9
click at [321, 270] on td "ZUHA RADITYA RAKA TRSF E-BANKING CR 0110/FTSCY/WS95031 10159.00ZUHA RADITYA RAK…" at bounding box center [281, 265] width 136 height 37
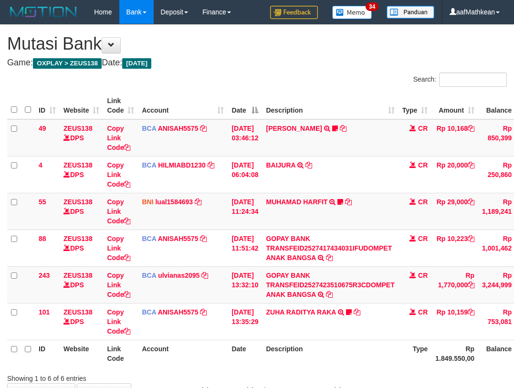
scroll to position [56, 49]
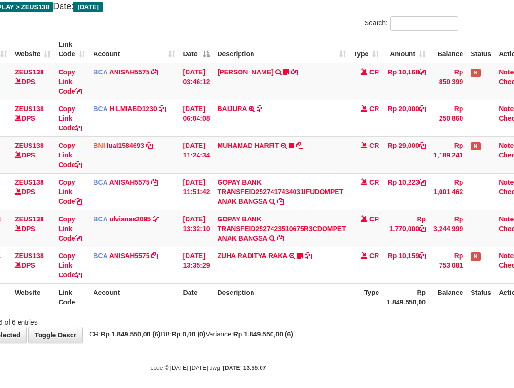
click at [323, 325] on div "Showing 1 to 6 of 6 entries" at bounding box center [208, 319] width 514 height 13
click at [370, 289] on th "Type" at bounding box center [366, 296] width 33 height 27
click at [370, 290] on th "Type" at bounding box center [366, 296] width 33 height 27
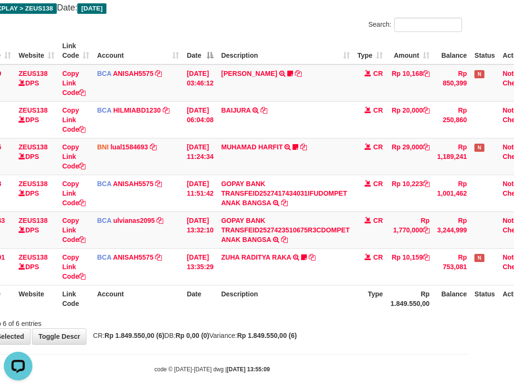
click at [295, 318] on div "Showing 1 to 6 of 6 entries" at bounding box center [212, 321] width 514 height 13
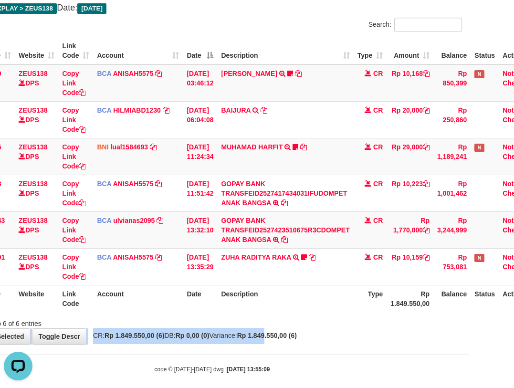
click at [291, 334] on div "**********" at bounding box center [212, 157] width 514 height 374
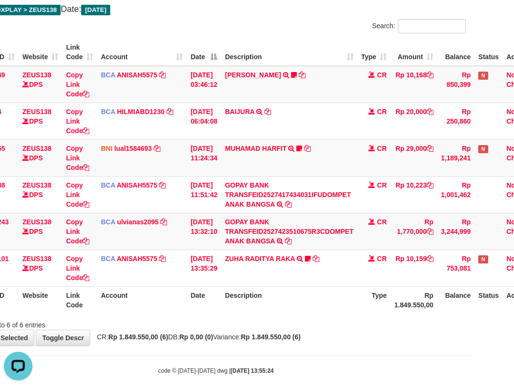
drag, startPoint x: 343, startPoint y: 304, endPoint x: 340, endPoint y: 310, distance: 6.4
click at [340, 309] on th "Description" at bounding box center [289, 299] width 136 height 27
click at [342, 322] on div "Showing 1 to 6 of 6 entries" at bounding box center [216, 322] width 514 height 13
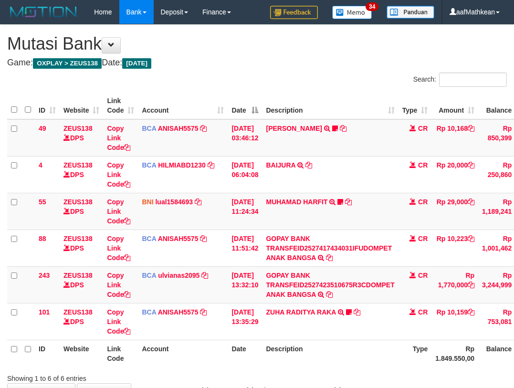
scroll to position [55, 69]
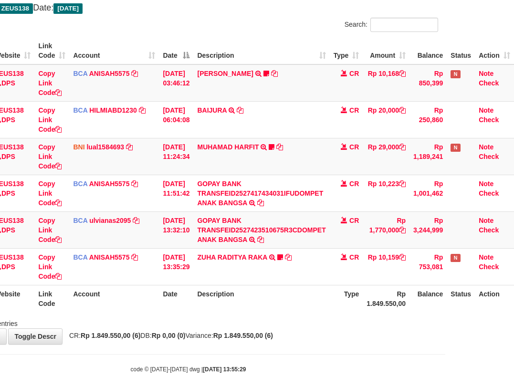
click at [319, 337] on div "**********" at bounding box center [188, 157] width 514 height 374
drag, startPoint x: 304, startPoint y: 348, endPoint x: 288, endPoint y: 326, distance: 27.6
click at [298, 343] on body "Toggle navigation Home Bank Account List Load By Website Group [OXPLAY] ZEUS138…" at bounding box center [188, 171] width 514 height 452
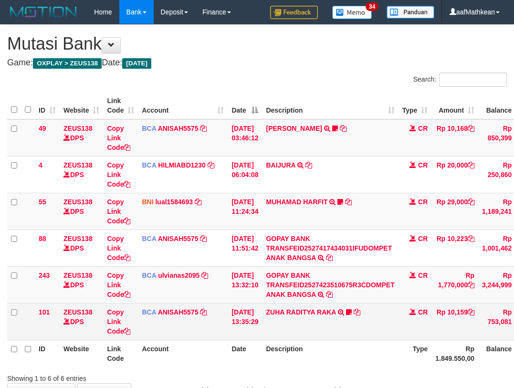
scroll to position [55, 69]
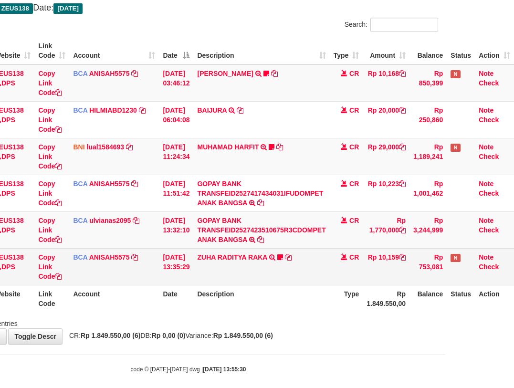
drag, startPoint x: 308, startPoint y: 275, endPoint x: 324, endPoint y: 278, distance: 16.4
click at [316, 280] on td "ZUHA RADITYA RAKA TRSF E-BANKING CR 0110/FTSCY/WS95031 10159.00ZUHA RADITYA RAK…" at bounding box center [261, 266] width 136 height 37
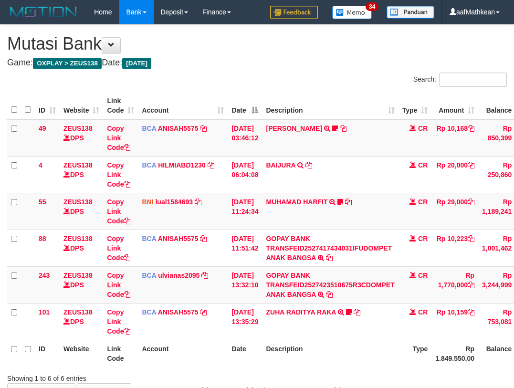
scroll to position [55, 69]
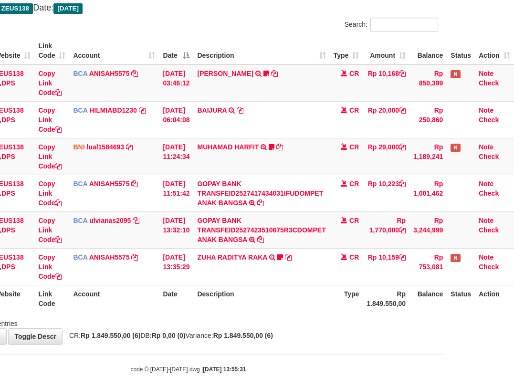
click at [289, 350] on body "Toggle navigation Home Bank Account List Load By Website Group [OXPLAY] ZEUS138…" at bounding box center [188, 171] width 514 height 452
click at [285, 303] on th "Description" at bounding box center [261, 298] width 136 height 27
click at [445, 322] on html "Toggle navigation Home Bank Account List Load By Website Group [OXPLAY] ZEUS138…" at bounding box center [188, 171] width 514 height 452
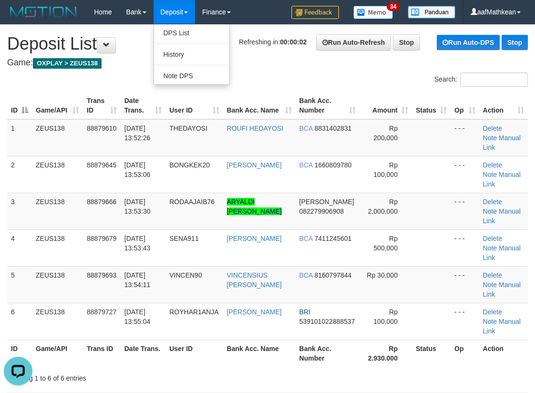
click at [157, 61] on h4 "Game: OXPLAY > ZEUS138" at bounding box center [267, 63] width 521 height 10
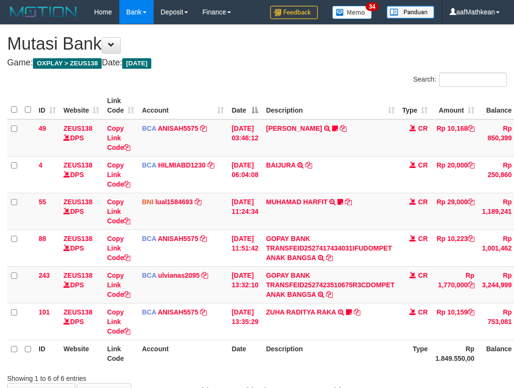
scroll to position [53, 65]
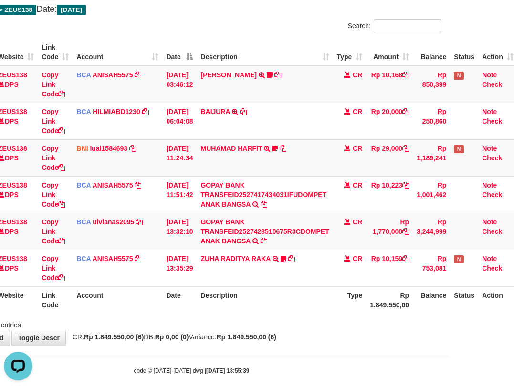
click at [215, 315] on div "ID Website Link Code Account Date Description Type Amount Balance Status Action…" at bounding box center [192, 176] width 514 height 280
click at [248, 321] on div "Showing 1 to 6 of 6 entries" at bounding box center [192, 322] width 514 height 13
click at [255, 320] on div "Showing 1 to 6 of 6 entries" at bounding box center [192, 322] width 514 height 13
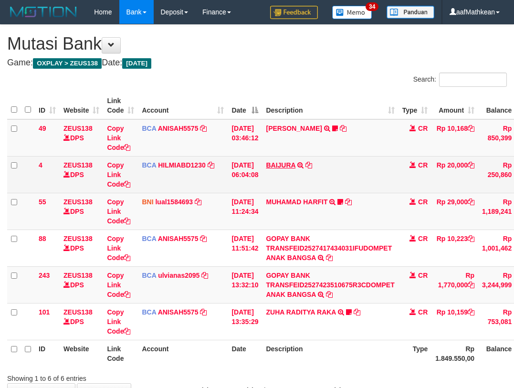
scroll to position [55, 72]
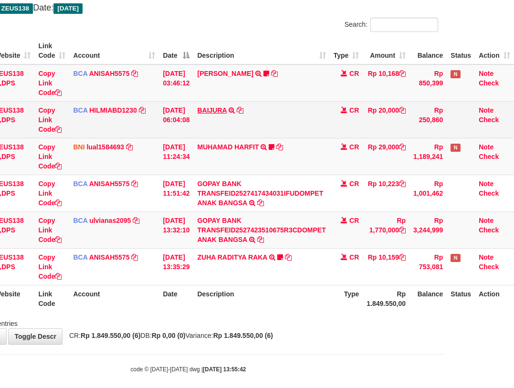
click at [239, 179] on table "ID Website Link Code Account Date Description Type Amount Balance Status Action…" at bounding box center [225, 174] width 575 height 275
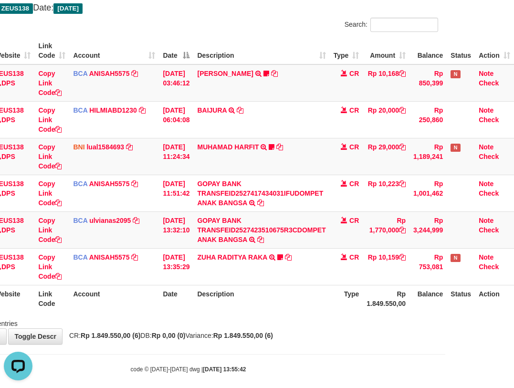
click at [317, 271] on tbody "49 ZEUS138 DPS Copy Link Code BCA ANISAH5575 DPS ANISAH mutasi_20251001_3827 | …" at bounding box center [225, 174] width 575 height 221
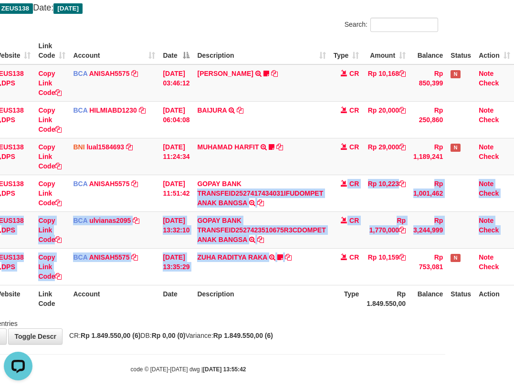
click at [322, 294] on th "Description" at bounding box center [261, 298] width 136 height 27
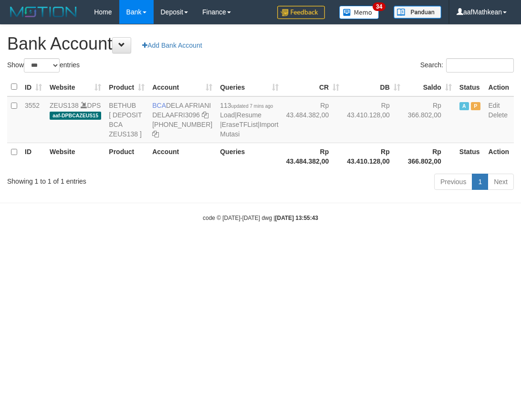
select select "***"
drag, startPoint x: 165, startPoint y: 105, endPoint x: 186, endPoint y: 114, distance: 22.4
click at [186, 114] on td "BCA DELA AFRIANI DELAAFRI3096 869-245-8639" at bounding box center [182, 119] width 68 height 47
copy td "DELA AFRIANI"
drag, startPoint x: 418, startPoint y: 261, endPoint x: 517, endPoint y: 275, distance: 100.2
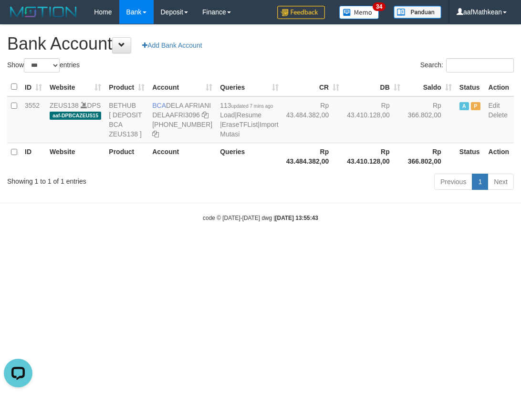
click at [493, 246] on body "Toggle navigation Home Bank Account List Load By Website Group [OXPLAY] ZEUS138…" at bounding box center [260, 123] width 521 height 246
click at [202, 118] on icon at bounding box center [205, 115] width 7 height 7
drag, startPoint x: 328, startPoint y: 246, endPoint x: 271, endPoint y: 180, distance: 87.2
click at [323, 246] on body "Toggle navigation Home Bank Account List Load By Website Group [OXPLAY] ZEUS138…" at bounding box center [260, 123] width 521 height 246
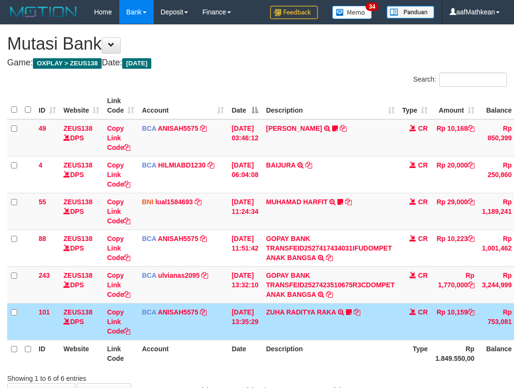
scroll to position [53, 68]
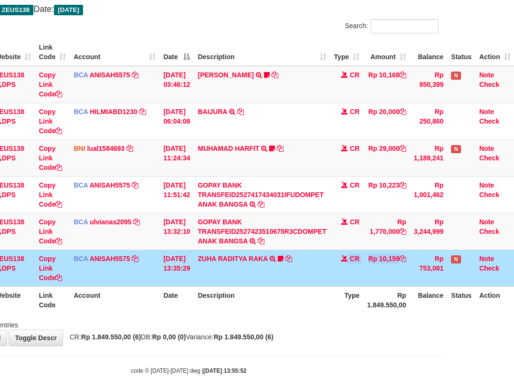
drag, startPoint x: 413, startPoint y: 268, endPoint x: 519, endPoint y: 252, distance: 107.5
click at [489, 257] on tr "101 ZEUS138 DPS Copy Link Code BCA ANISAH5575 DPS [PERSON_NAME] mutasi_20251001…" at bounding box center [226, 267] width 575 height 37
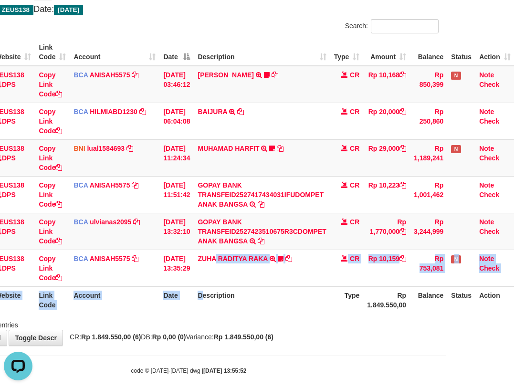
drag, startPoint x: 223, startPoint y: 277, endPoint x: 518, endPoint y: 281, distance: 295.3
click at [220, 301] on table "ID Website Link Code Account Date Description Type Amount Balance Status Action…" at bounding box center [226, 176] width 575 height 275
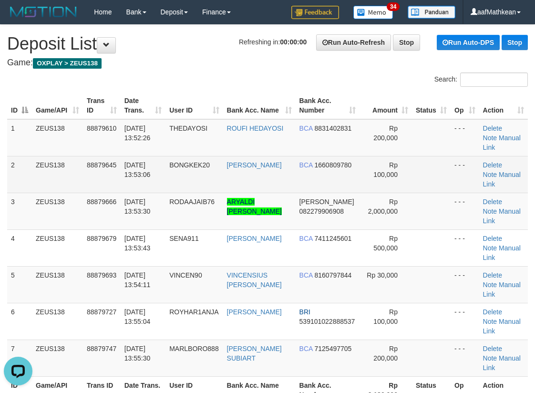
drag, startPoint x: 171, startPoint y: 111, endPoint x: 119, endPoint y: 130, distance: 55.6
click at [173, 111] on th "User ID" at bounding box center [194, 105] width 57 height 27
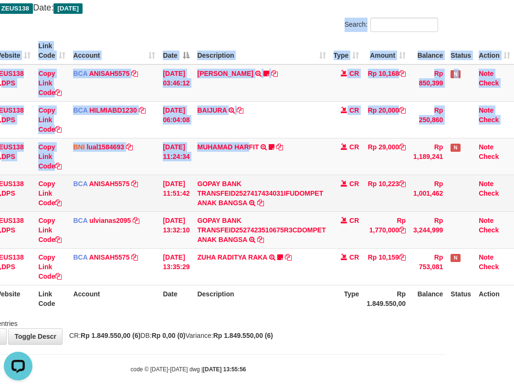
click at [324, 205] on div "Search: ID Website Link Code Account Date Description Type Amount Balance Statu…" at bounding box center [187, 173] width 499 height 311
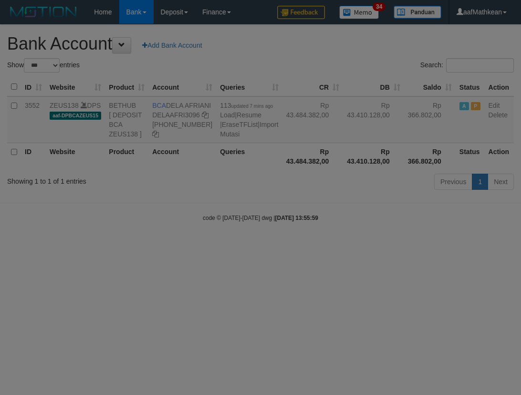
select select "***"
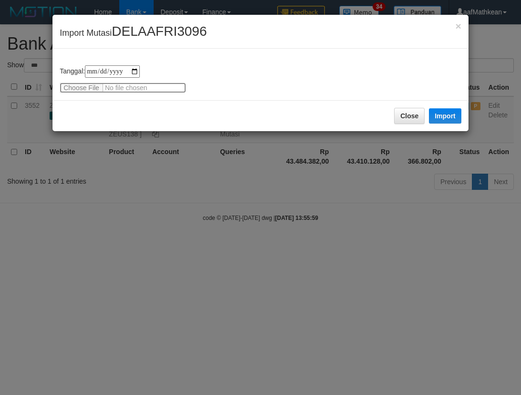
click at [79, 84] on input "file" at bounding box center [123, 88] width 126 height 10
type input "**********"
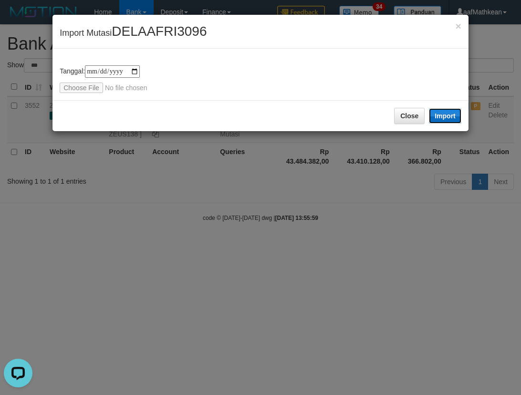
click at [448, 119] on button "Import" at bounding box center [445, 115] width 32 height 15
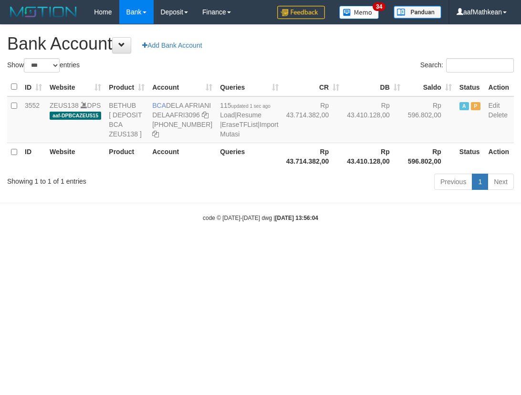
select select "***"
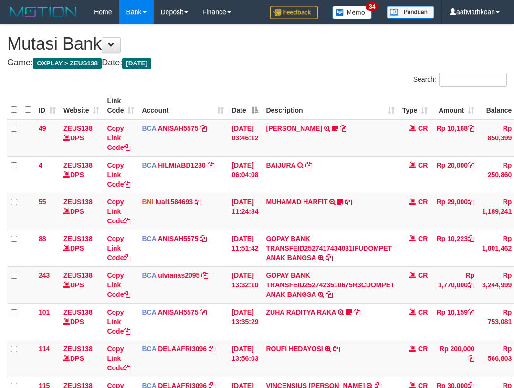
scroll to position [138, 68]
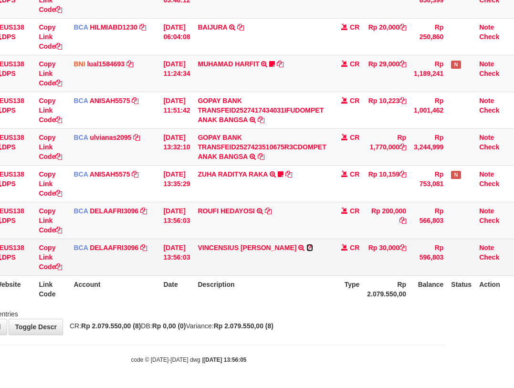
click at [306, 249] on icon at bounding box center [309, 247] width 7 height 7
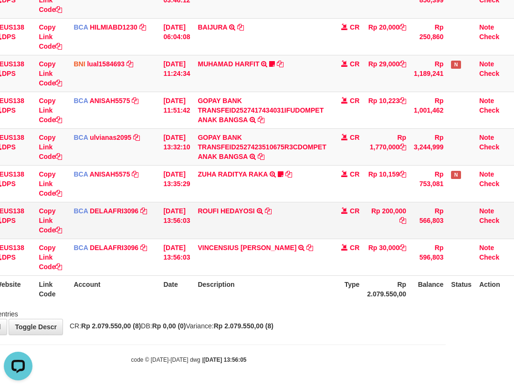
scroll to position [0, 0]
click at [271, 210] on icon at bounding box center [268, 211] width 7 height 7
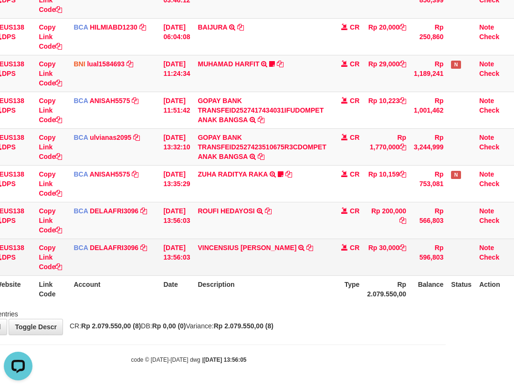
click at [307, 244] on tbody "49 ZEUS138 DPS Copy Link Code BCA ANISAH5575 DPS ANISAH mutasi_20251001_3827 | …" at bounding box center [226, 128] width 575 height 294
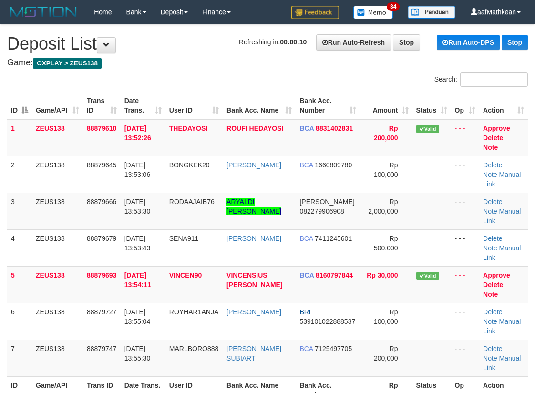
click at [180, 84] on div "Search: ID Game/API Trans ID Date Trans. User ID Bank Acc. Name Bank Acc. Numbe…" at bounding box center [267, 246] width 521 height 347
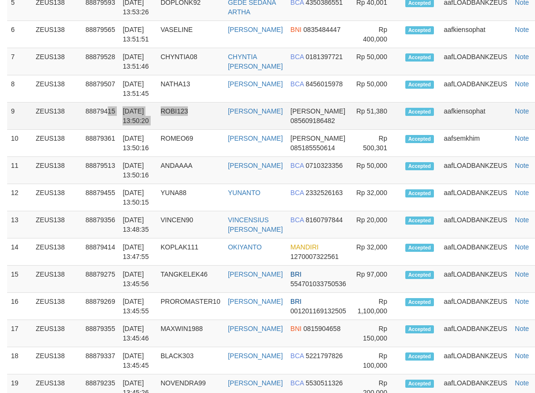
click at [218, 103] on tr "9 ZEUS138 88879415 [DATE] 13:50:20 ROBI123 ROBI [PERSON_NAME] 085609186482 Rp 5…" at bounding box center [278, 116] width 543 height 27
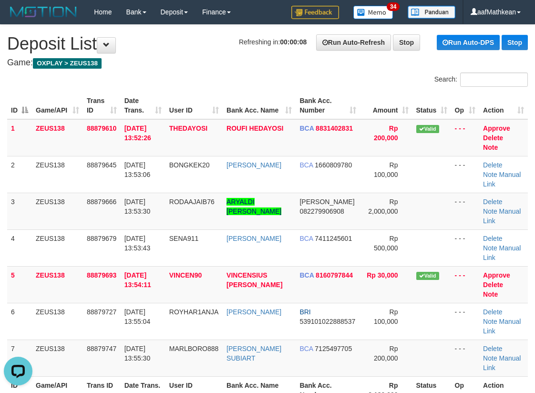
scroll to position [0, 0]
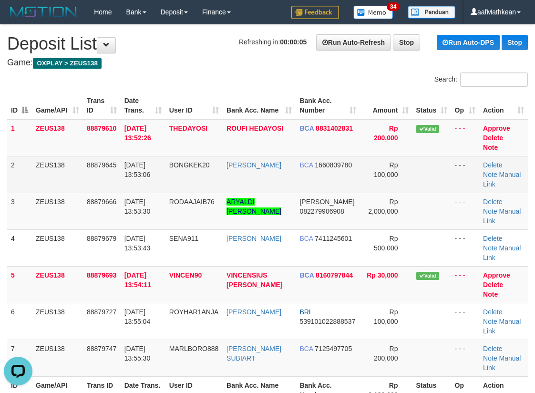
click at [122, 178] on tr "2 ZEUS138 88879645 [DATE] 13:53:06 BONGKEK20 [PERSON_NAME] BCA 1660809780 Rp 10…" at bounding box center [267, 174] width 521 height 37
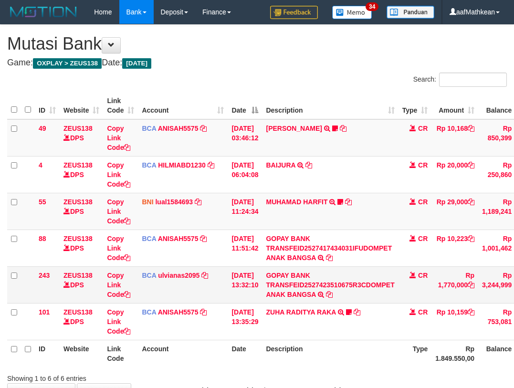
scroll to position [64, 0]
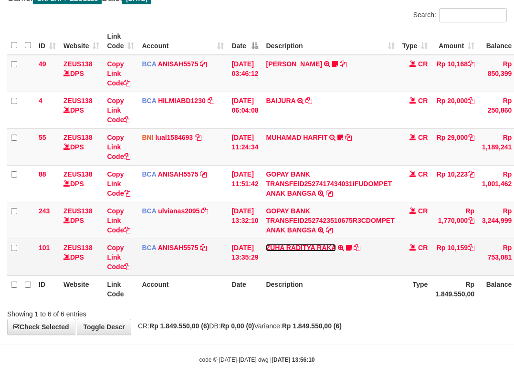
click at [321, 246] on link "ZUHA RADITYA RAKA" at bounding box center [301, 248] width 70 height 8
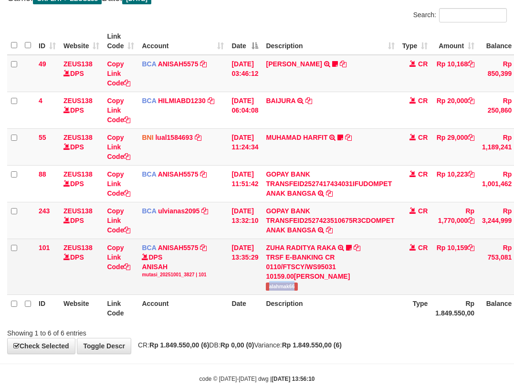
drag, startPoint x: 271, startPoint y: 290, endPoint x: 323, endPoint y: 283, distance: 52.0
click at [323, 288] on td "ZUHA RADITYA RAKA TRSF E-BANKING CR 0110/FTSCY/WS95031 10159.00ZUHA RADITYA RAK…" at bounding box center [330, 267] width 136 height 56
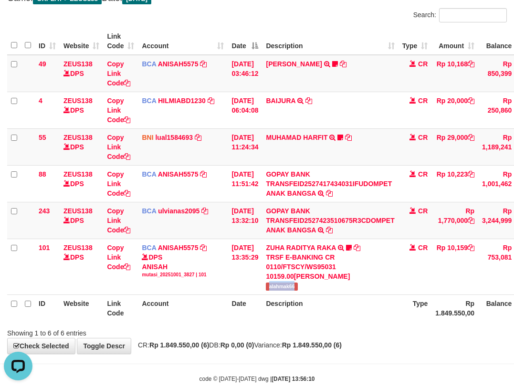
scroll to position [0, 0]
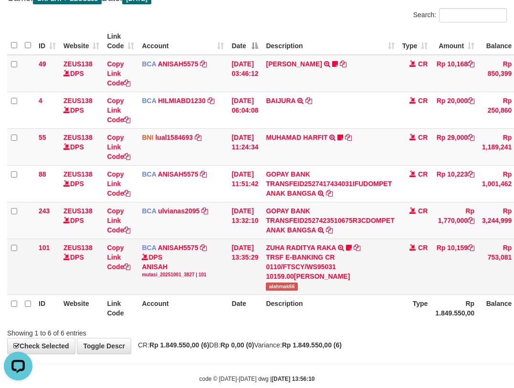
drag, startPoint x: 205, startPoint y: 235, endPoint x: 207, endPoint y: 239, distance: 5.0
click at [207, 239] on tbody "49 ZEUS138 DPS Copy Link Code BCA ANISAH5575 DPS ANISAH mutasi_20251001_3827 | …" at bounding box center [294, 175] width 575 height 240
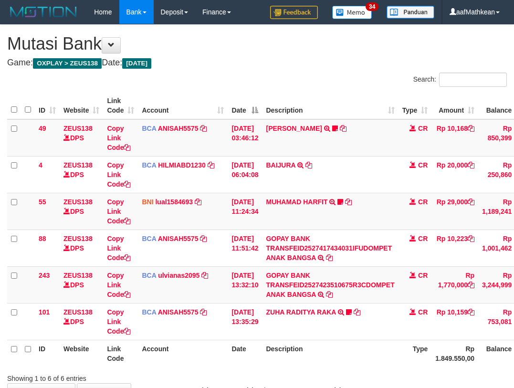
click at [230, 303] on td "[DATE] 13:35:29" at bounding box center [245, 321] width 34 height 37
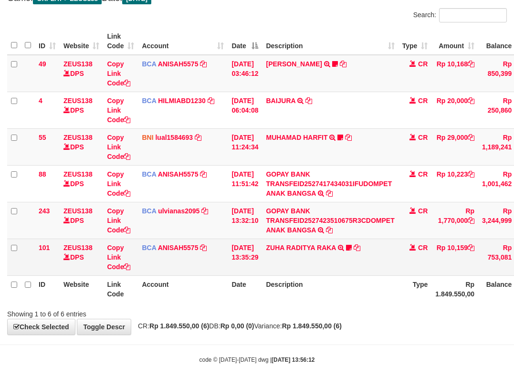
click at [232, 246] on td "[DATE] 13:35:29" at bounding box center [245, 257] width 34 height 37
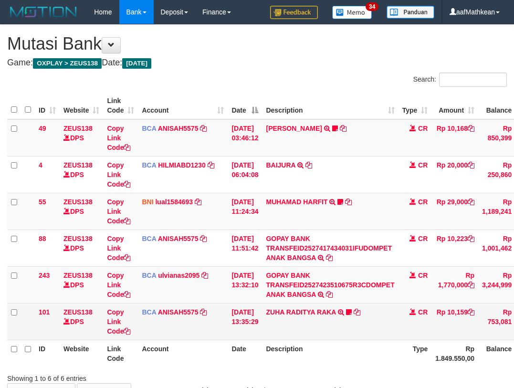
scroll to position [64, 0]
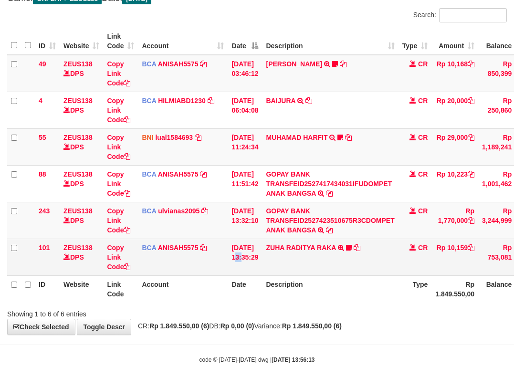
click at [237, 250] on td "[DATE] 13:35:29" at bounding box center [245, 257] width 34 height 37
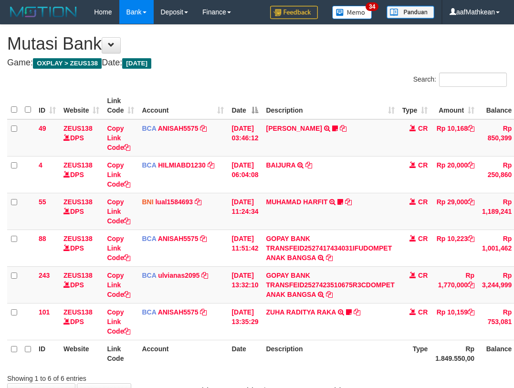
click at [239, 303] on td "[DATE] 13:35:29" at bounding box center [245, 321] width 34 height 37
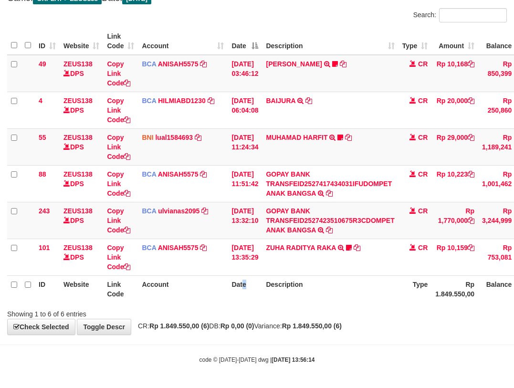
click at [252, 282] on th "Date" at bounding box center [245, 288] width 34 height 27
click at [407, 296] on tr "ID Website Link Code Account Date Description Type Rp 1.849.550,00 Balance Stat…" at bounding box center [294, 288] width 575 height 27
click at [350, 344] on hr at bounding box center [257, 344] width 514 height 0
drag, startPoint x: 351, startPoint y: 344, endPoint x: 367, endPoint y: 340, distance: 17.1
click at [352, 343] on body "Toggle navigation Home Bank Account List Load By Website Group [OXPLAY] ZEUS138…" at bounding box center [257, 162] width 514 height 452
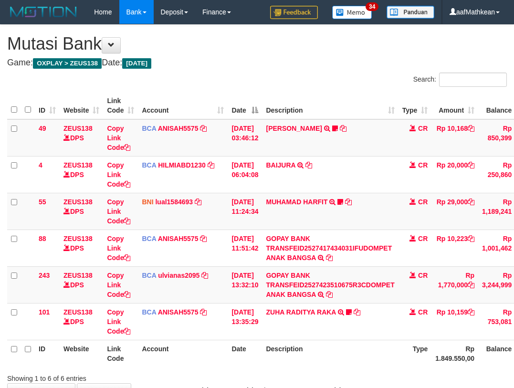
scroll to position [64, 0]
click at [372, 370] on div "Showing 1 to 6 of 6 entries" at bounding box center [257, 376] width 514 height 13
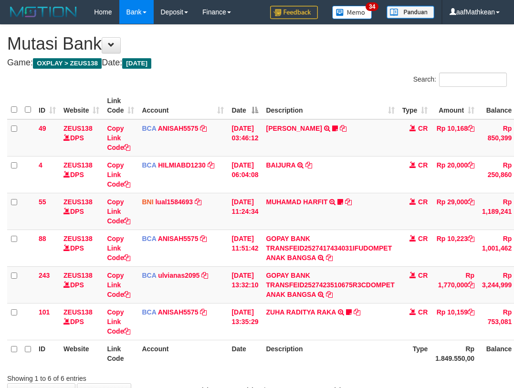
scroll to position [64, 0]
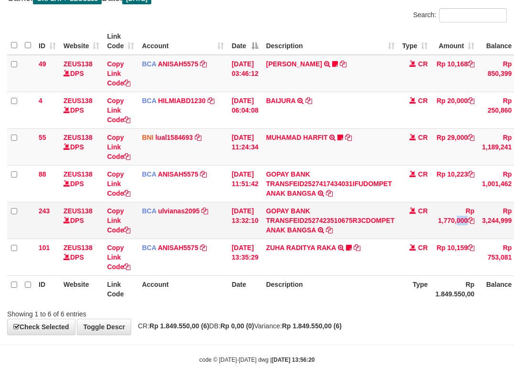
drag, startPoint x: 441, startPoint y: 217, endPoint x: 485, endPoint y: 202, distance: 46.2
click at [478, 216] on td "Rp 1,770,000" at bounding box center [454, 220] width 47 height 37
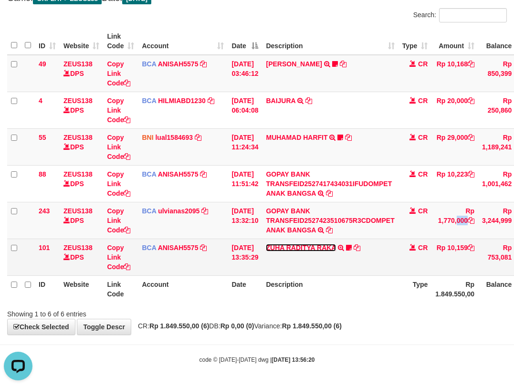
scroll to position [0, 0]
click at [276, 249] on link "ZUHA RADITYA RAKA" at bounding box center [301, 248] width 70 height 8
click at [266, 244] on link "ZUHA RADITYA RAKA" at bounding box center [301, 248] width 70 height 8
click at [295, 263] on td "ZUHA RADITYA RAKA TRSF E-BANKING CR 0110/FTSCY/WS95031 10159.00ZUHA RADITYA RAK…" at bounding box center [330, 257] width 136 height 37
click at [356, 259] on td "ZUHA RADITYA RAKA TRSF E-BANKING CR 0110/FTSCY/WS95031 10159.00ZUHA RADITYA RAK…" at bounding box center [330, 257] width 136 height 37
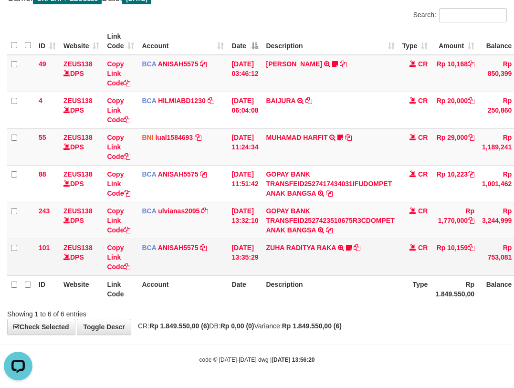
drag, startPoint x: 392, startPoint y: 262, endPoint x: 445, endPoint y: 269, distance: 53.4
click at [397, 262] on td "ZUHA RADITYA RAKA TRSF E-BANKING CR 0110/FTSCY/WS95031 10159.00ZUHA RADITYA RAK…" at bounding box center [330, 257] width 136 height 37
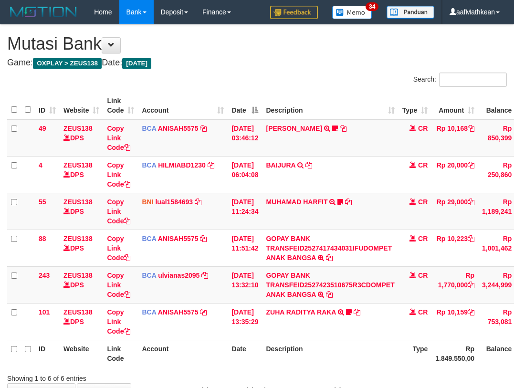
scroll to position [64, 0]
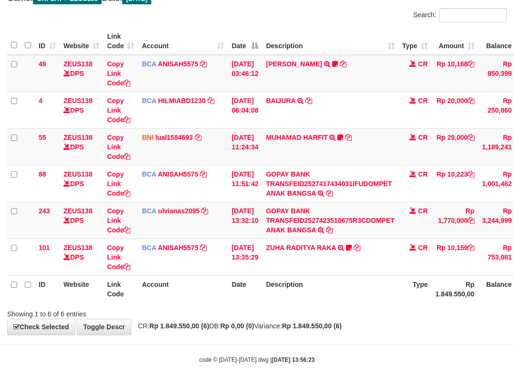
click at [269, 305] on div "Search: ID Website Link Code Account Date Description Type Amount Balance Statu…" at bounding box center [256, 163] width 499 height 311
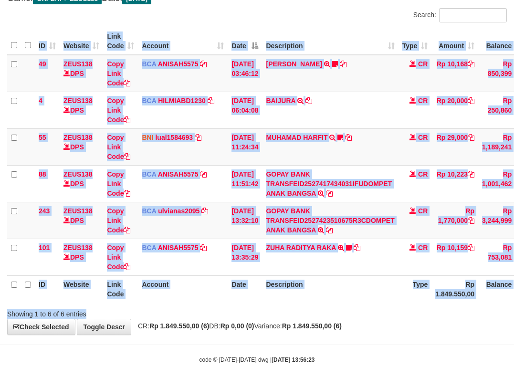
click at [269, 305] on div at bounding box center [364, 305] width 300 height 0
click at [270, 300] on th "Description" at bounding box center [330, 288] width 136 height 27
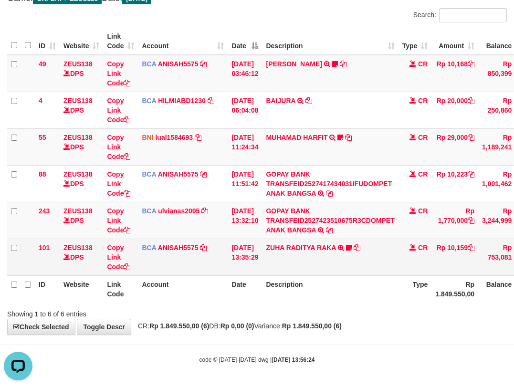
drag, startPoint x: 248, startPoint y: 274, endPoint x: 244, endPoint y: 281, distance: 8.1
click at [246, 275] on td "[DATE] 13:35:29" at bounding box center [245, 257] width 34 height 37
drag, startPoint x: 244, startPoint y: 281, endPoint x: 226, endPoint y: 262, distance: 26.3
click at [243, 285] on th "Date" at bounding box center [245, 288] width 34 height 27
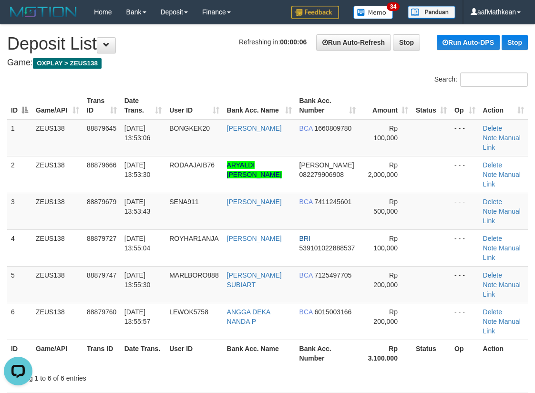
click at [217, 73] on div "Search:" at bounding box center [267, 81] width 535 height 17
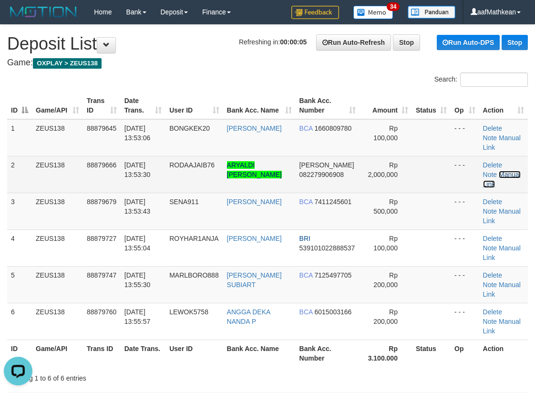
click at [509, 171] on link "Manual Link" at bounding box center [502, 179] width 38 height 17
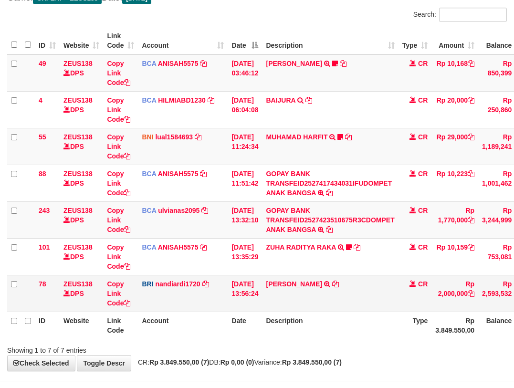
click at [270, 280] on tbody "49 ZEUS138 DPS Copy Link Code BCA ANISAH5575 DPS ANISAH mutasi_20251001_3827 | …" at bounding box center [294, 183] width 575 height 258
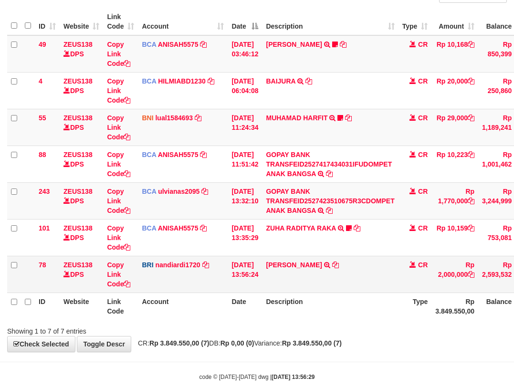
scroll to position [101, 0]
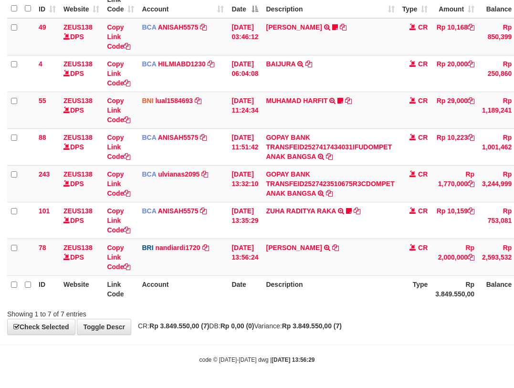
click at [383, 313] on div "Showing 1 to 7 of 7 entries" at bounding box center [257, 311] width 514 height 13
drag, startPoint x: 293, startPoint y: 241, endPoint x: 322, endPoint y: 244, distance: 28.7
click at [322, 249] on td "DANA ARYALDIJEPRI TRANSFER NBMB DANA ARYALDIJEPRI TO NANDI ARDIANSYAH" at bounding box center [330, 257] width 136 height 37
copy link "ARYALDI"
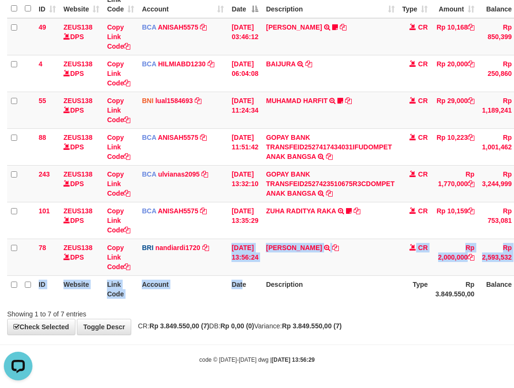
click at [513, 288] on html "Toggle navigation Home Bank Account List Load By Website Group [OXPLAY] ZEUS138…" at bounding box center [257, 143] width 514 height 489
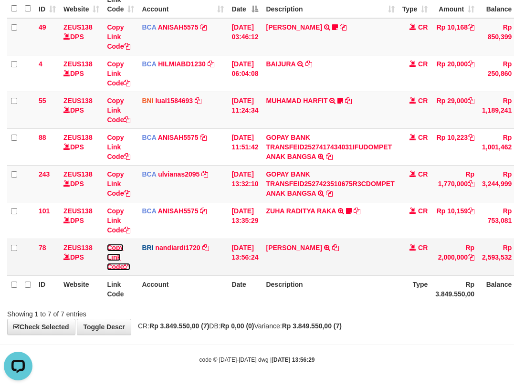
click at [116, 268] on link "Copy Link Code" at bounding box center [118, 257] width 23 height 27
click at [116, 267] on link "Copy Link Code" at bounding box center [118, 257] width 23 height 27
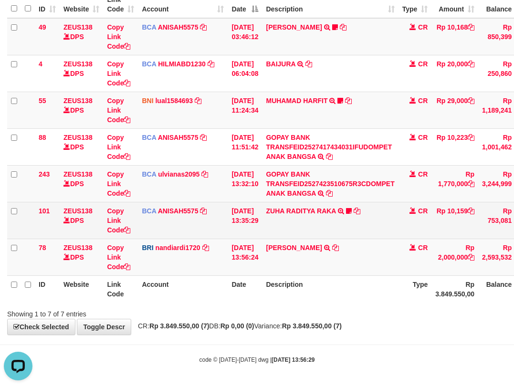
scroll to position [120, 0]
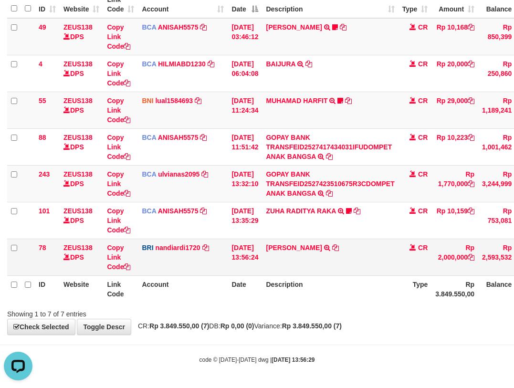
click at [169, 264] on td "BRI nandiardi1720 DPS NANDI ARDIANSYAH mutasi_20251001_3776 | 78 mutasi_2025100…" at bounding box center [183, 257] width 90 height 37
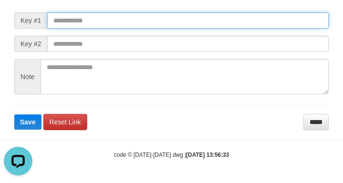
click at [112, 29] on input "text" at bounding box center [188, 20] width 282 height 16
paste input "**********"
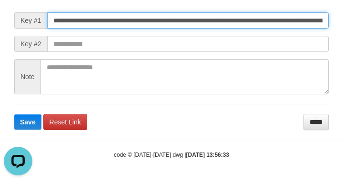
type input "**********"
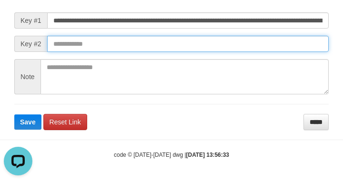
click at [14, 114] on button "Save" at bounding box center [27, 121] width 27 height 15
click at [249, 52] on input "text" at bounding box center [188, 44] width 282 height 16
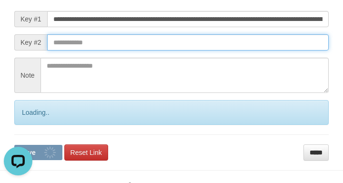
click at [14, 145] on button "Save" at bounding box center [38, 152] width 48 height 15
click at [249, 51] on input "text" at bounding box center [188, 42] width 282 height 16
click at [14, 145] on button "Save" at bounding box center [38, 152] width 48 height 15
drag, startPoint x: 249, startPoint y: 53, endPoint x: 254, endPoint y: 51, distance: 5.6
click at [252, 51] on input "text" at bounding box center [188, 42] width 282 height 16
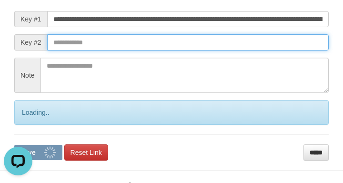
click at [14, 145] on button "Save" at bounding box center [38, 152] width 48 height 15
click at [267, 51] on input "text" at bounding box center [188, 42] width 282 height 16
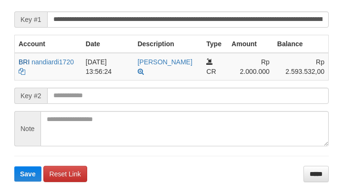
click at [101, 104] on input "text" at bounding box center [188, 96] width 282 height 16
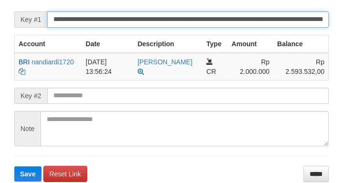
scroll to position [121, 0]
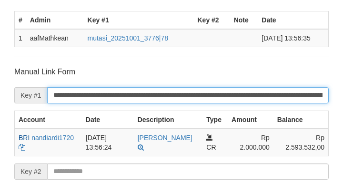
click at [101, 104] on input "**********" at bounding box center [188, 95] width 282 height 16
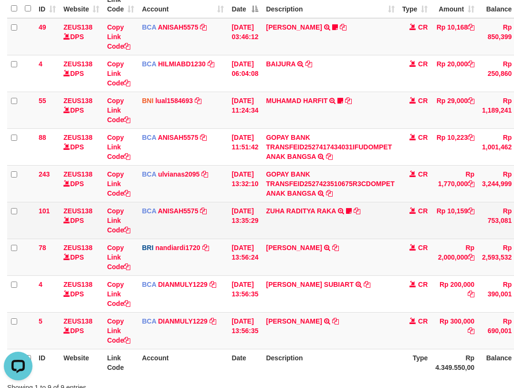
click at [259, 231] on td "[DATE] 13:35:29" at bounding box center [245, 220] width 34 height 37
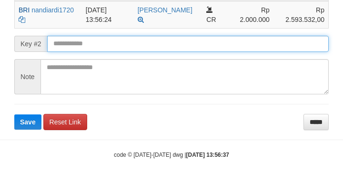
click at [81, 44] on input "text" at bounding box center [188, 44] width 282 height 16
click at [14, 114] on button "Save" at bounding box center [27, 121] width 27 height 15
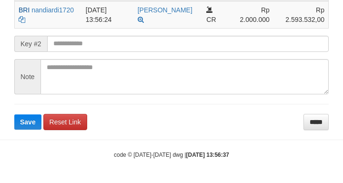
scroll to position [258, 0]
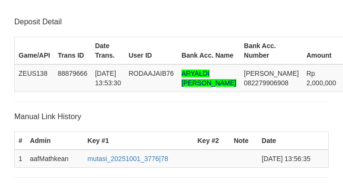
scroll to position [258, 0]
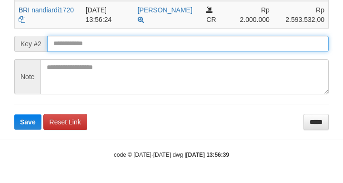
click at [14, 114] on button "Save" at bounding box center [27, 121] width 27 height 15
click at [108, 42] on input "text" at bounding box center [188, 44] width 282 height 16
click at [114, 42] on input "text" at bounding box center [188, 44] width 282 height 16
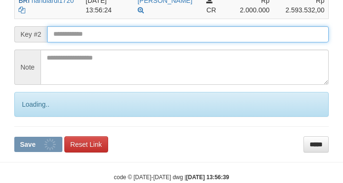
click at [14, 137] on button "Save" at bounding box center [38, 144] width 48 height 15
click at [118, 42] on input "text" at bounding box center [188, 34] width 282 height 16
click at [119, 42] on input "text" at bounding box center [188, 34] width 282 height 16
click at [14, 137] on button "Save" at bounding box center [38, 144] width 48 height 15
click at [119, 42] on input "text" at bounding box center [188, 34] width 282 height 16
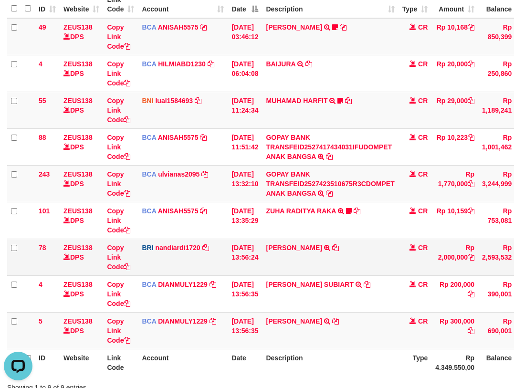
click at [135, 248] on td "Copy Link Code" at bounding box center [120, 257] width 35 height 37
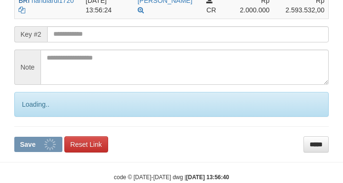
click at [107, 42] on input "text" at bounding box center [188, 34] width 282 height 16
click at [108, 42] on input "text" at bounding box center [188, 34] width 282 height 16
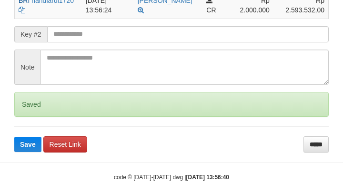
click at [14, 137] on button "Save" at bounding box center [27, 144] width 27 height 15
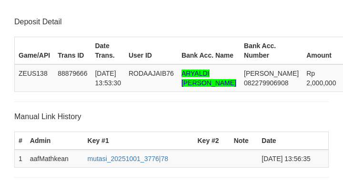
scroll to position [258, 0]
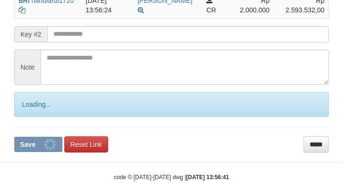
click at [112, 42] on input "text" at bounding box center [188, 34] width 282 height 16
click at [14, 137] on button "Save" at bounding box center [38, 144] width 48 height 15
click at [111, 42] on input "text" at bounding box center [188, 34] width 282 height 16
click at [14, 137] on button "Save" at bounding box center [38, 144] width 48 height 15
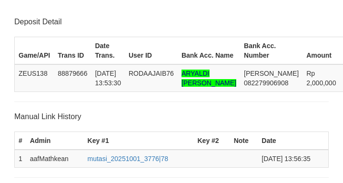
scroll to position [258, 0]
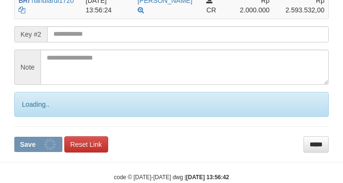
click at [111, 42] on input "text" at bounding box center [188, 34] width 282 height 16
click at [14, 137] on button "Save" at bounding box center [38, 144] width 48 height 15
click at [112, 42] on input "text" at bounding box center [188, 34] width 282 height 16
click at [14, 137] on button "Save" at bounding box center [38, 144] width 48 height 15
